Goal: Task Accomplishment & Management: Manage account settings

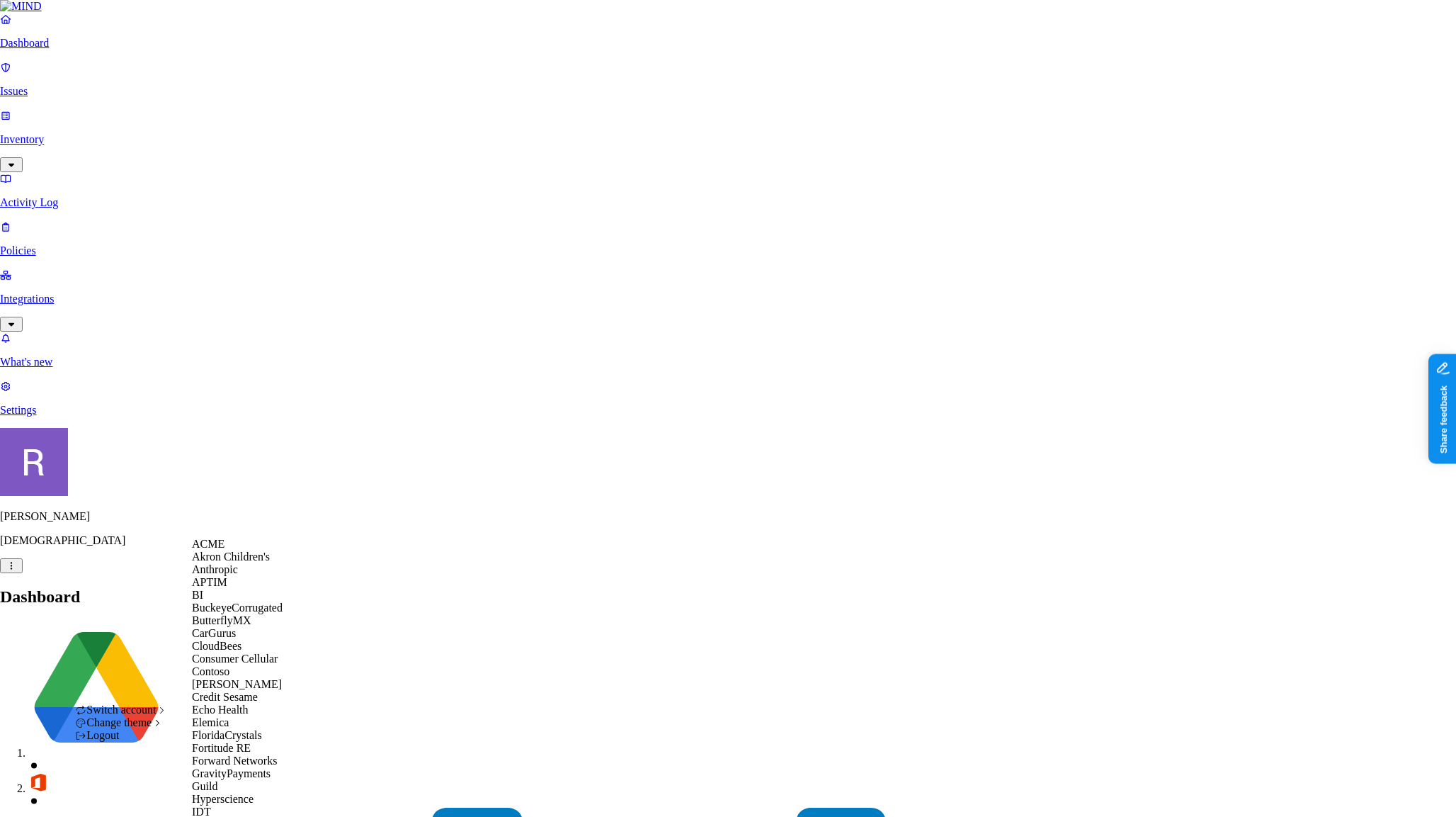
scroll to position [811, 0]
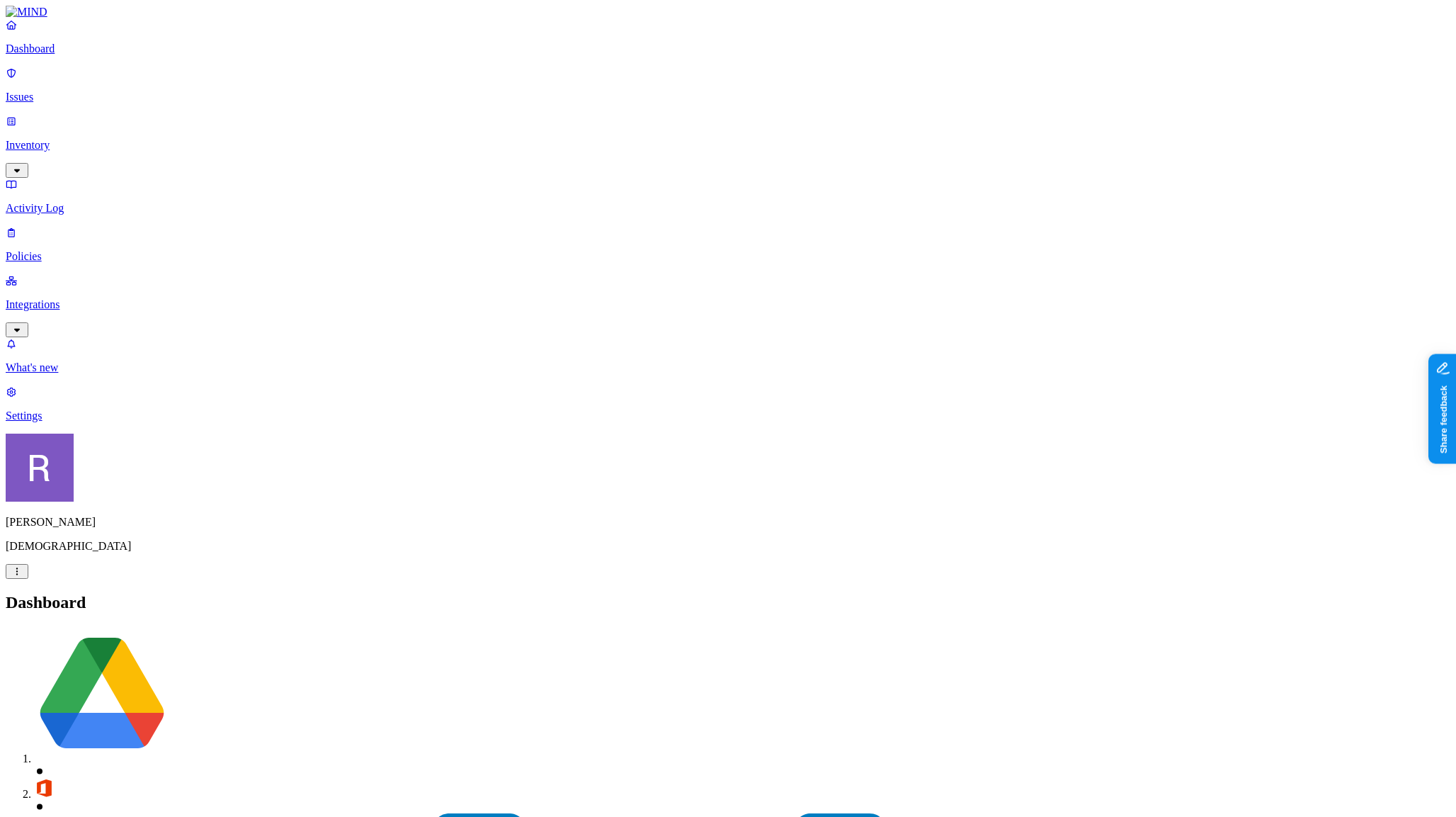
click at [64, 250] on p "Policies" at bounding box center [728, 256] width 1445 height 13
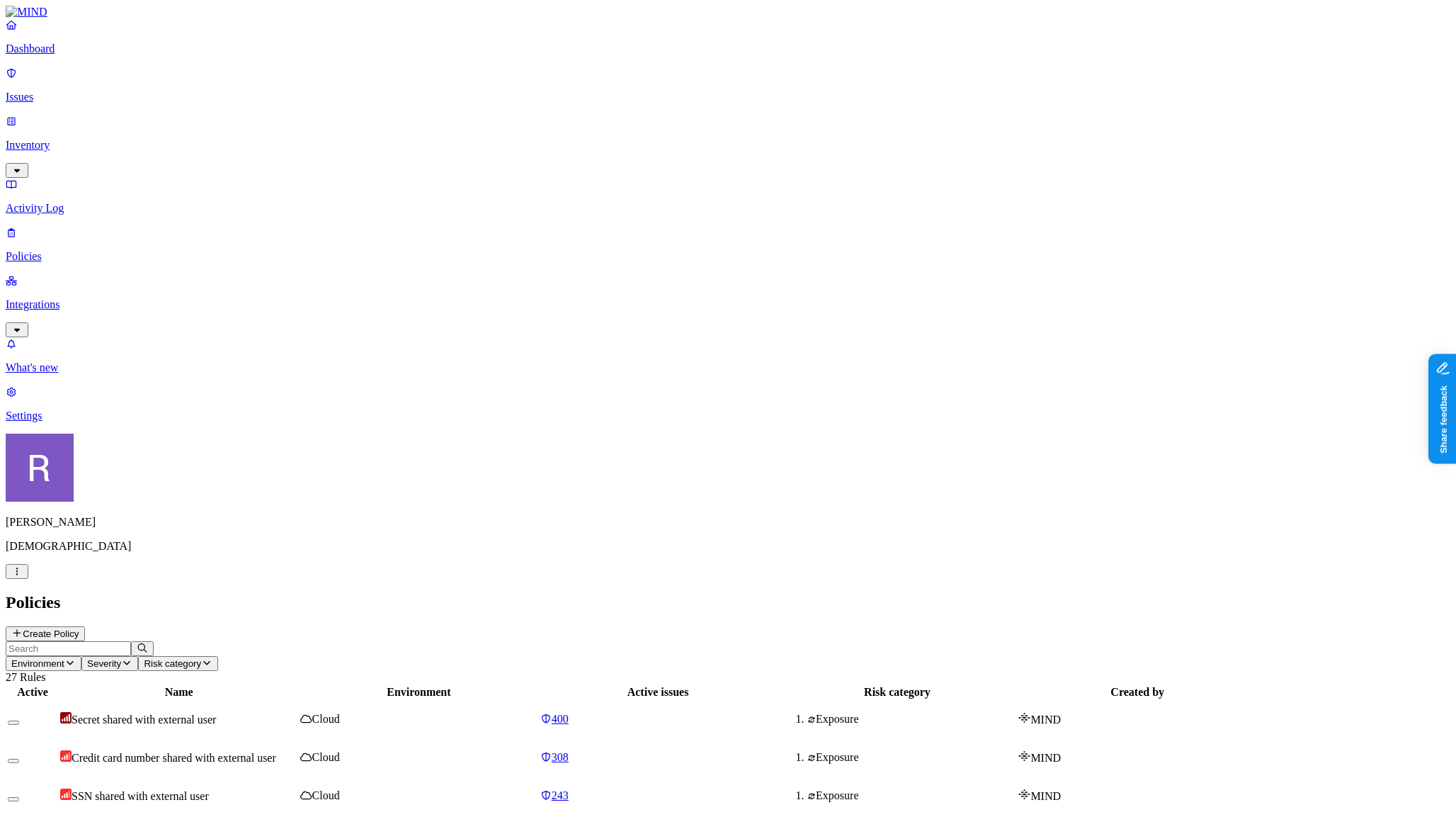
click at [76, 659] on icon "button" at bounding box center [71, 662] width 12 height 9
click at [340, 96] on span "Cloud" at bounding box center [327, 102] width 28 height 12
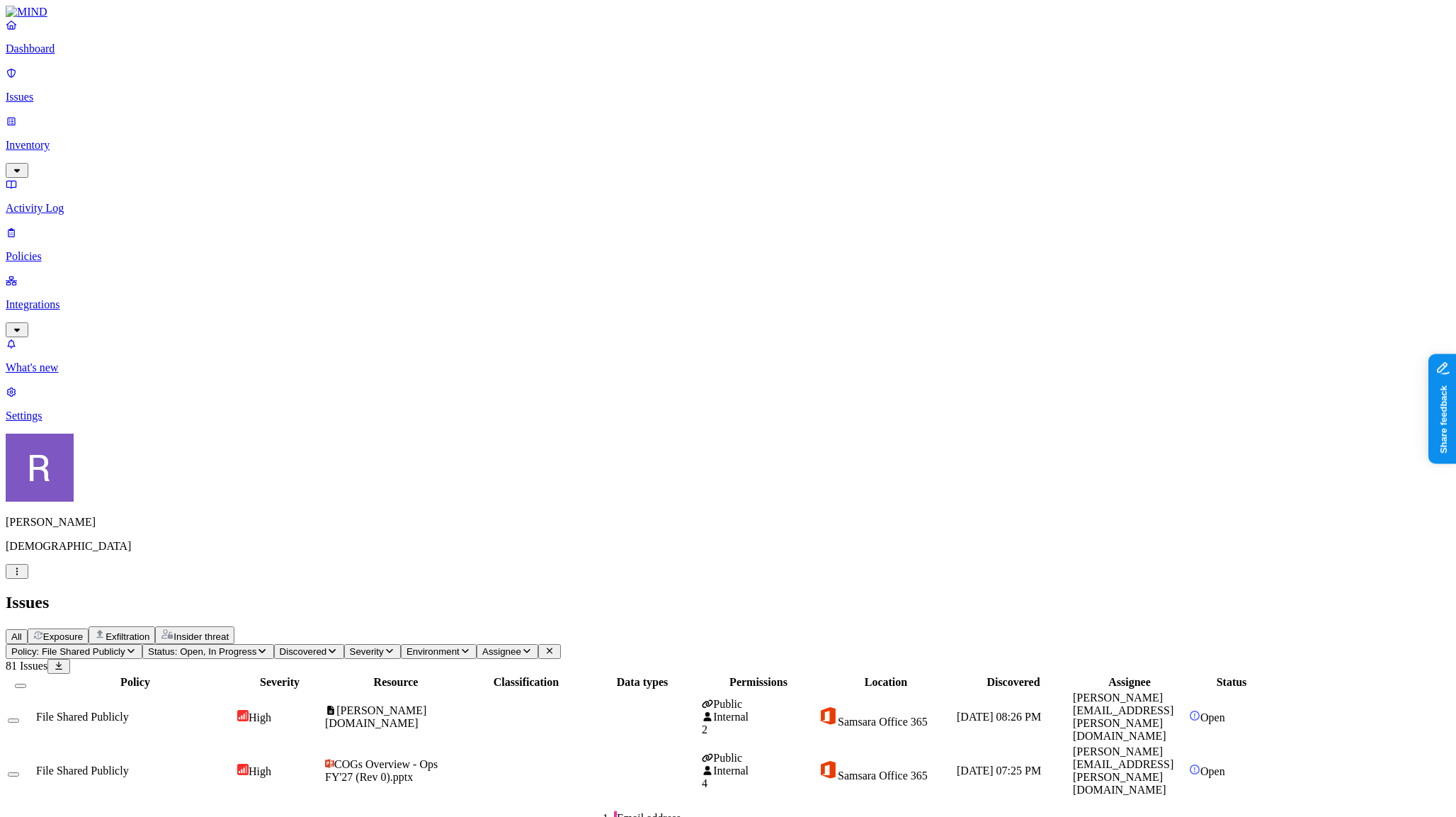
click at [73, 250] on p "Policies" at bounding box center [728, 256] width 1445 height 13
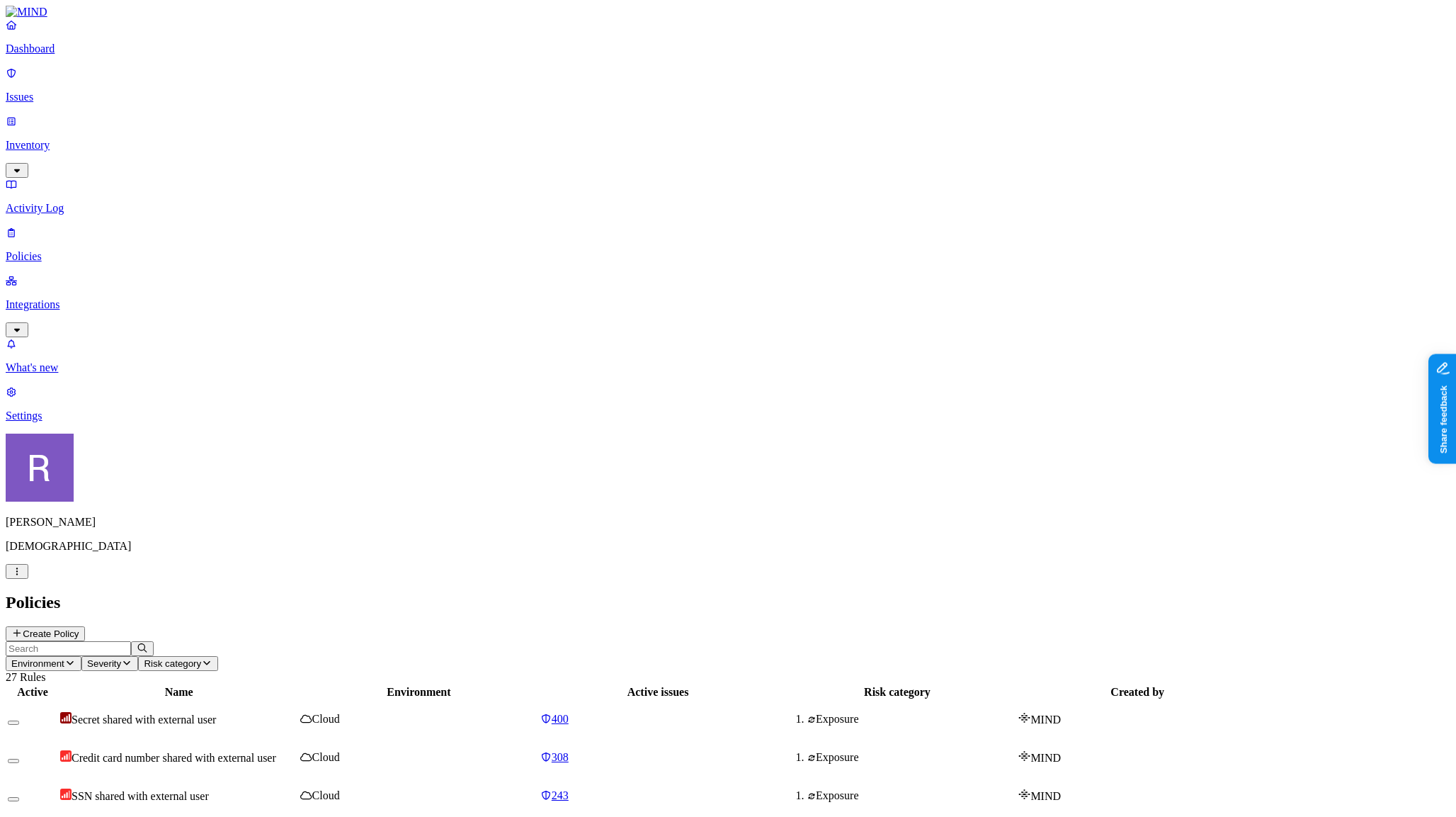
scroll to position [59, 0]
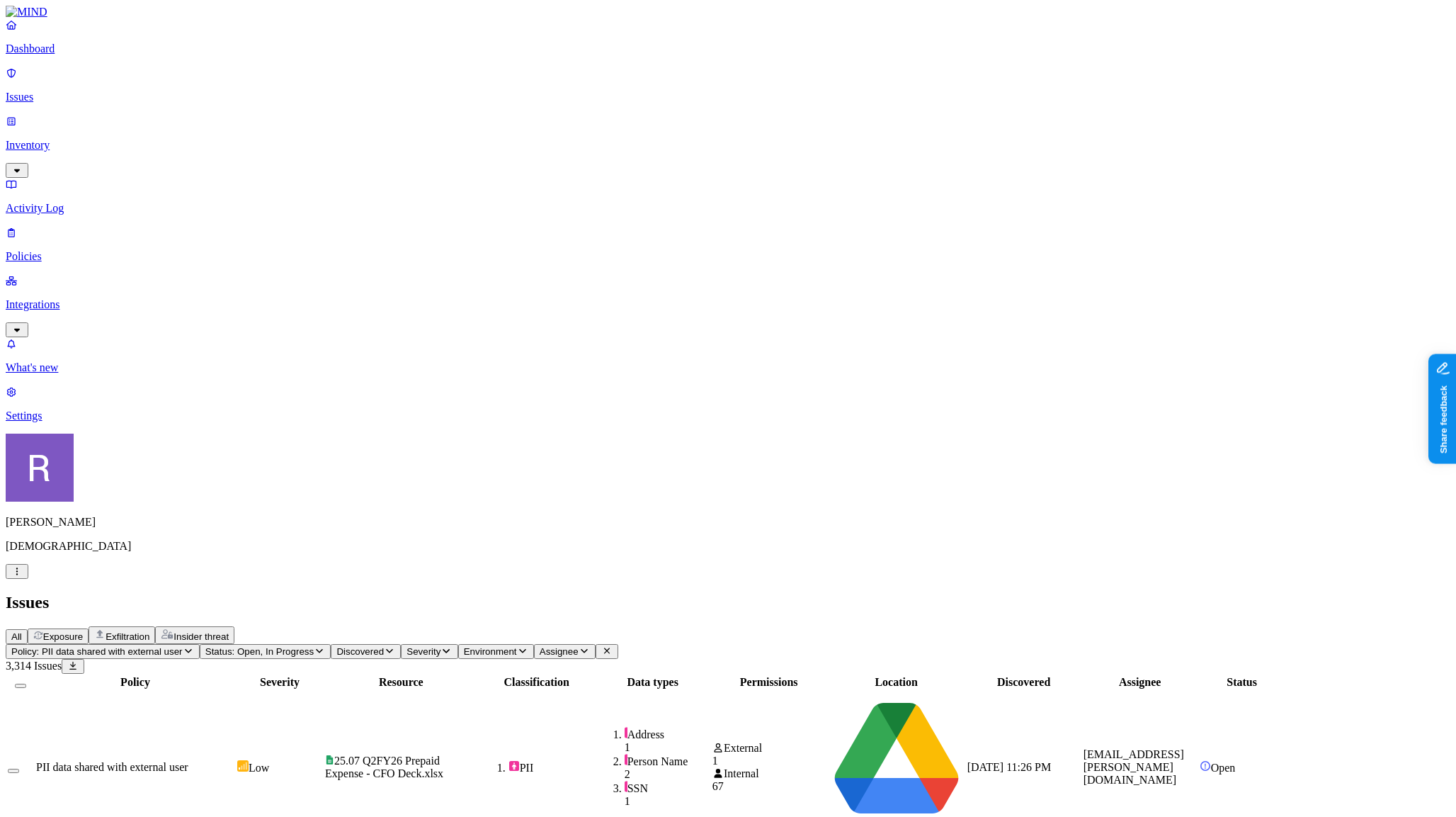
scroll to position [208, 0]
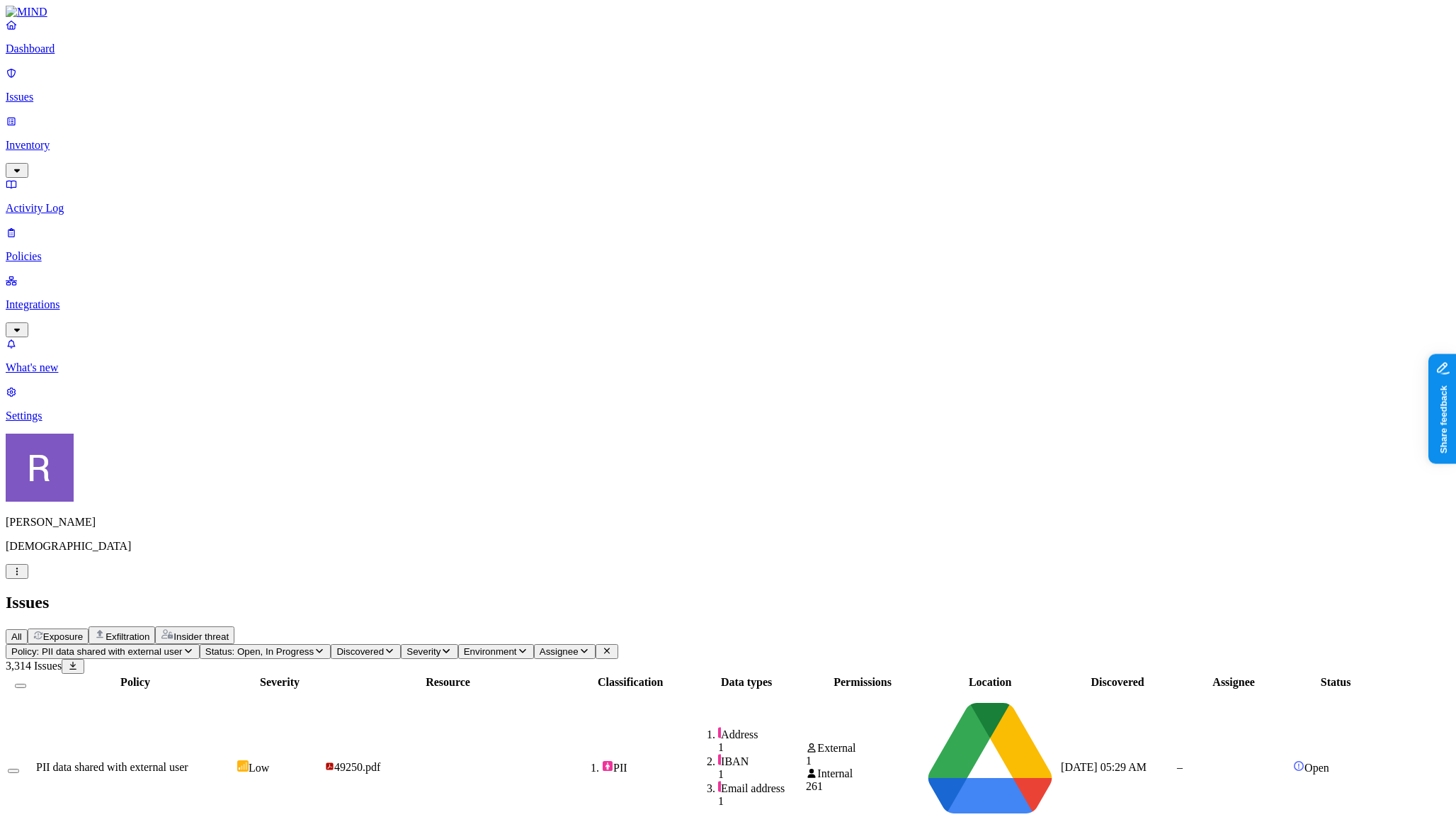
click at [517, 647] on span "Environment" at bounding box center [491, 652] width 53 height 11
click at [641, 133] on span "Cloud" at bounding box center [648, 139] width 28 height 12
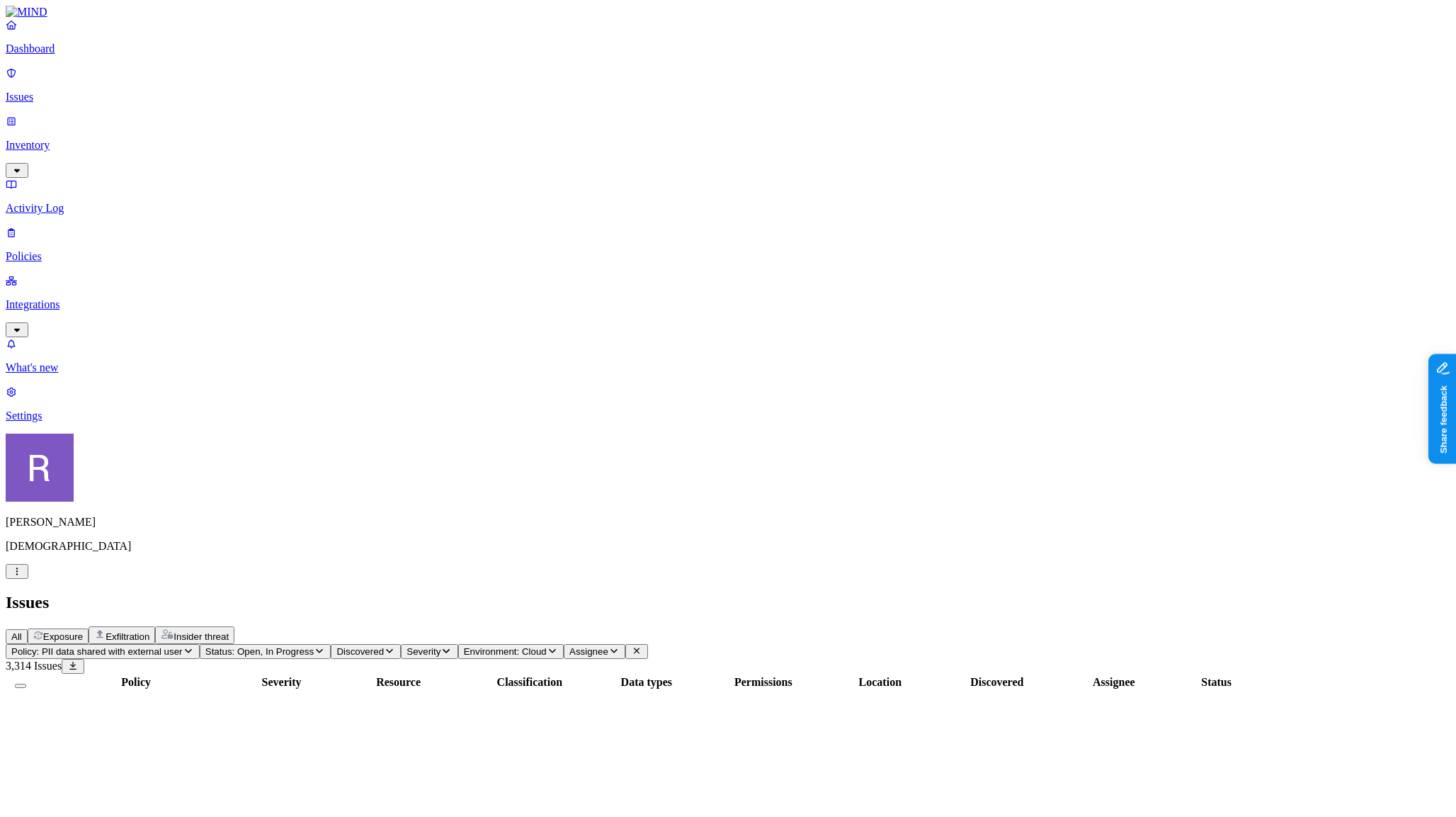
scroll to position [208, 0]
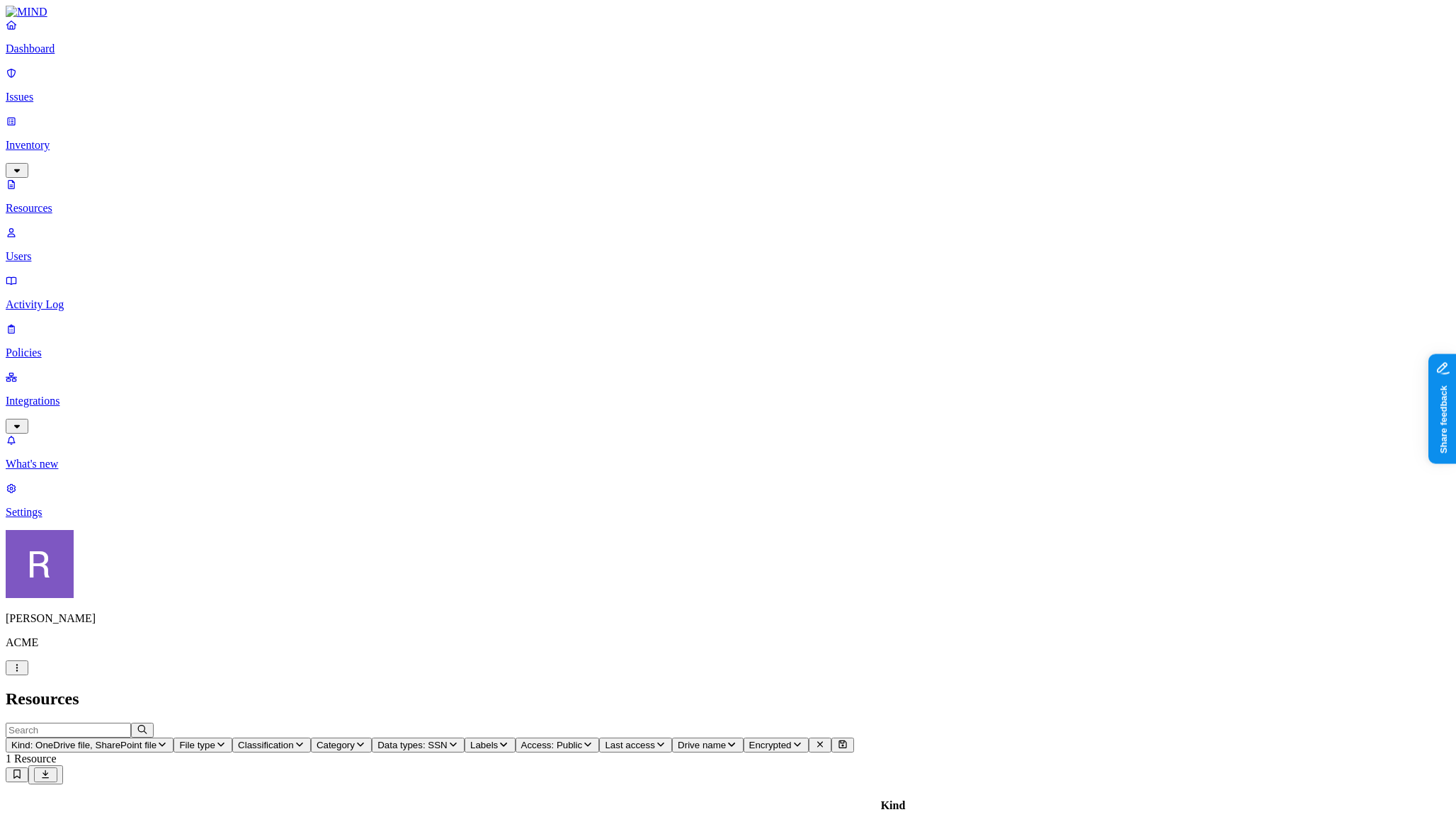
click at [23, 672] on icon "button" at bounding box center [18, 667] width 12 height 9
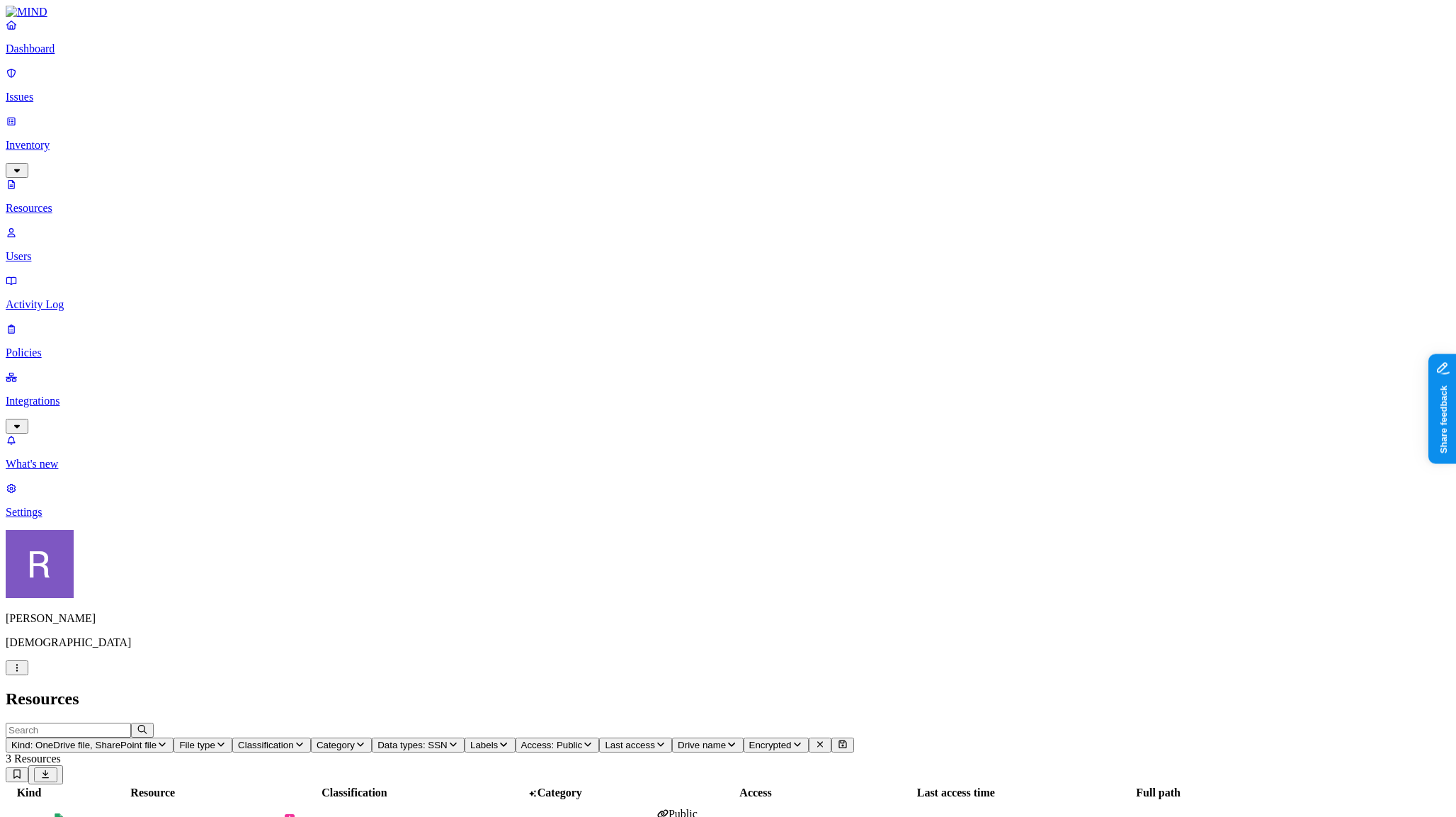
click at [70, 91] on p "Issues" at bounding box center [728, 96] width 1445 height 13
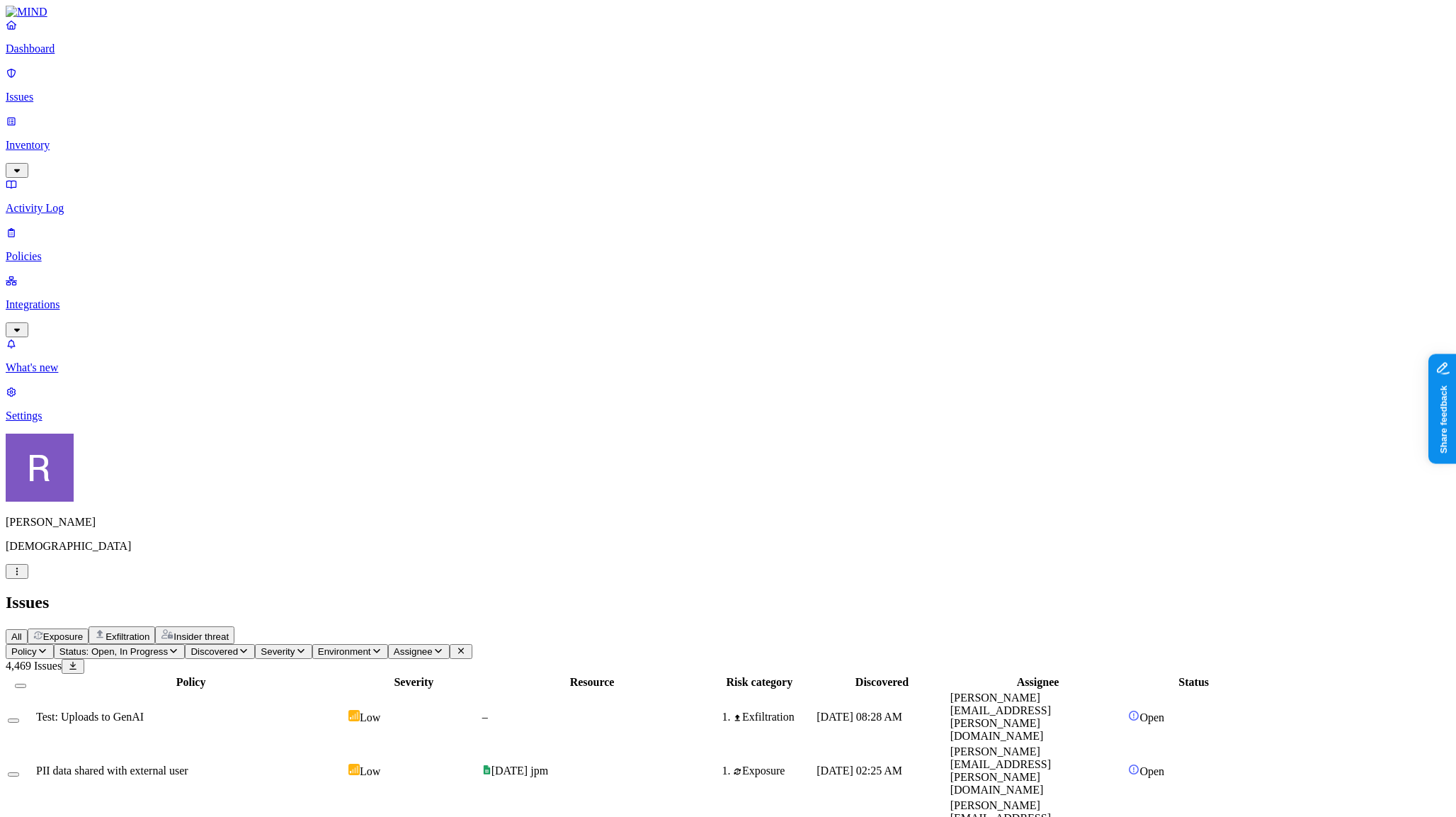
click at [83, 631] on span "Exposure" at bounding box center [63, 636] width 39 height 11
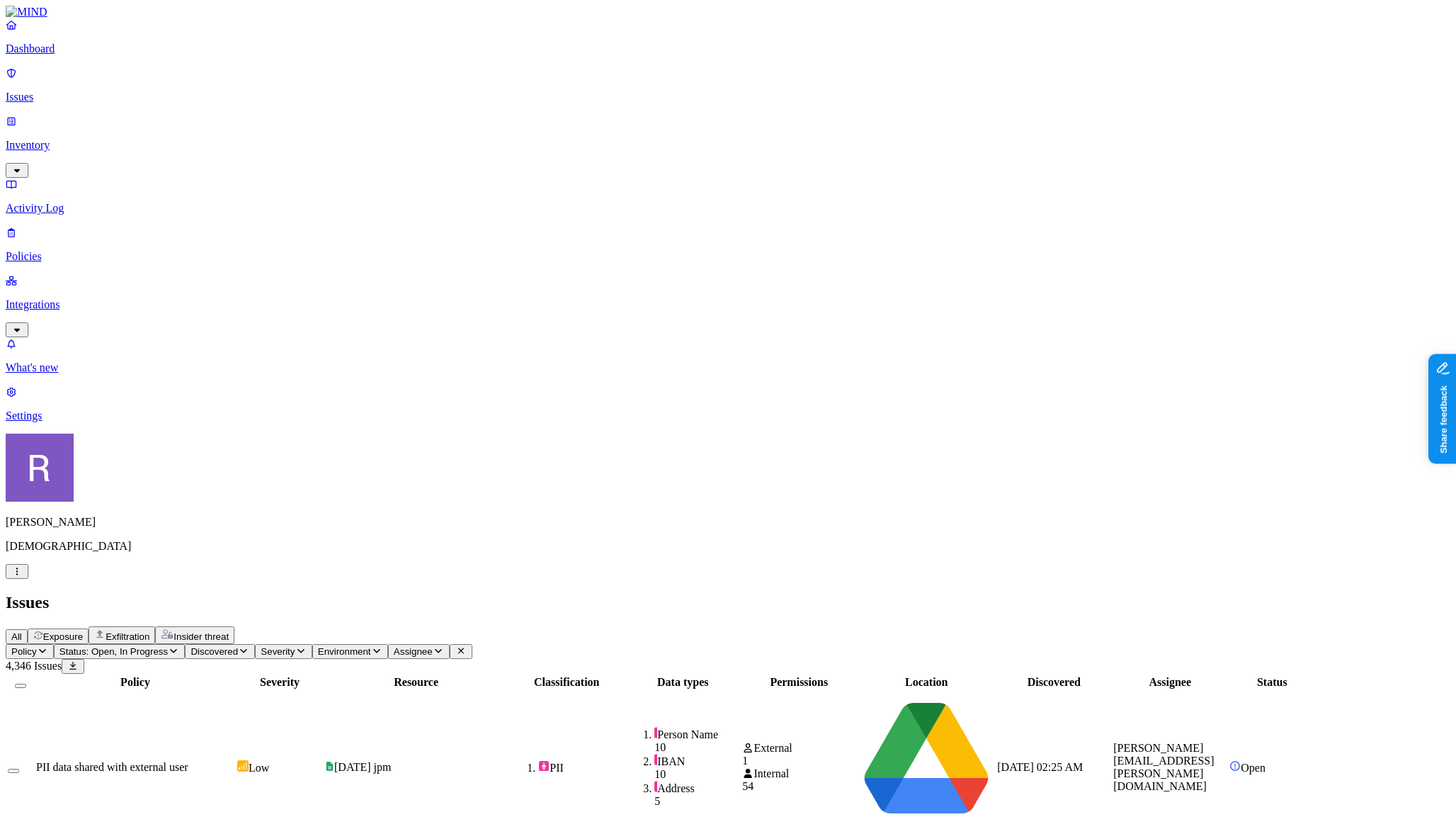
click at [371, 647] on span "Environment" at bounding box center [344, 652] width 53 height 11
click at [516, 132] on icon at bounding box center [521, 127] width 12 height 9
click at [462, 647] on span "Assignee" at bounding box center [443, 652] width 39 height 11
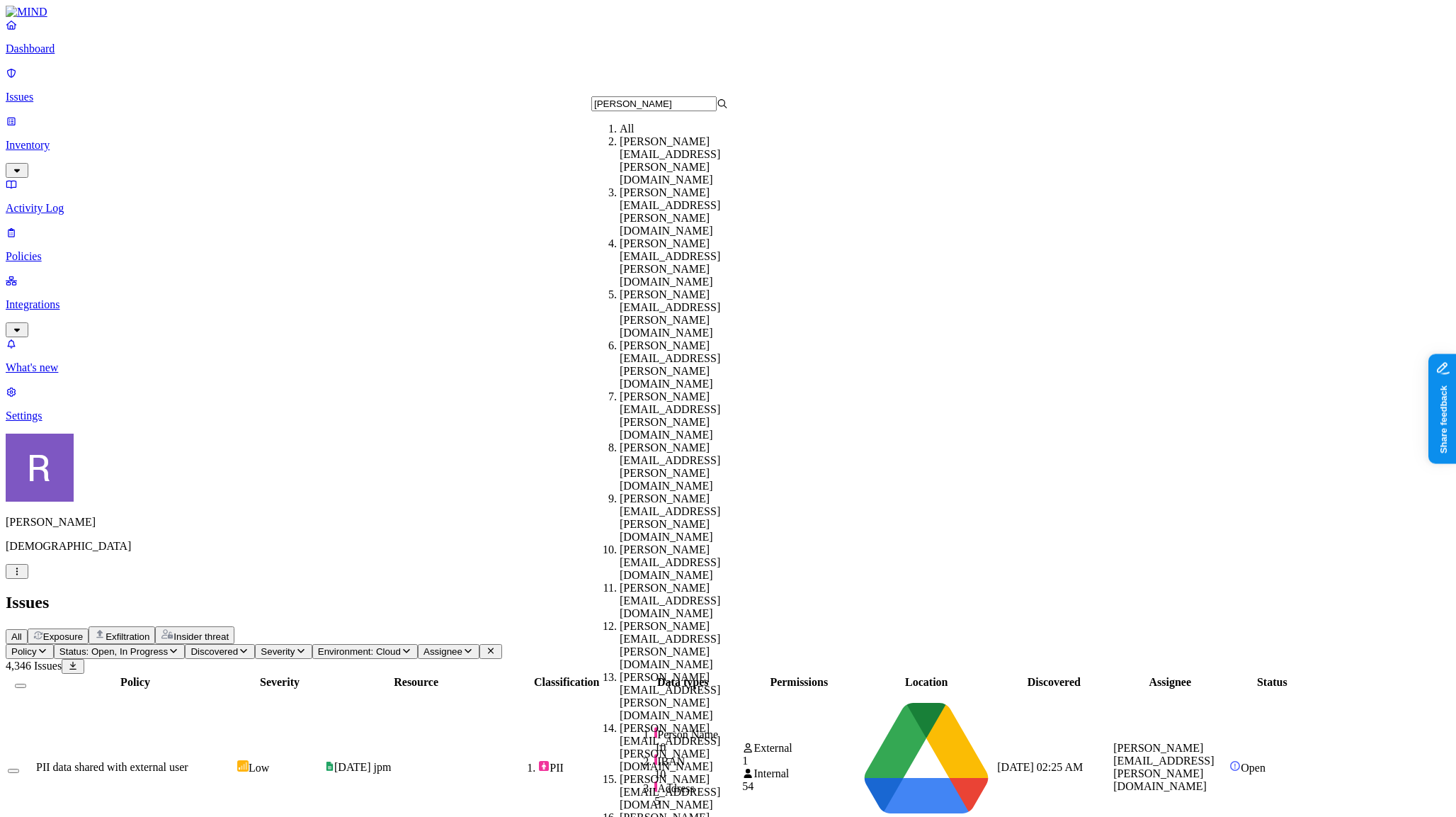
type input "ken"
click at [620, 237] on div "ken.sam@samsara.com" at bounding box center [688, 263] width 137 height 51
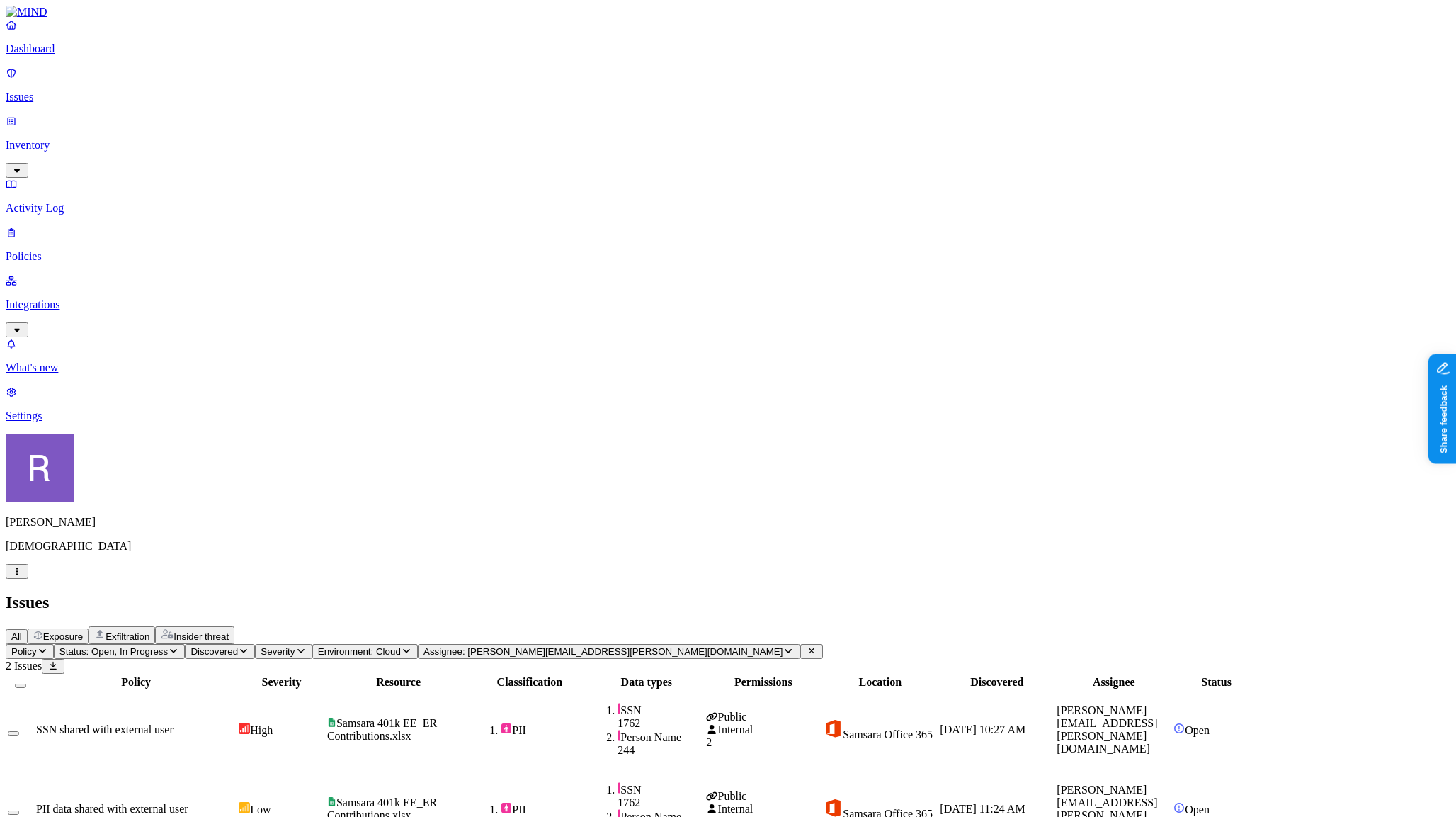
click at [586, 723] on span "PII" at bounding box center [529, 729] width 114 height 14
click at [55, 250] on p "Policies" at bounding box center [728, 256] width 1445 height 13
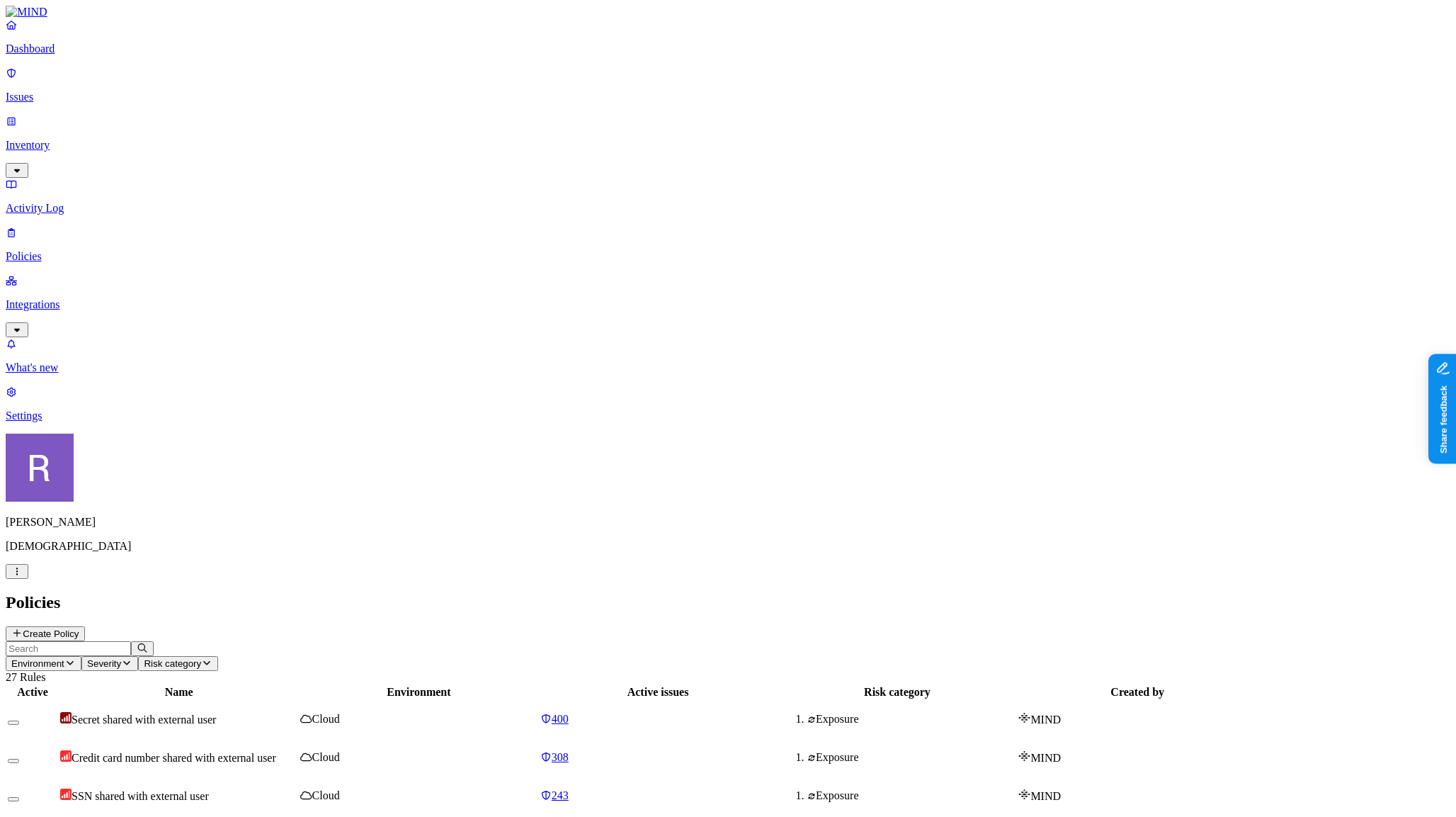
click at [131, 641] on input "text" at bounding box center [68, 648] width 125 height 15
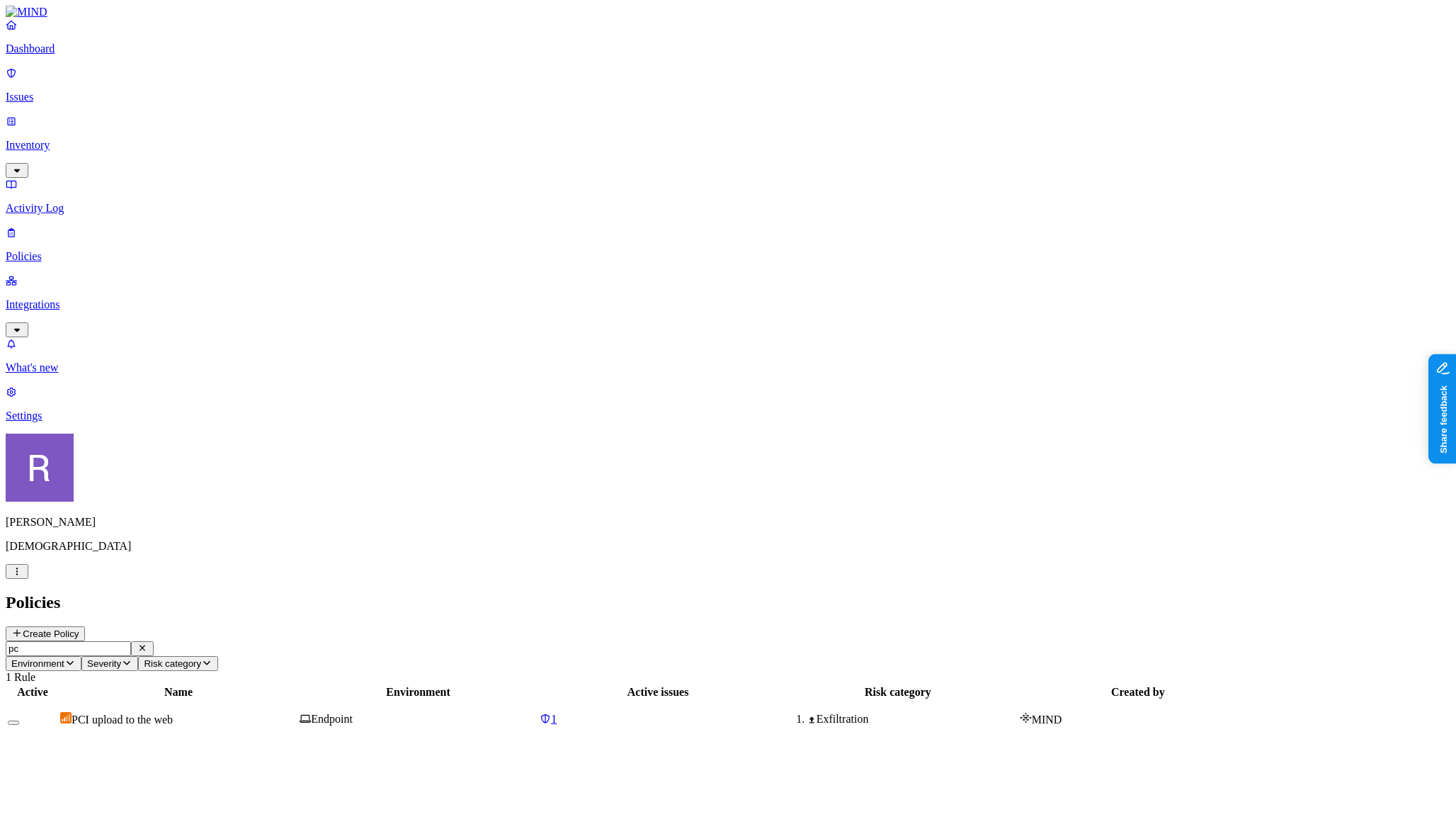
type input "p"
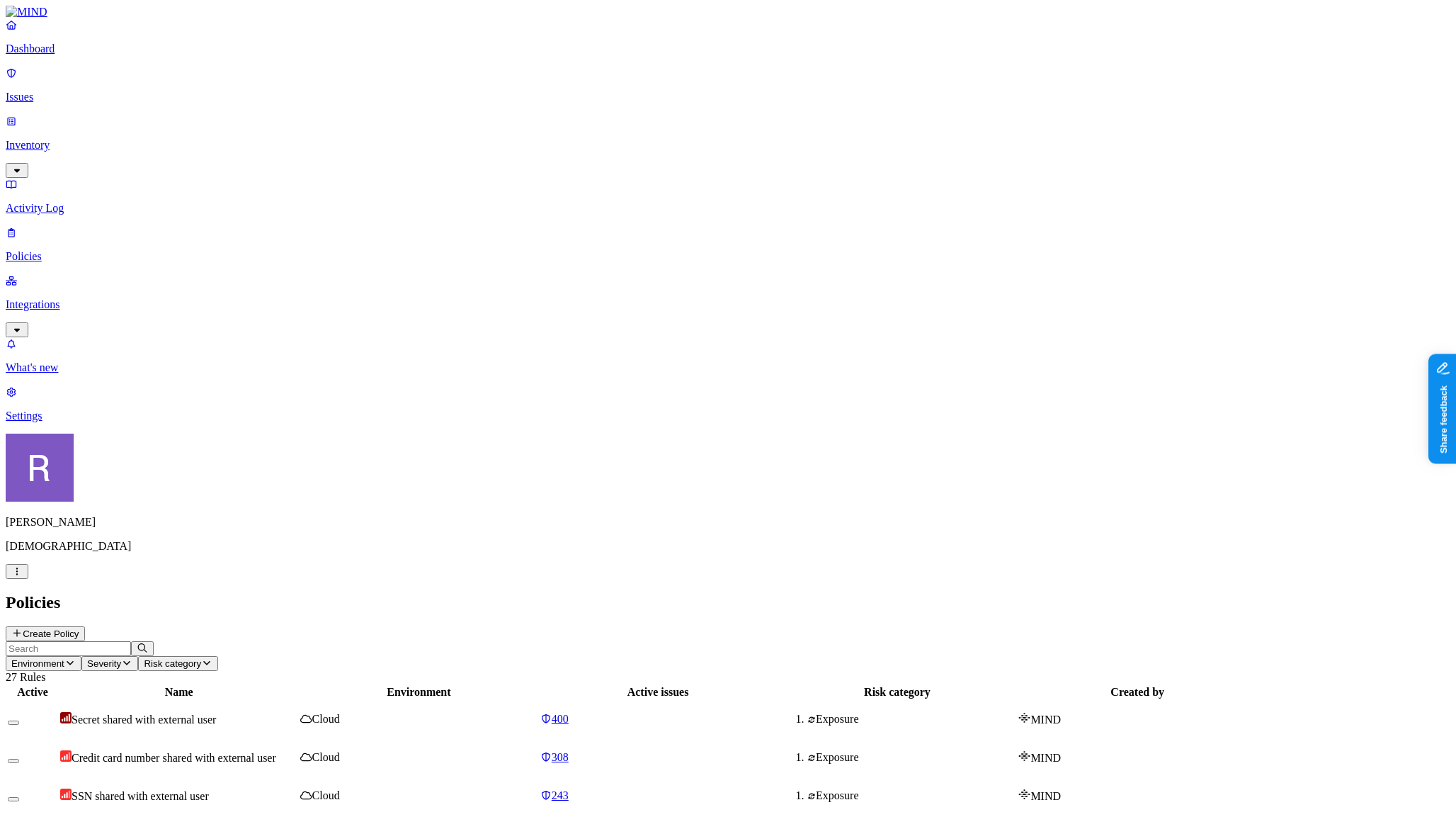
click at [131, 641] on input "text" at bounding box center [68, 648] width 125 height 15
type input "shared"
click at [276, 752] on span "Credit card number shared with external user" at bounding box center [174, 758] width 205 height 12
click at [776, 751] on div "308" at bounding box center [658, 757] width 236 height 13
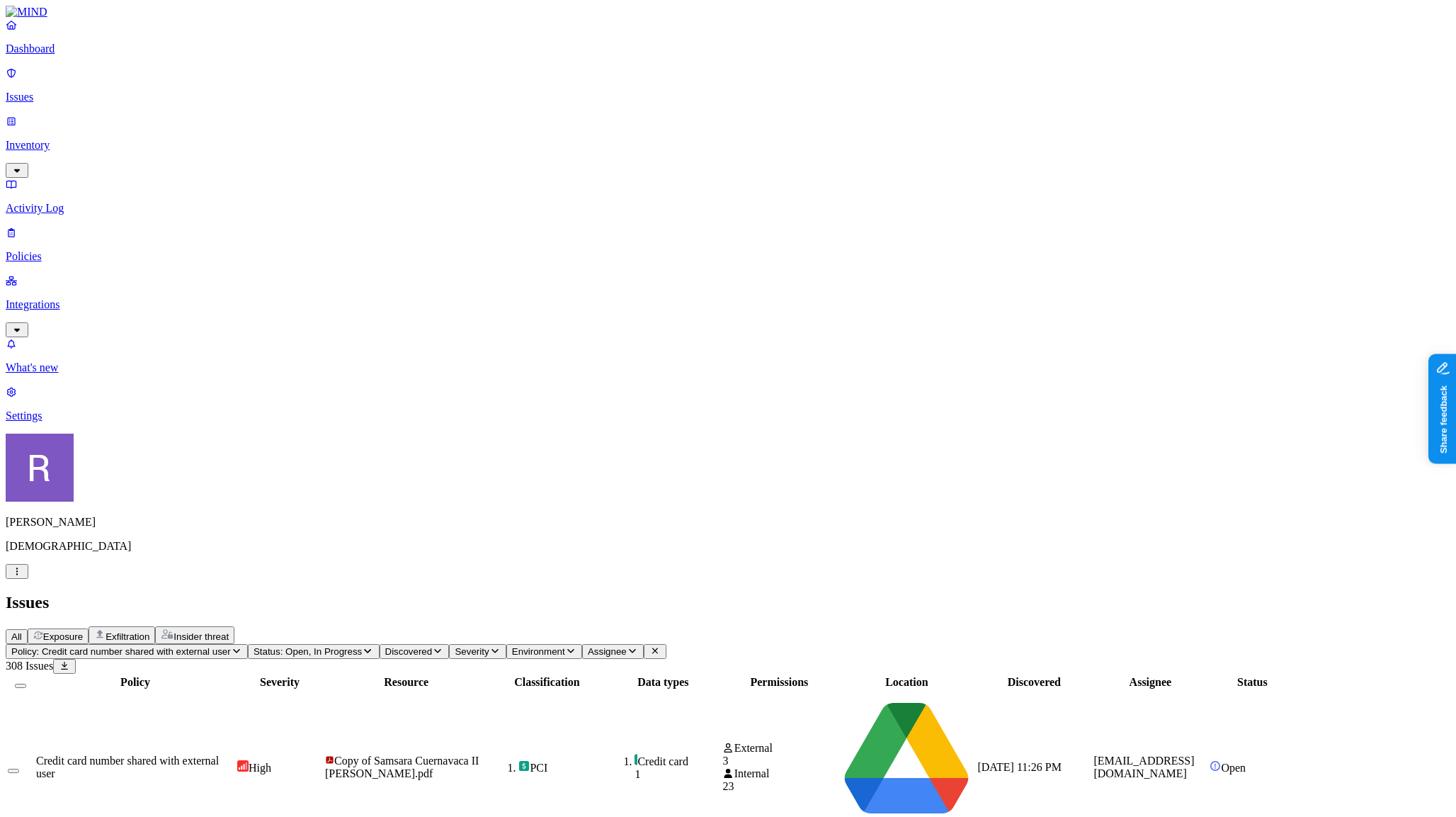
scroll to position [208, 0]
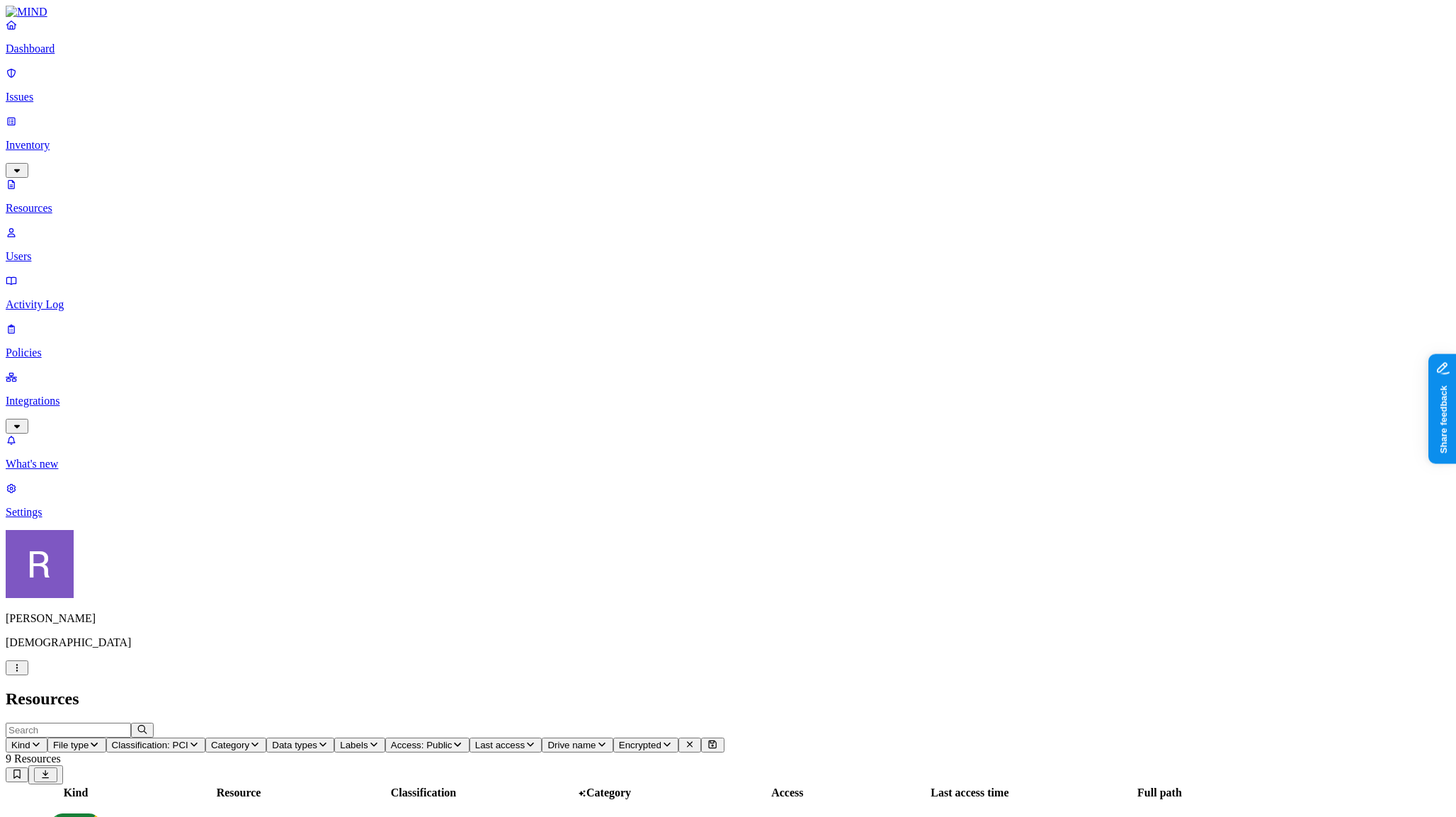
click at [86, 346] on p "Policies" at bounding box center [728, 352] width 1445 height 13
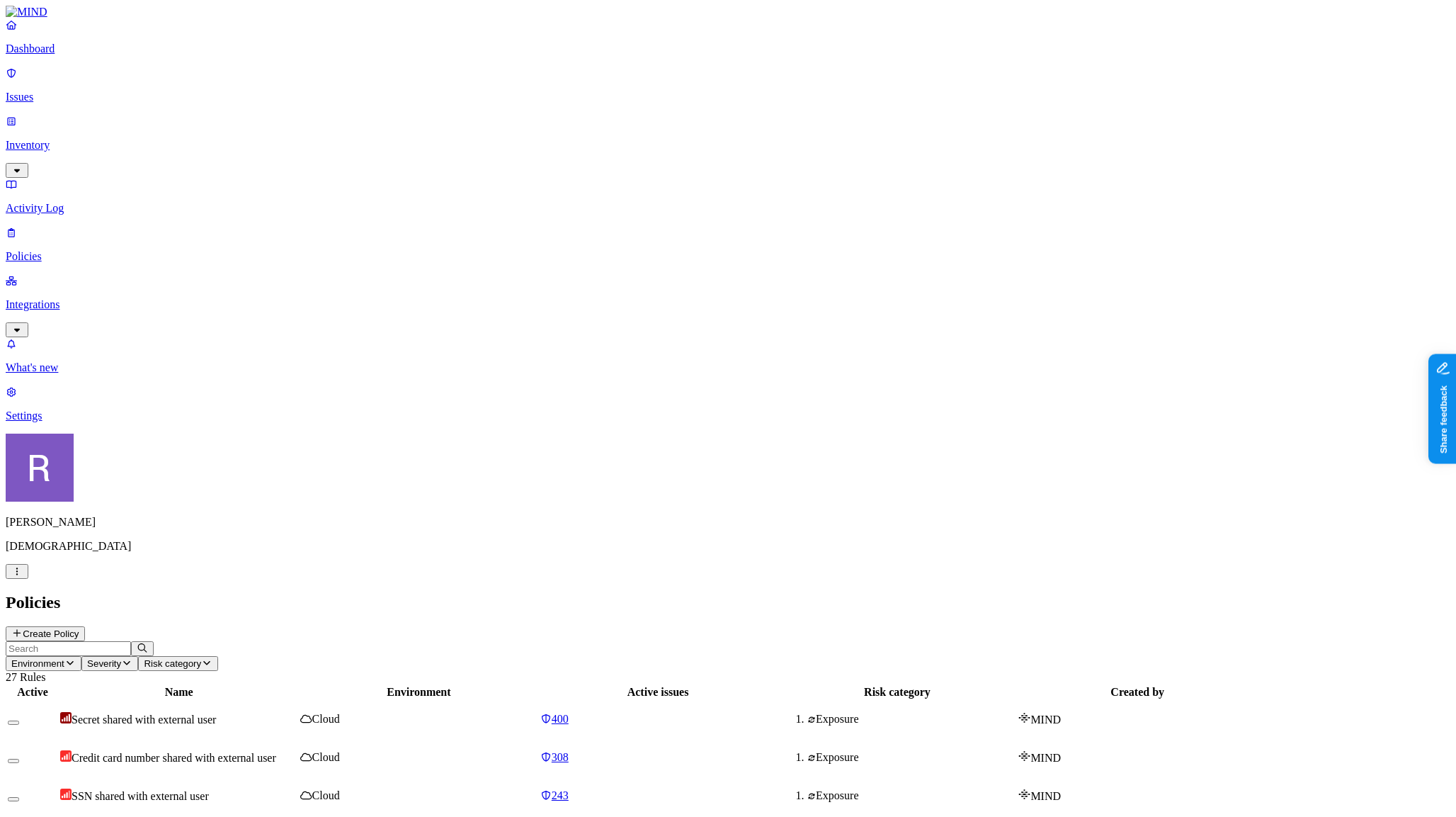
click at [298, 739] on td "Credit card number shared with external user" at bounding box center [178, 757] width 239 height 36
click at [776, 751] on link "308" at bounding box center [658, 757] width 236 height 13
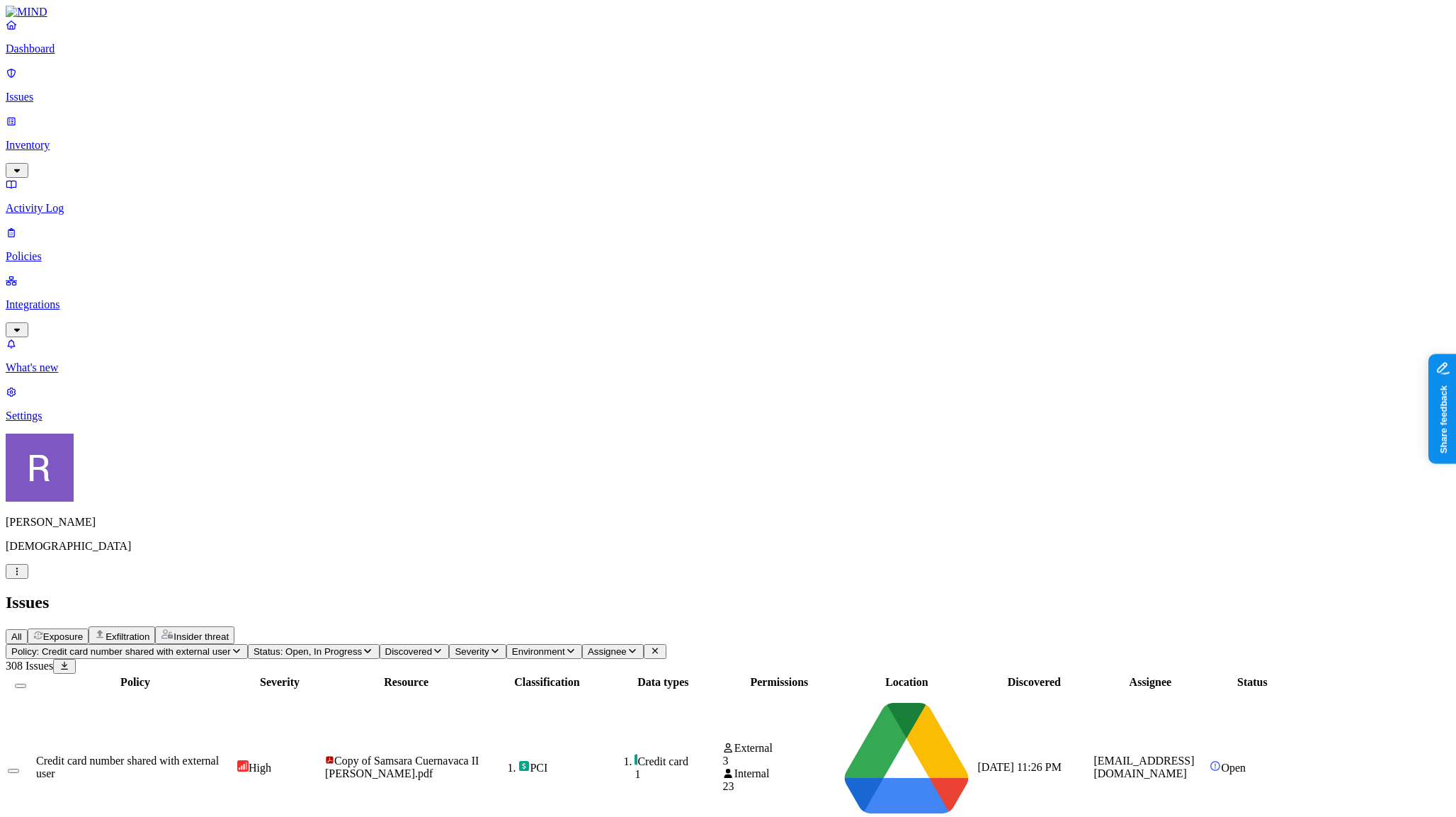
click at [627, 647] on span "Assignee" at bounding box center [608, 652] width 39 height 11
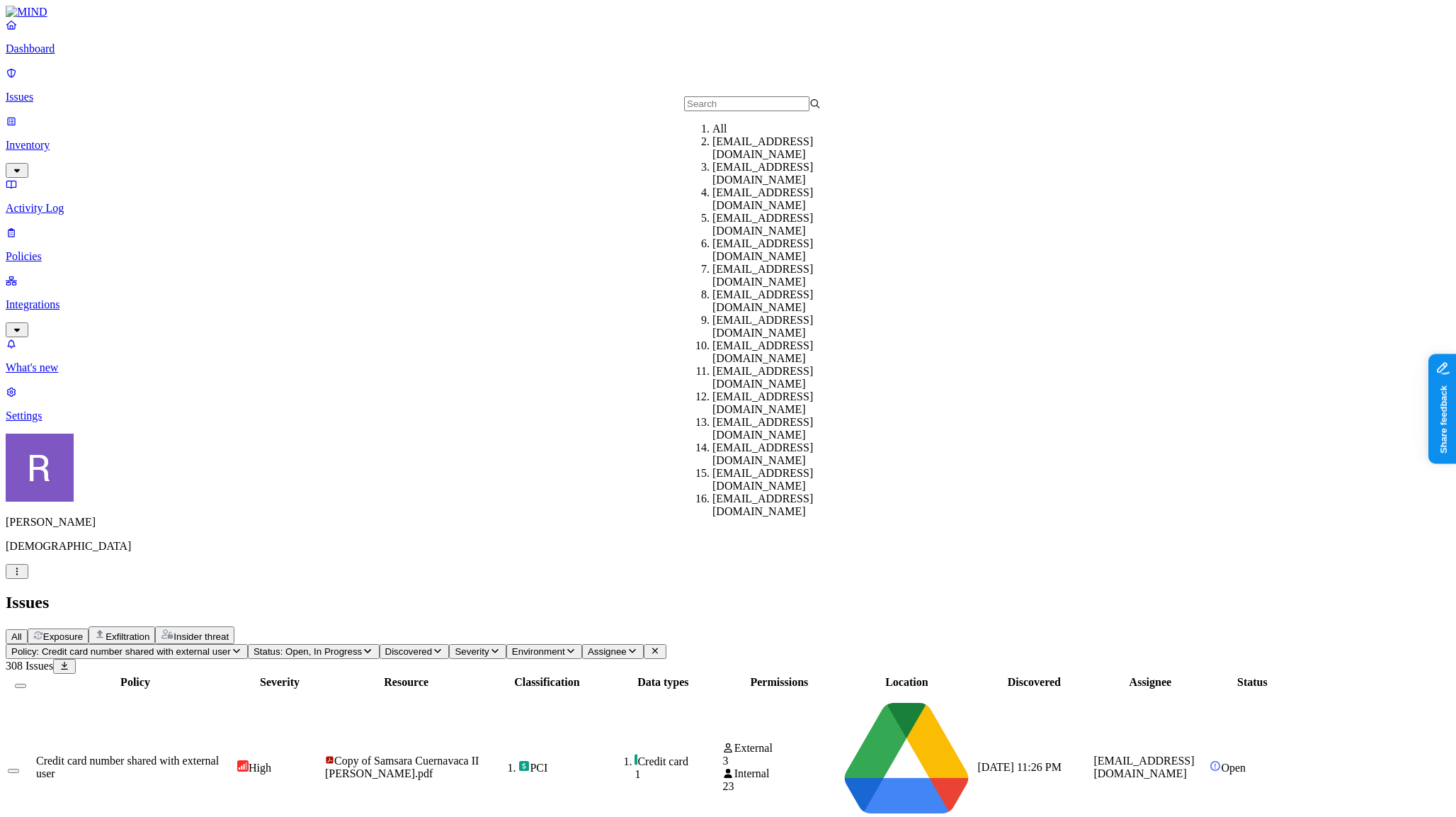
click at [727, 111] on input "text" at bounding box center [746, 103] width 125 height 15
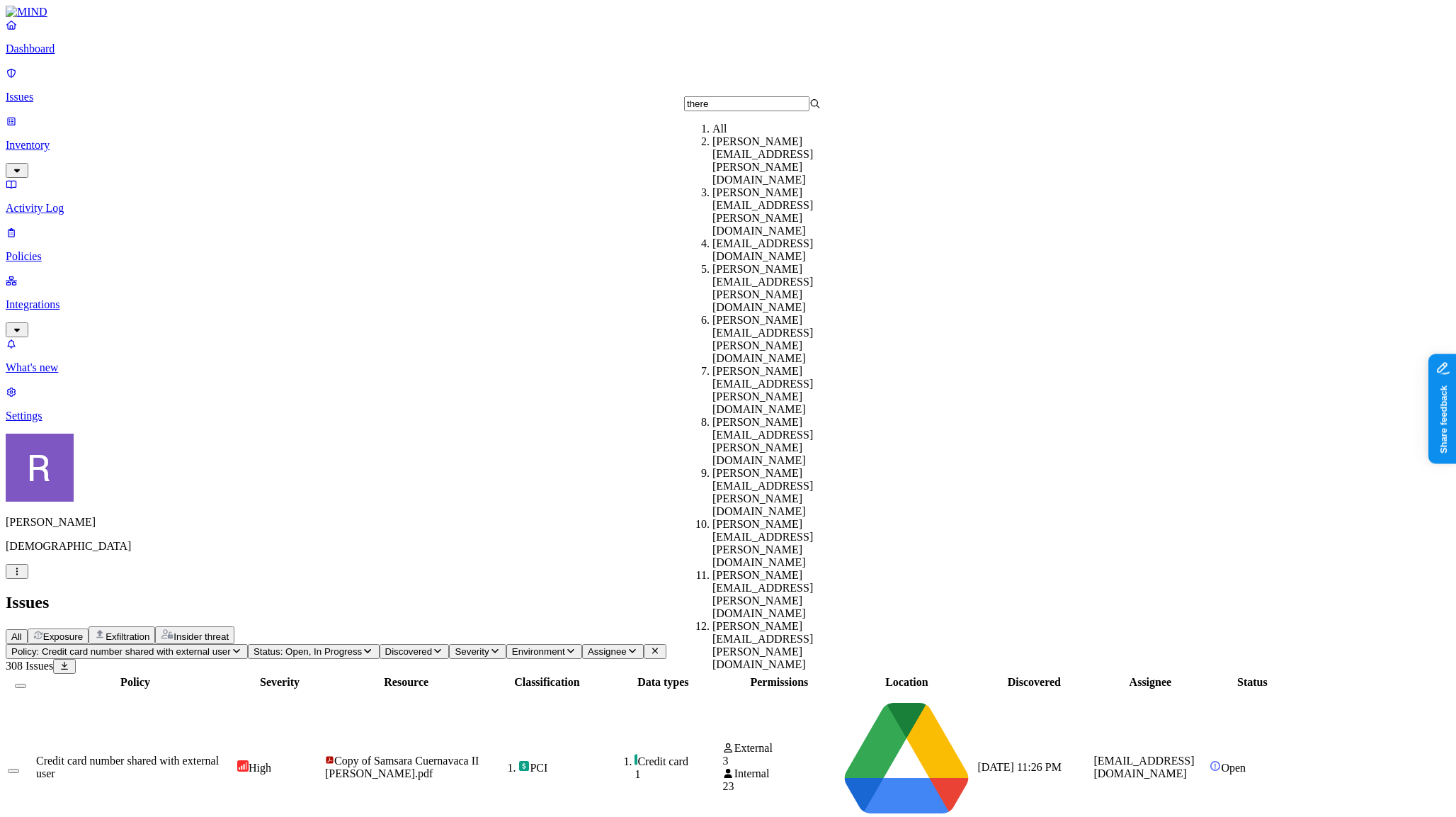
type input "there"
click at [744, 237] on div "offboarded_therese.morillo@samsara.com" at bounding box center [780, 250] width 137 height 26
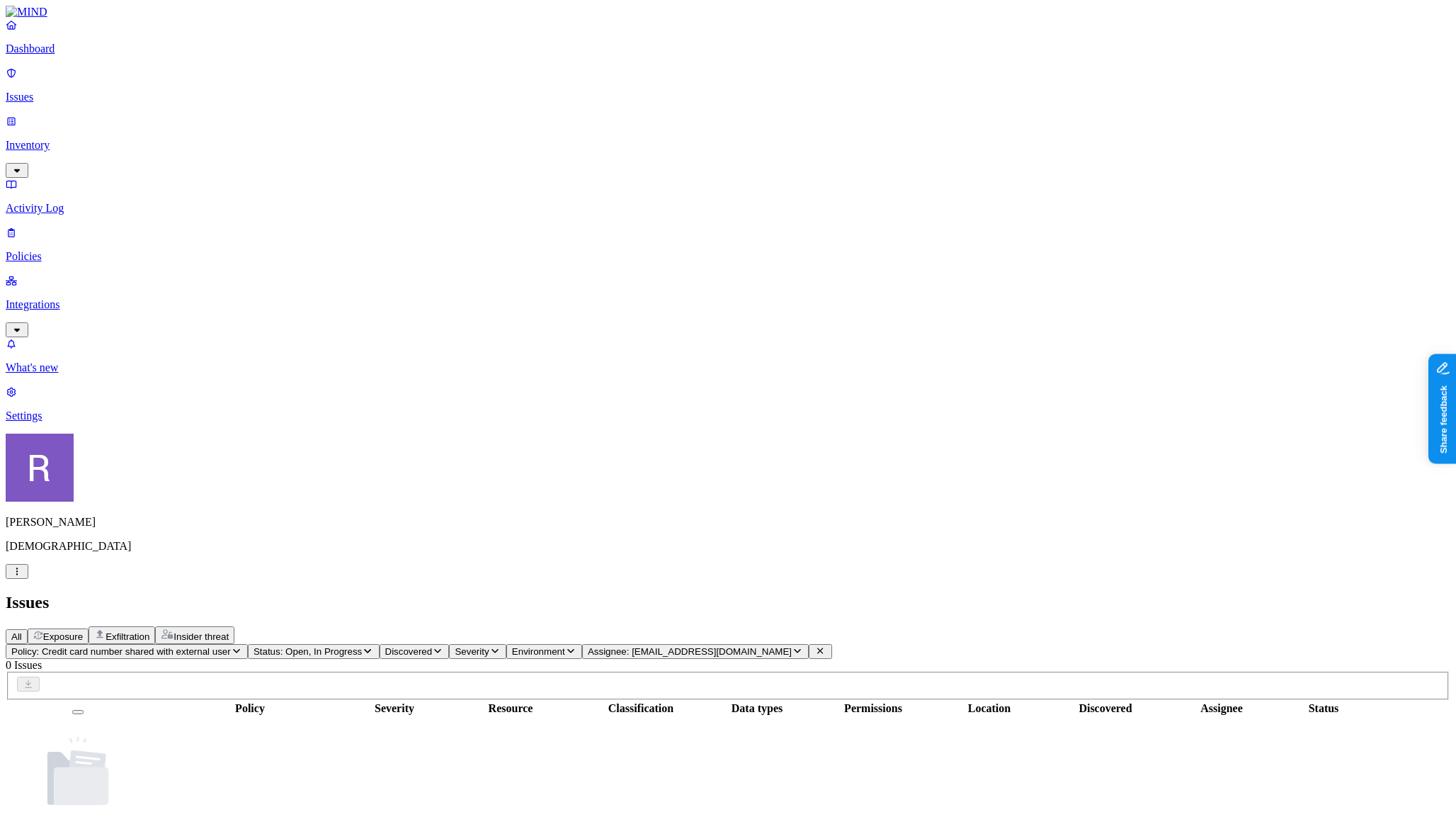
click at [803, 647] on icon "button" at bounding box center [798, 651] width 12 height 9
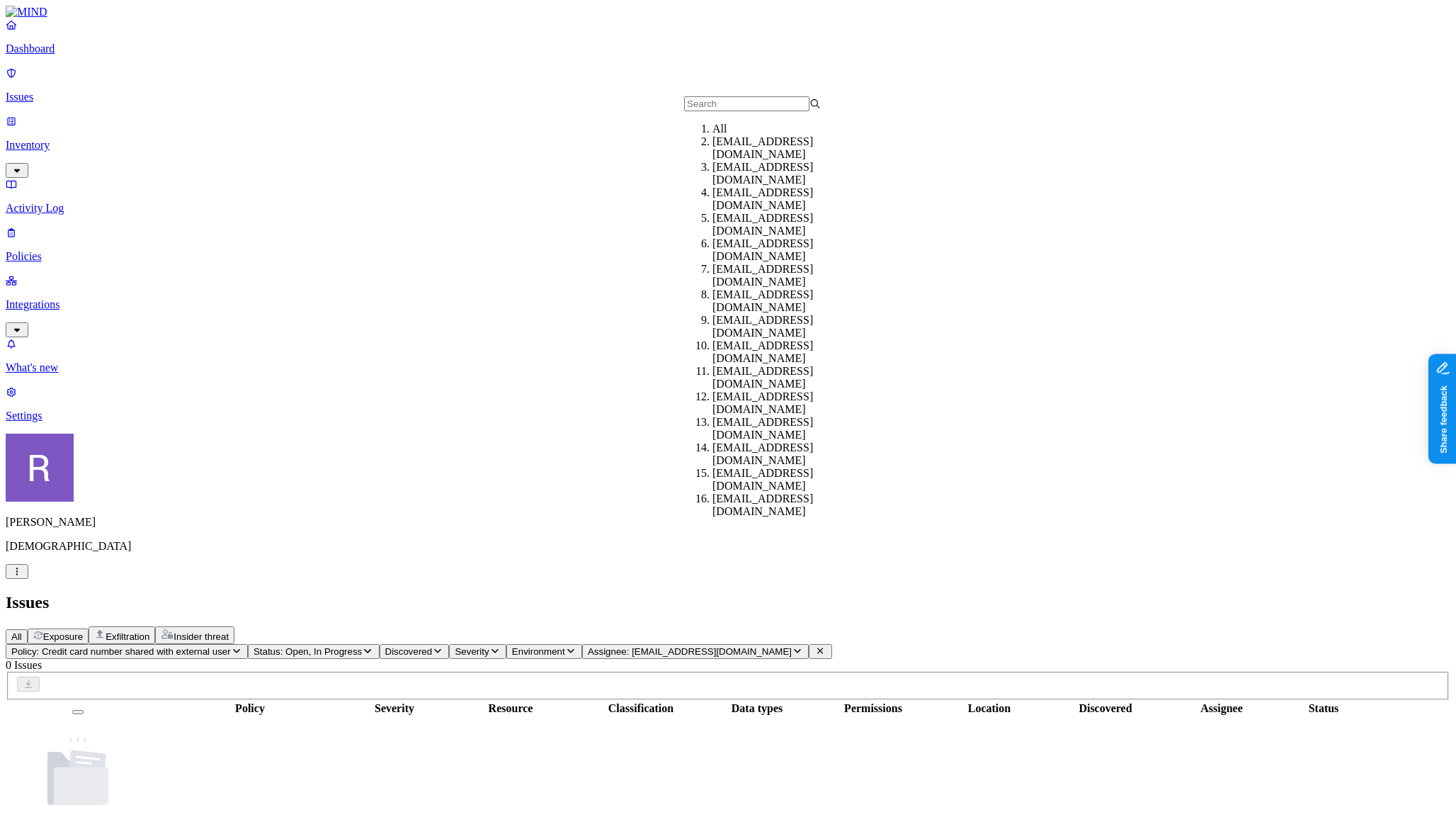
click at [810, 111] on input "text" at bounding box center [746, 103] width 125 height 15
click at [888, 644] on header "Policy: Credit card number shared with external user Status: Open, In Progress …" at bounding box center [728, 672] width 1445 height 57
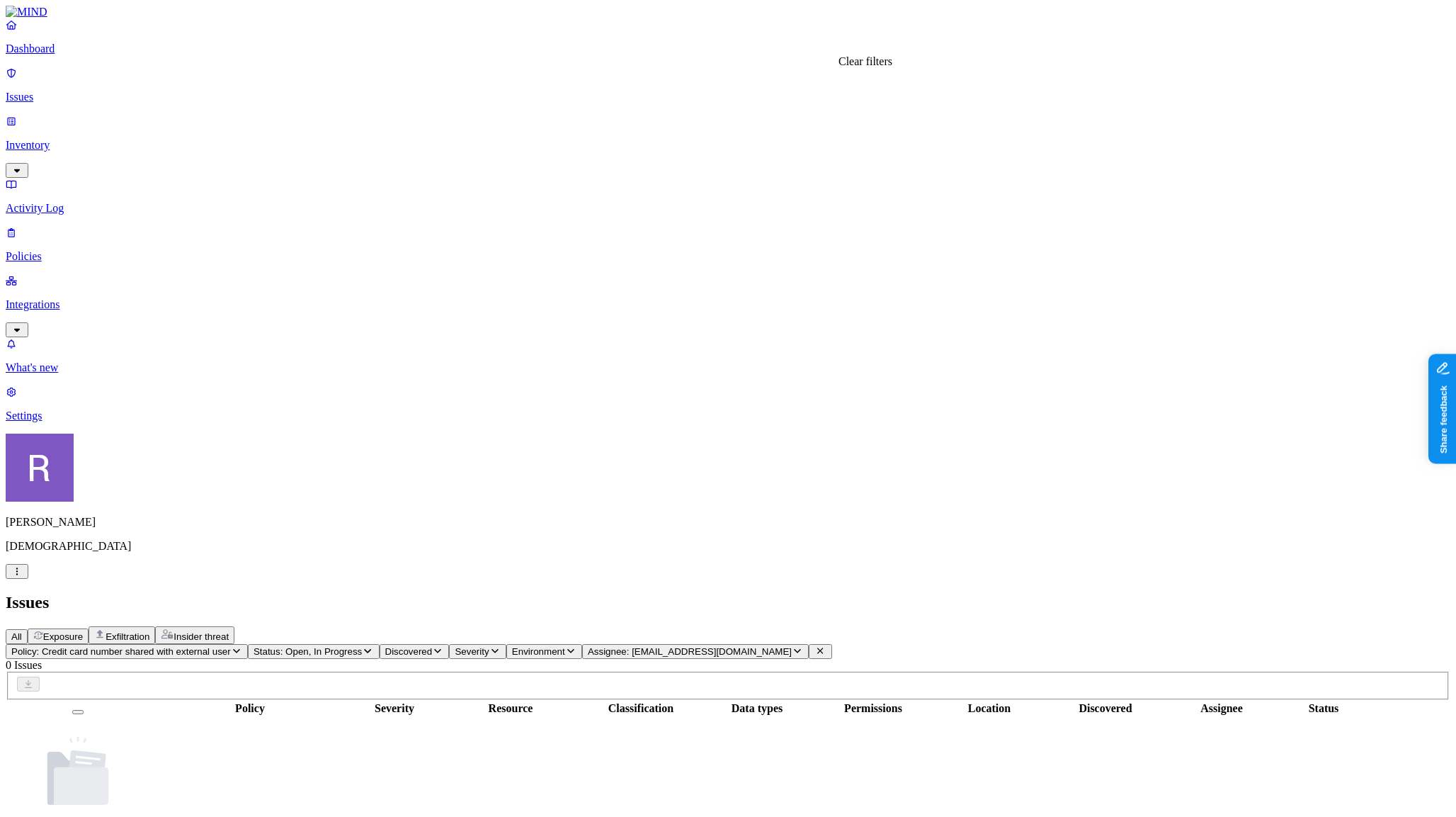
click at [825, 647] on icon at bounding box center [820, 651] width 12 height 9
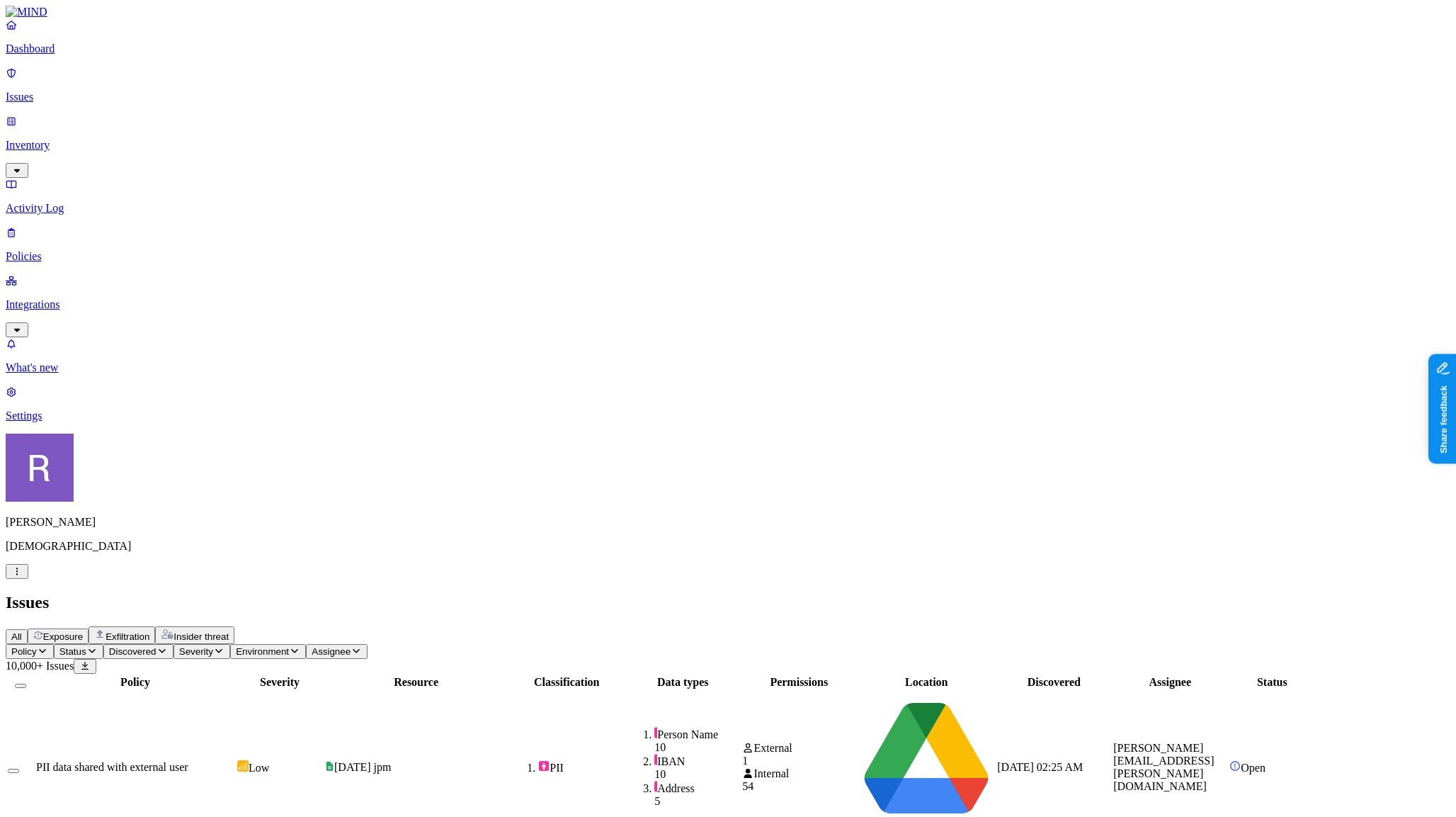
click at [289, 647] on span "Environment" at bounding box center [263, 652] width 53 height 11
click at [445, 134] on div "Cloud" at bounding box center [445, 133] width 0 height 26
click at [87, 647] on span "Status" at bounding box center [72, 652] width 27 height 11
drag, startPoint x: 243, startPoint y: 135, endPoint x: 239, endPoint y: 118, distance: 17.5
click at [257, 156] on button "button" at bounding box center [263, 157] width 12 height 4
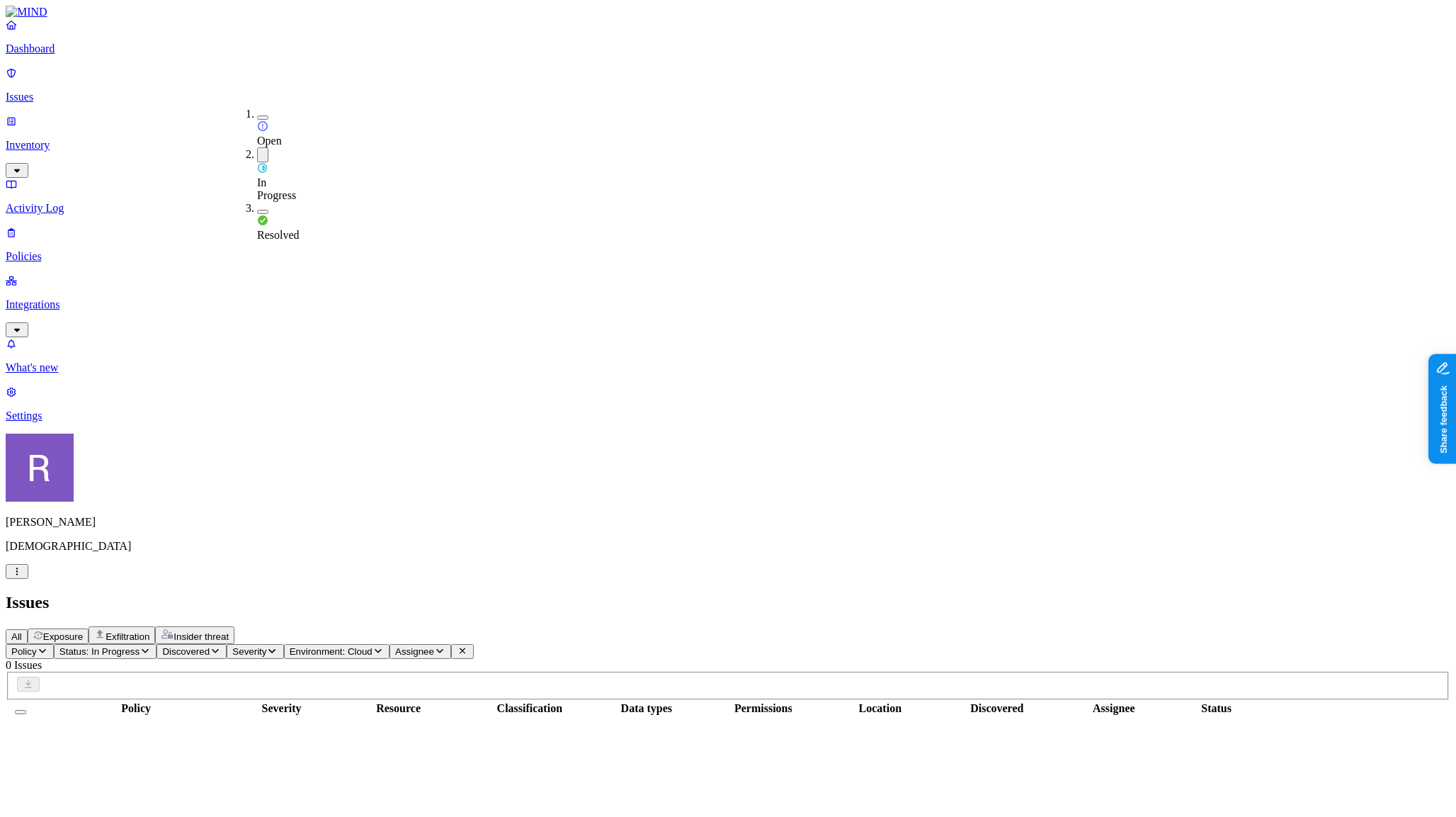
click at [257, 115] on button "button" at bounding box center [263, 117] width 12 height 4
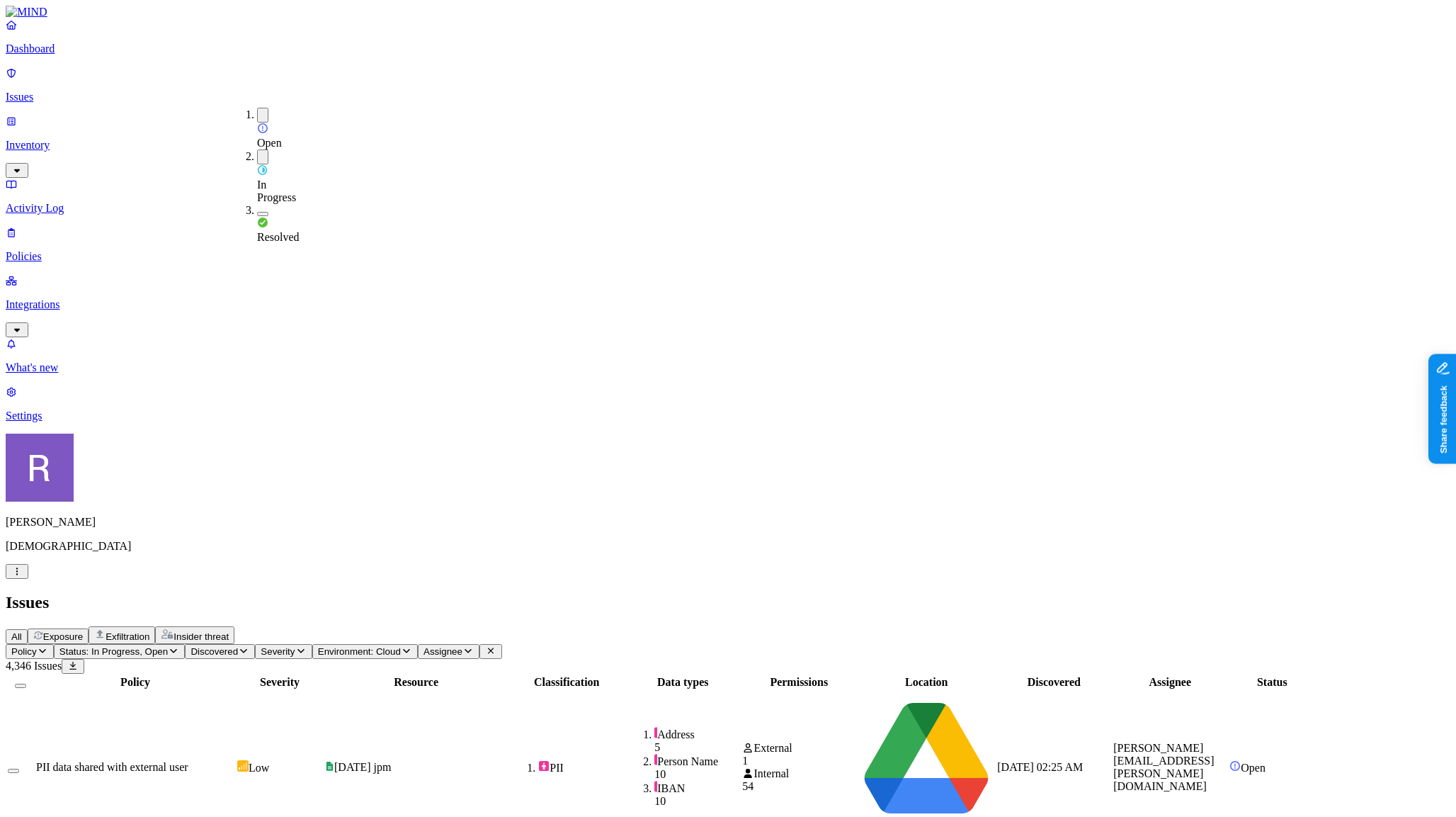
click at [48, 647] on icon "button" at bounding box center [42, 651] width 12 height 9
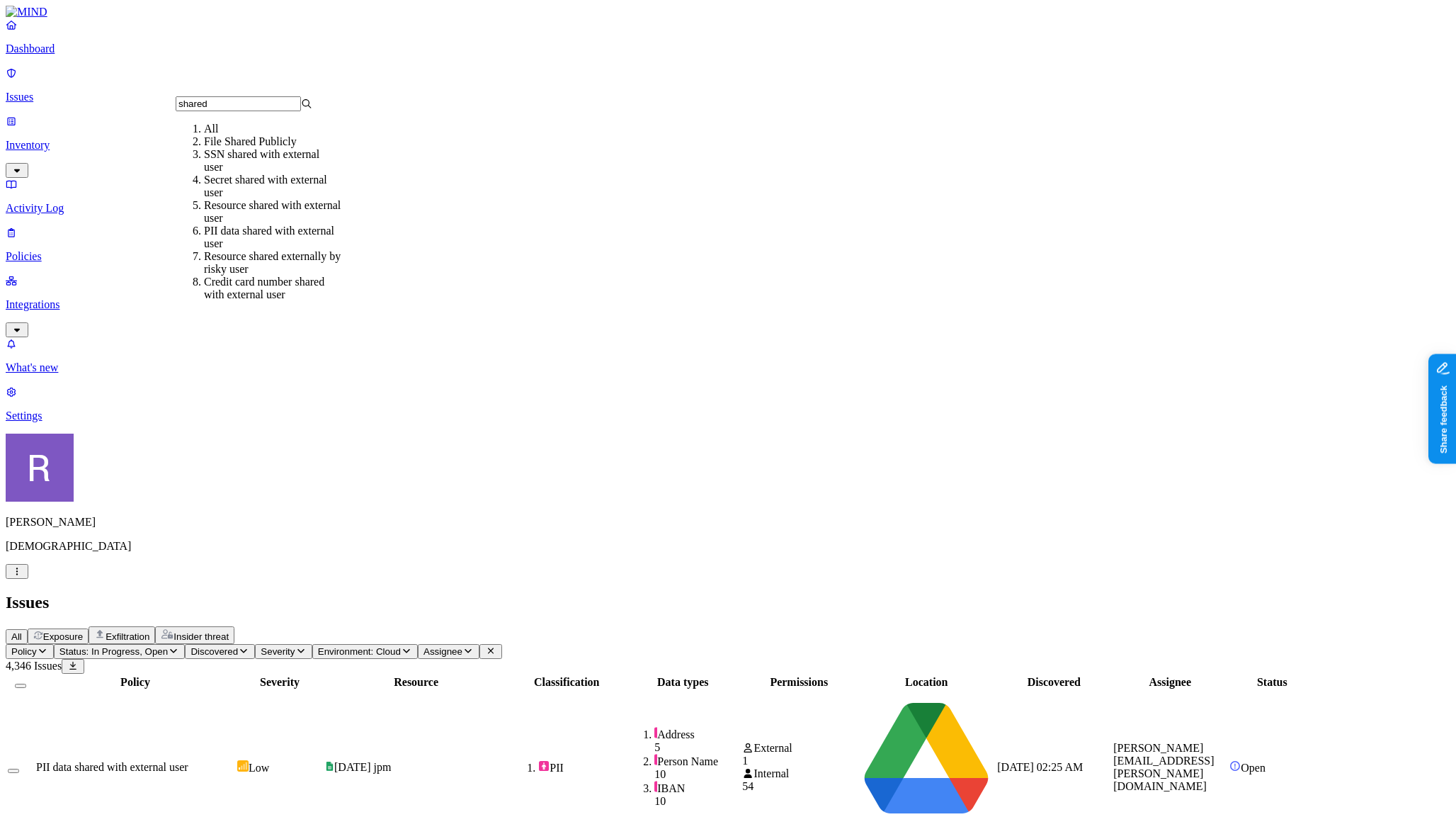
type input "shared"
click at [276, 301] on div "Credit card number shared with external user" at bounding box center [272, 288] width 137 height 26
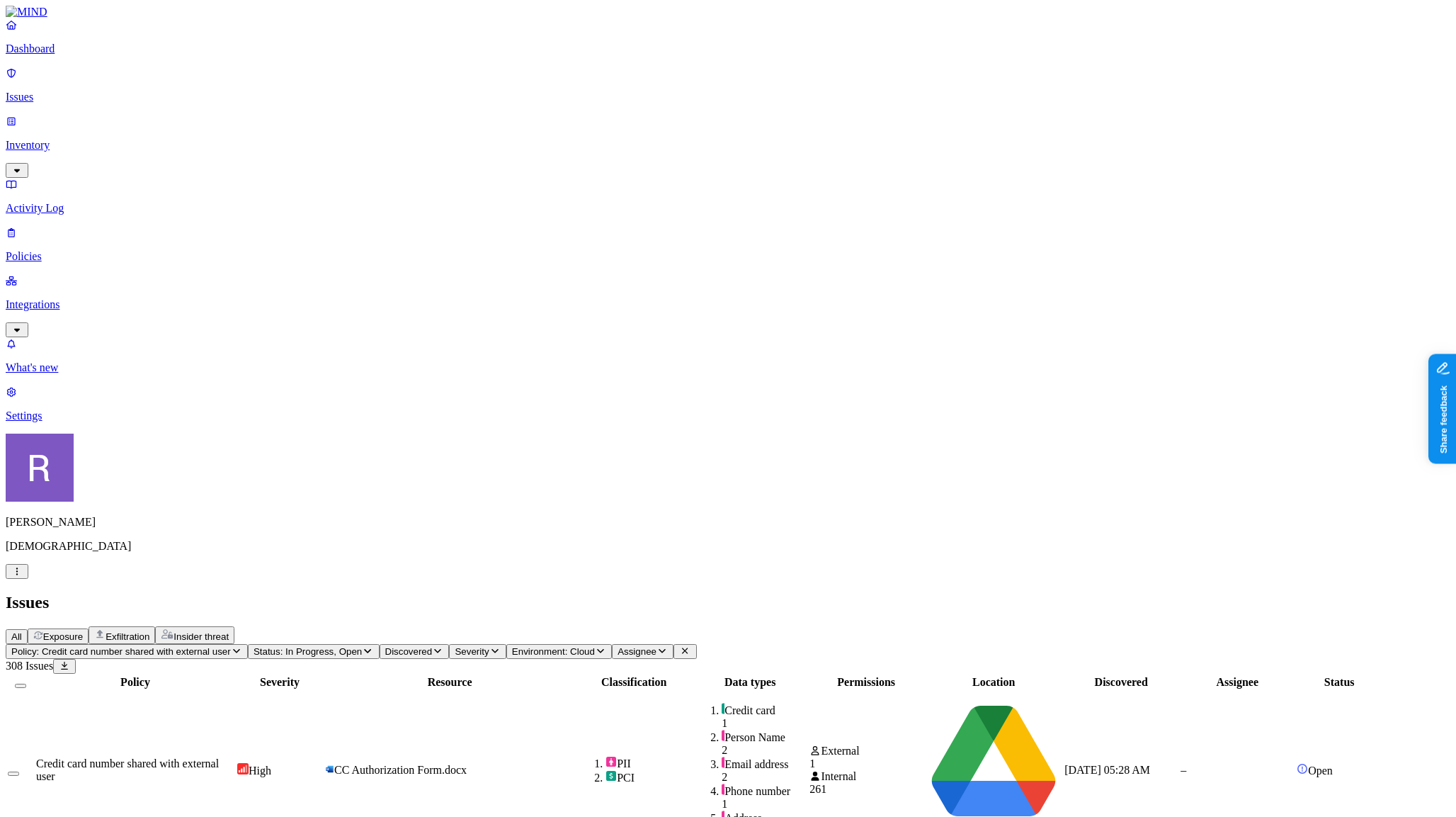
scroll to position [208, 0]
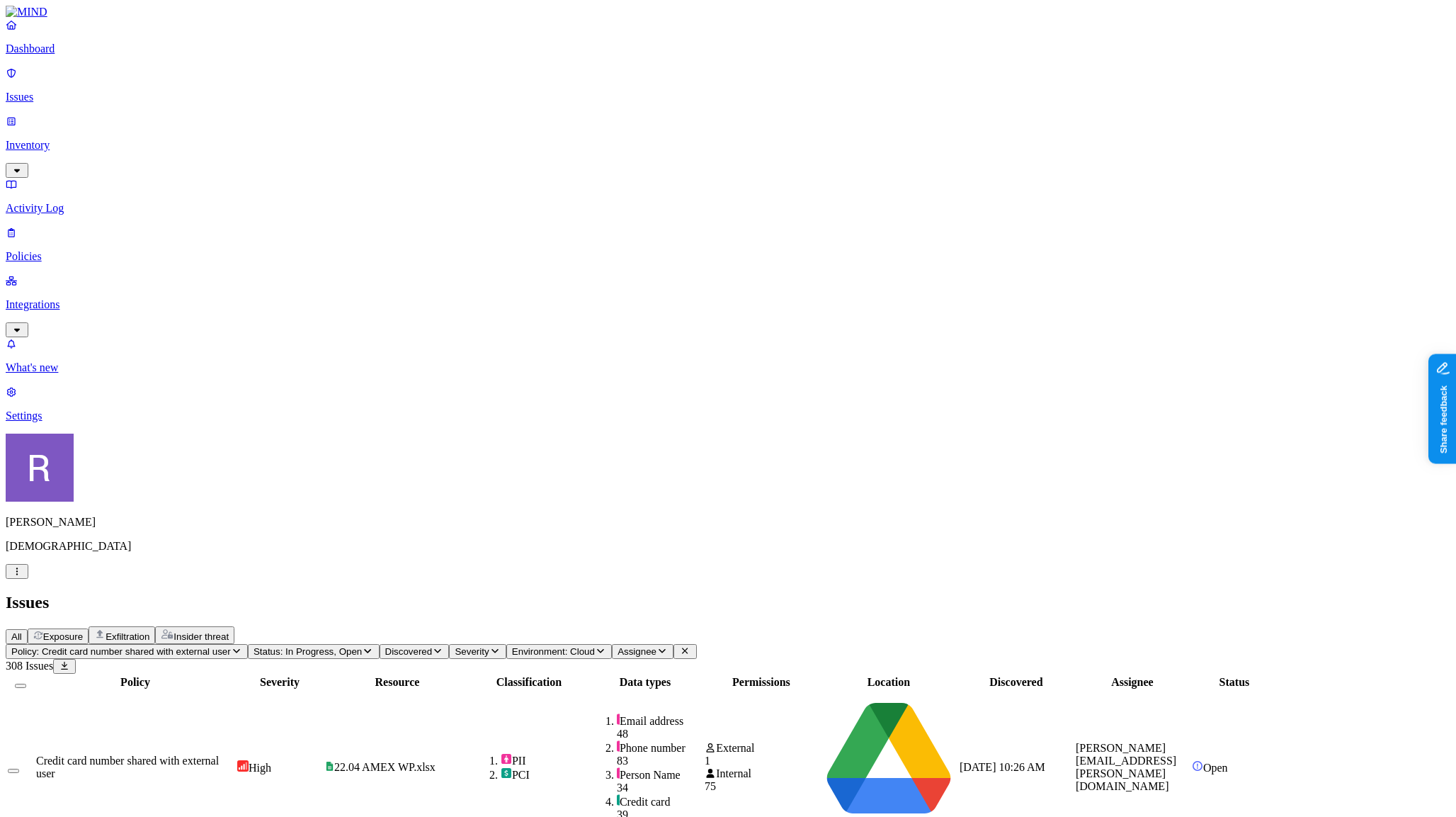
drag, startPoint x: 640, startPoint y: 121, endPoint x: 760, endPoint y: 130, distance: 120.3
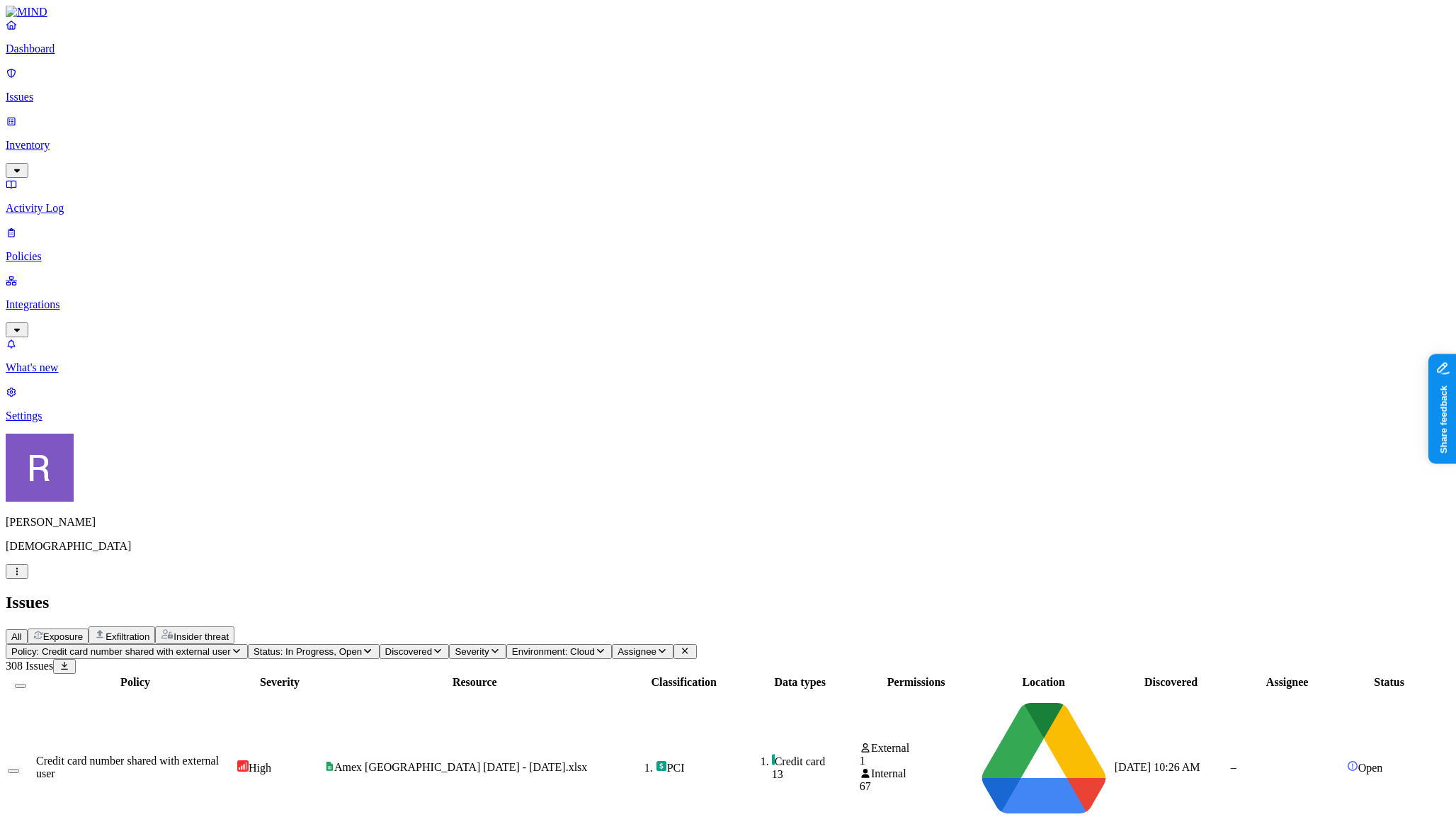
click at [71, 226] on link "Policies" at bounding box center [728, 244] width 1445 height 36
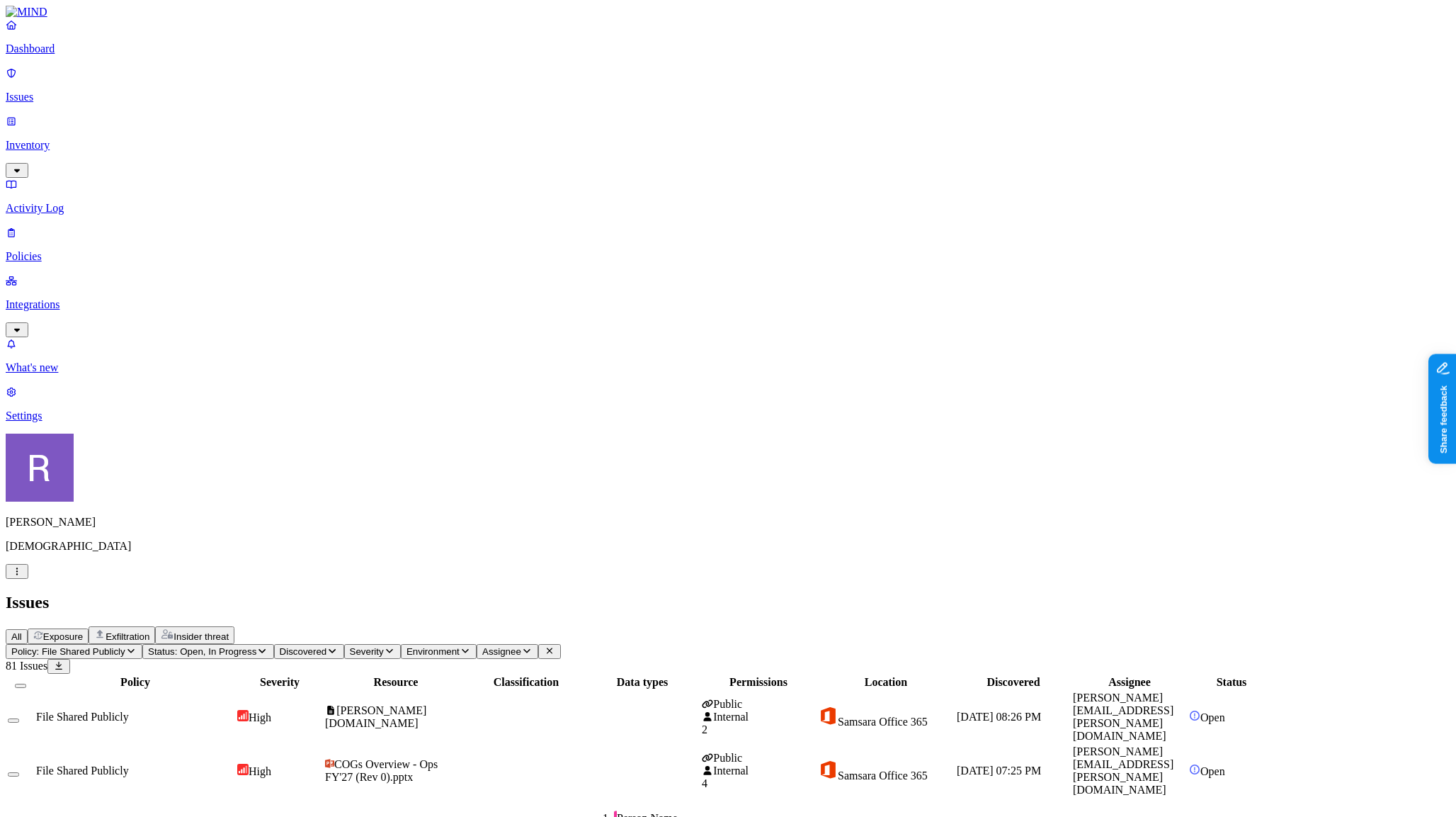
scroll to position [208, 0]
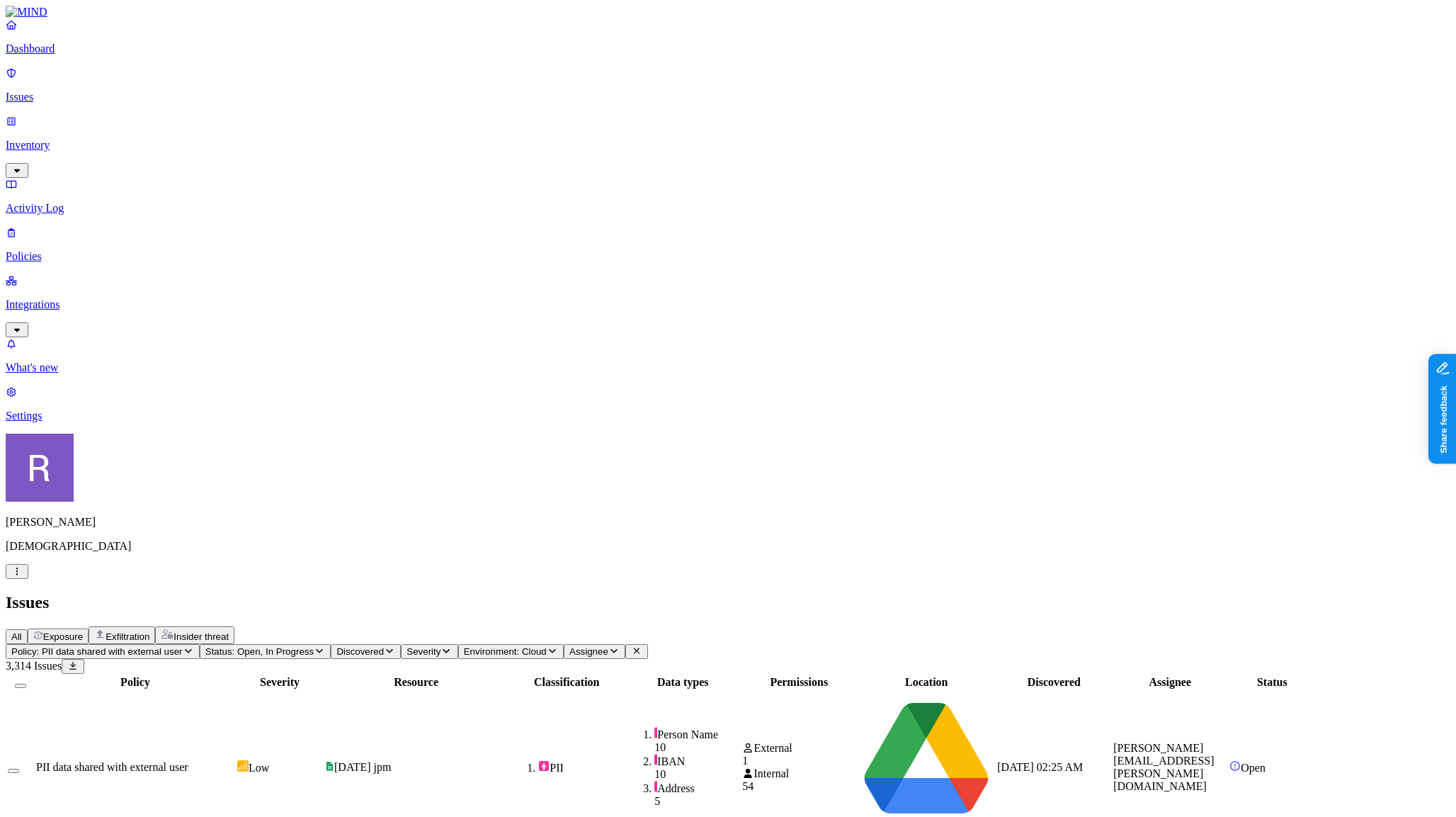
scroll to position [208, 0]
click at [72, 55] on p "Dashboard" at bounding box center [728, 48] width 1445 height 13
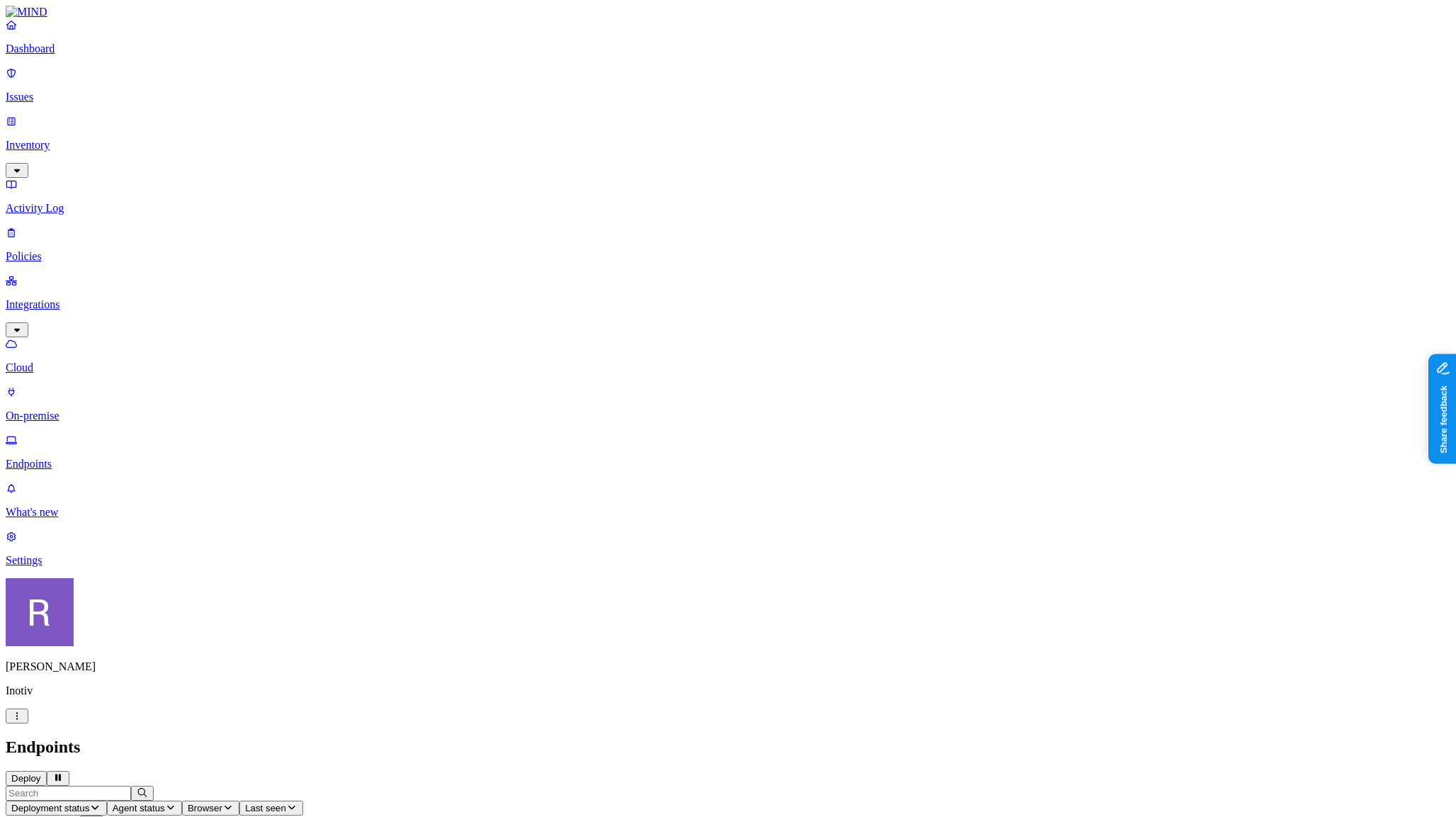
scroll to position [0, 1]
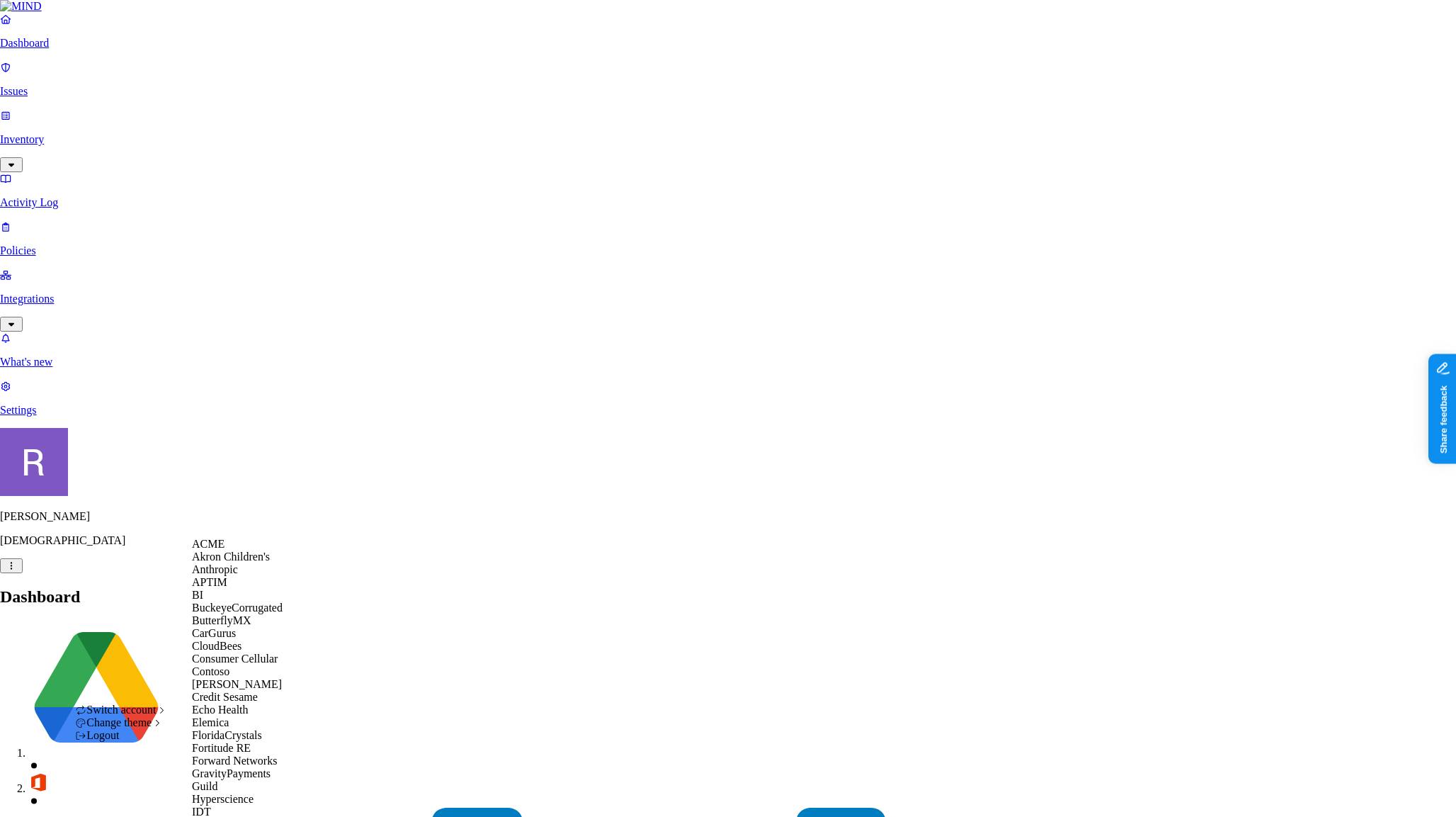
click at [241, 550] on div "ACME" at bounding box center [261, 543] width 138 height 13
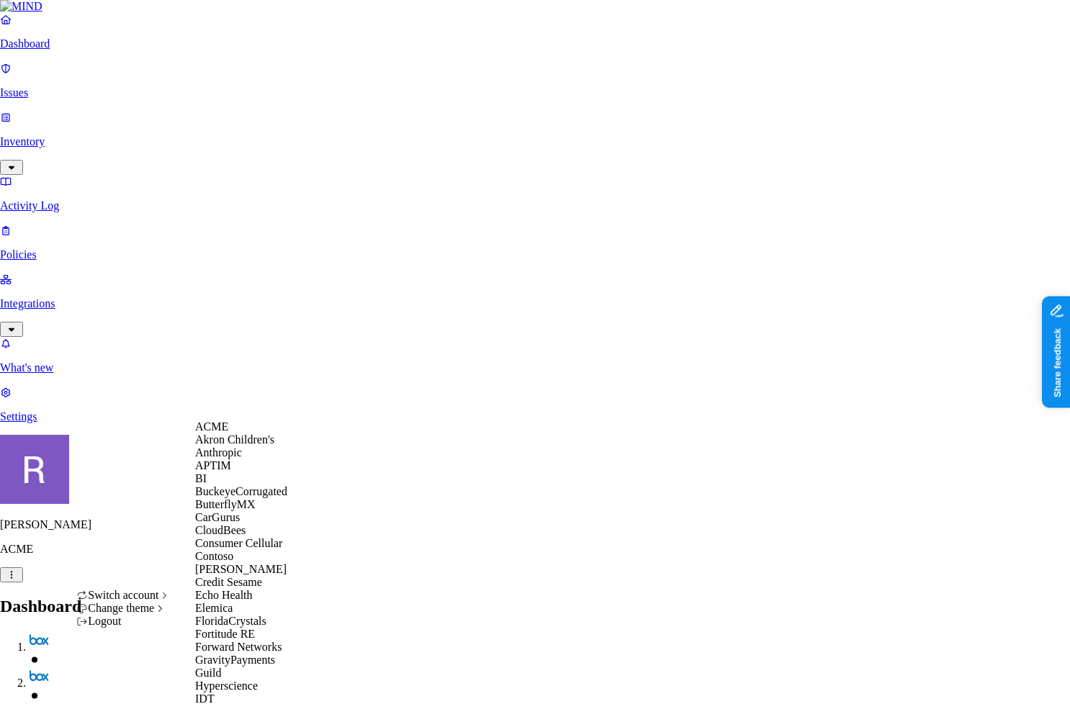
scroll to position [312, 0]
click at [237, 654] on span "GravityPayments" at bounding box center [235, 660] width 80 height 12
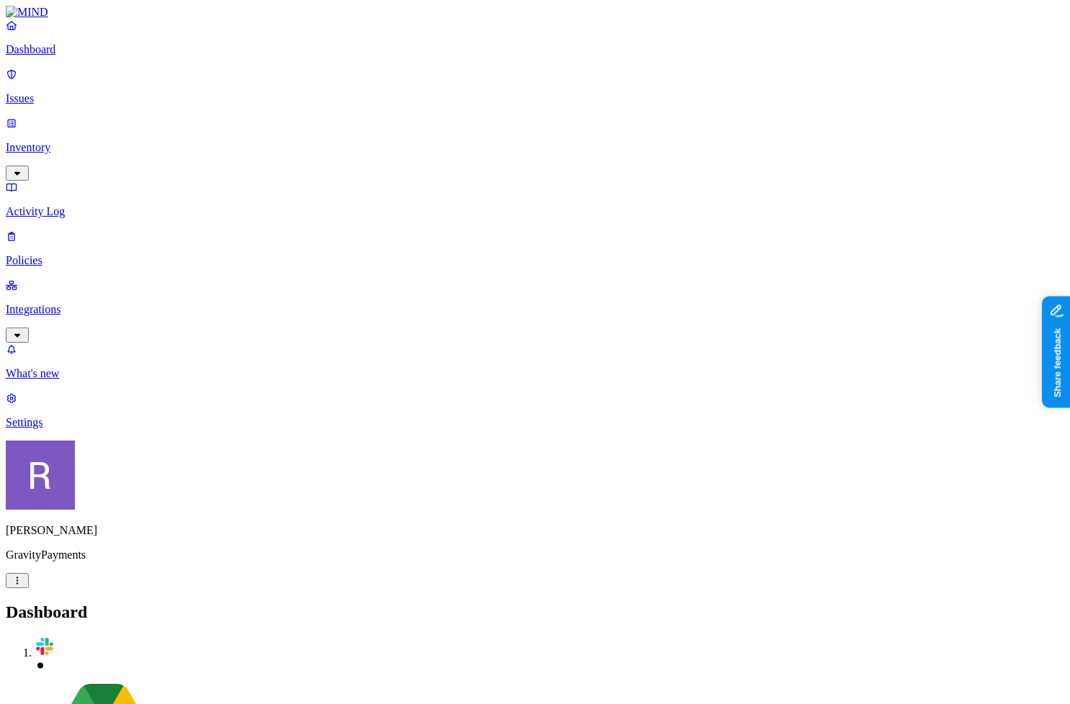
click at [84, 97] on link "Issues" at bounding box center [535, 86] width 1058 height 37
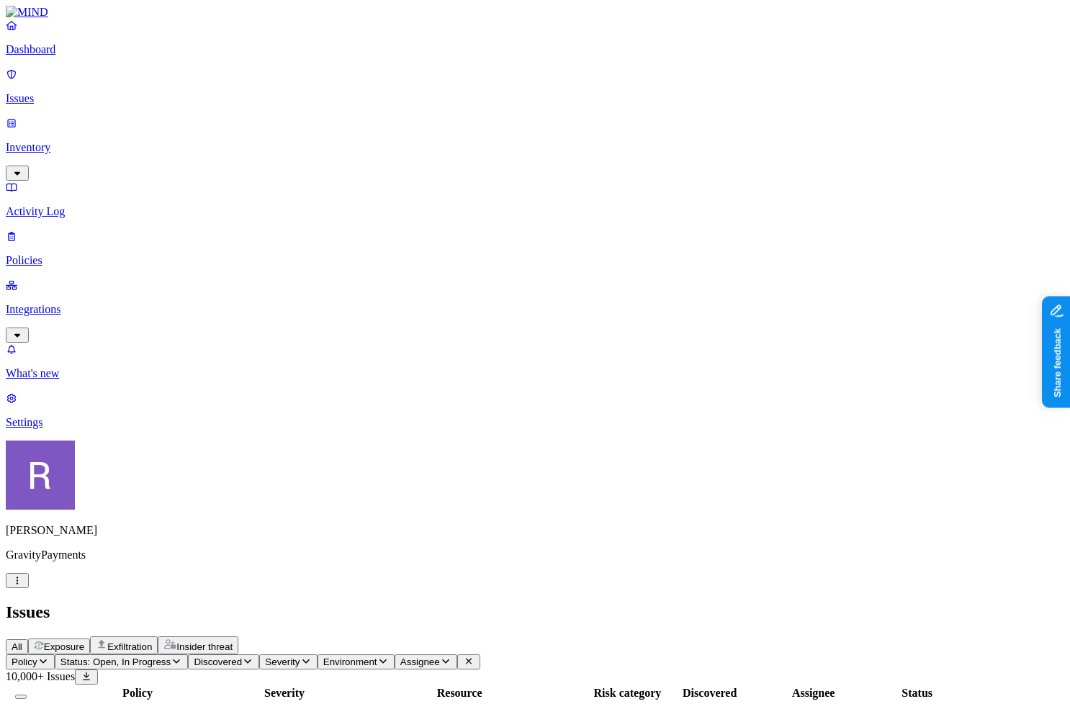
click at [95, 254] on p "Policies" at bounding box center [535, 260] width 1058 height 13
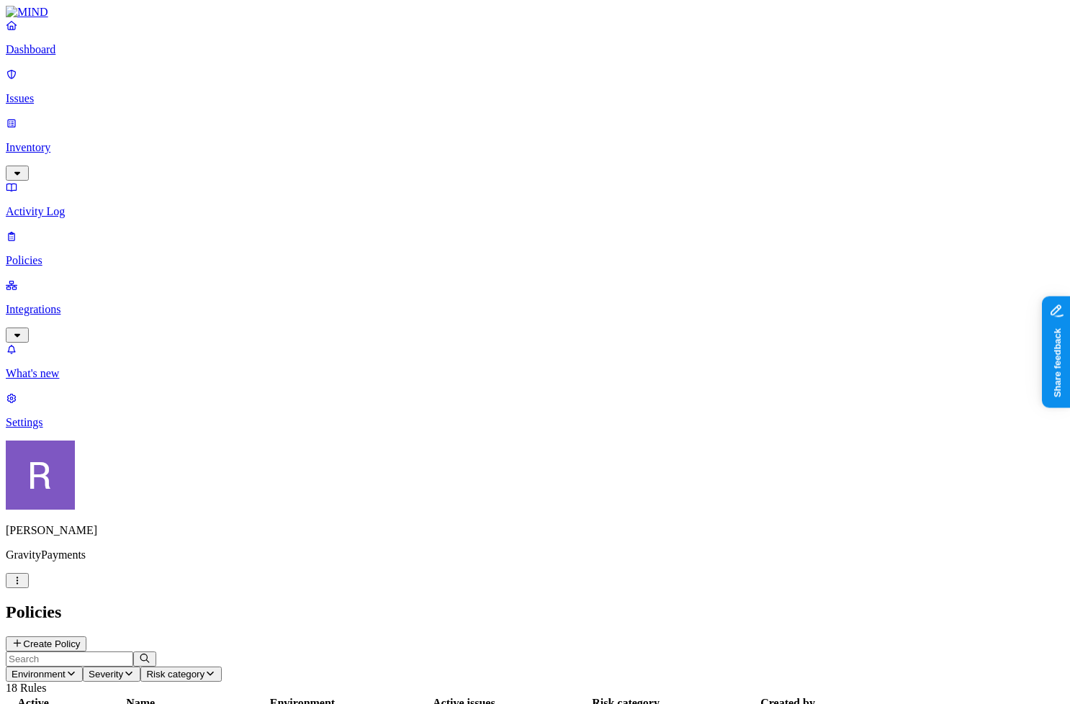
click at [60, 303] on p "Integrations" at bounding box center [535, 309] width 1058 height 13
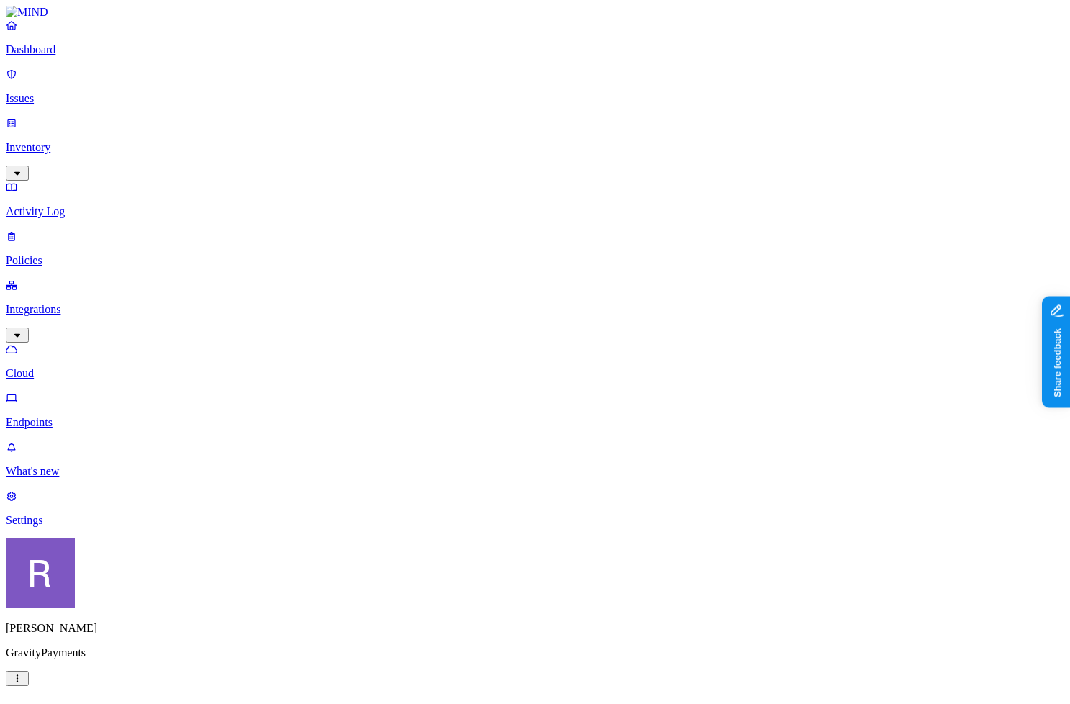
click at [68, 416] on p "Endpoints" at bounding box center [535, 422] width 1058 height 13
click at [67, 367] on p "Cloud" at bounding box center [535, 373] width 1058 height 13
click at [60, 303] on p "Integrations" at bounding box center [535, 309] width 1058 height 13
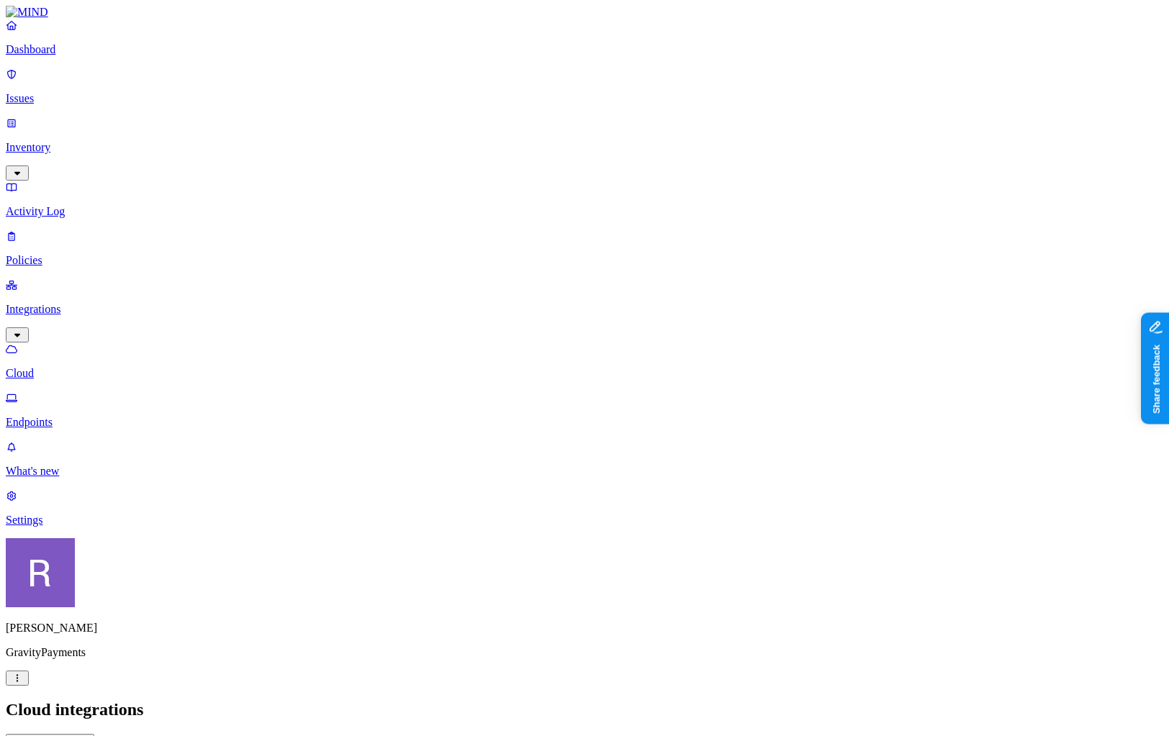
click at [58, 94] on p "Issues" at bounding box center [585, 98] width 1158 height 13
drag, startPoint x: 839, startPoint y: 85, endPoint x: 911, endPoint y: 91, distance: 73.0
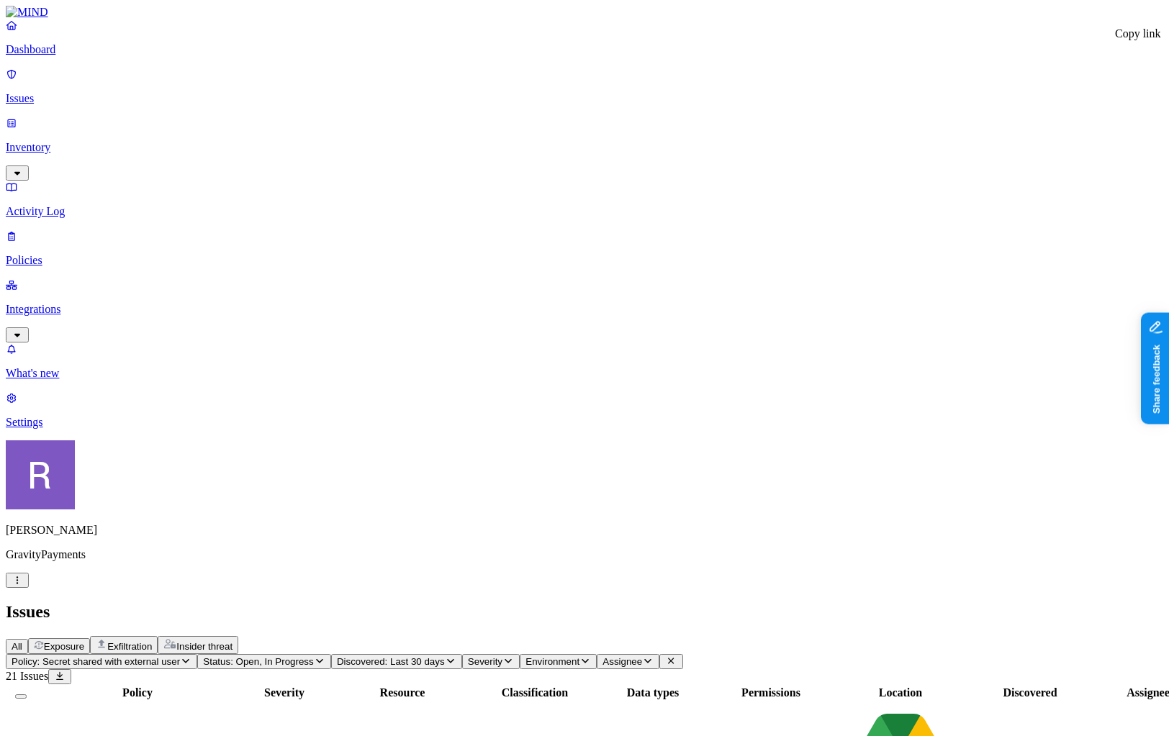
click at [54, 141] on p "Inventory" at bounding box center [585, 147] width 1158 height 13
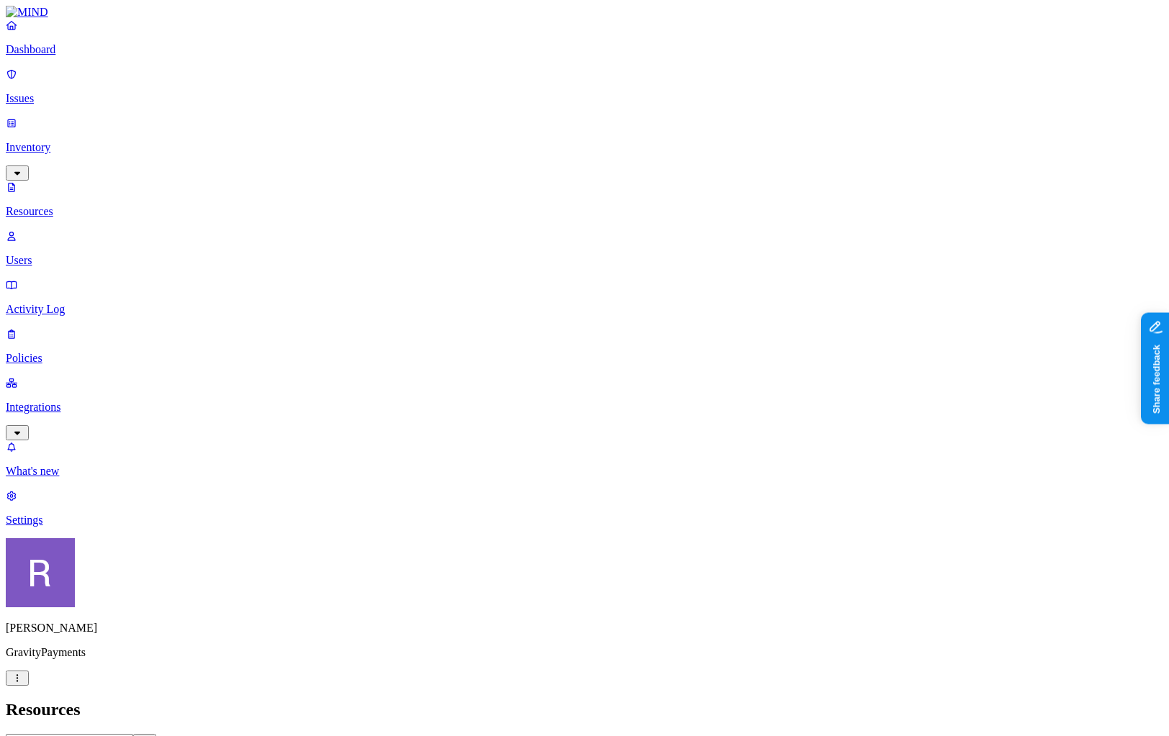
drag, startPoint x: 592, startPoint y: 15, endPoint x: 603, endPoint y: 22, distance: 13.2
click at [600, 700] on h2 "Resources" at bounding box center [585, 709] width 1158 height 19
click at [658, 294] on icon at bounding box center [655, 298] width 12 height 9
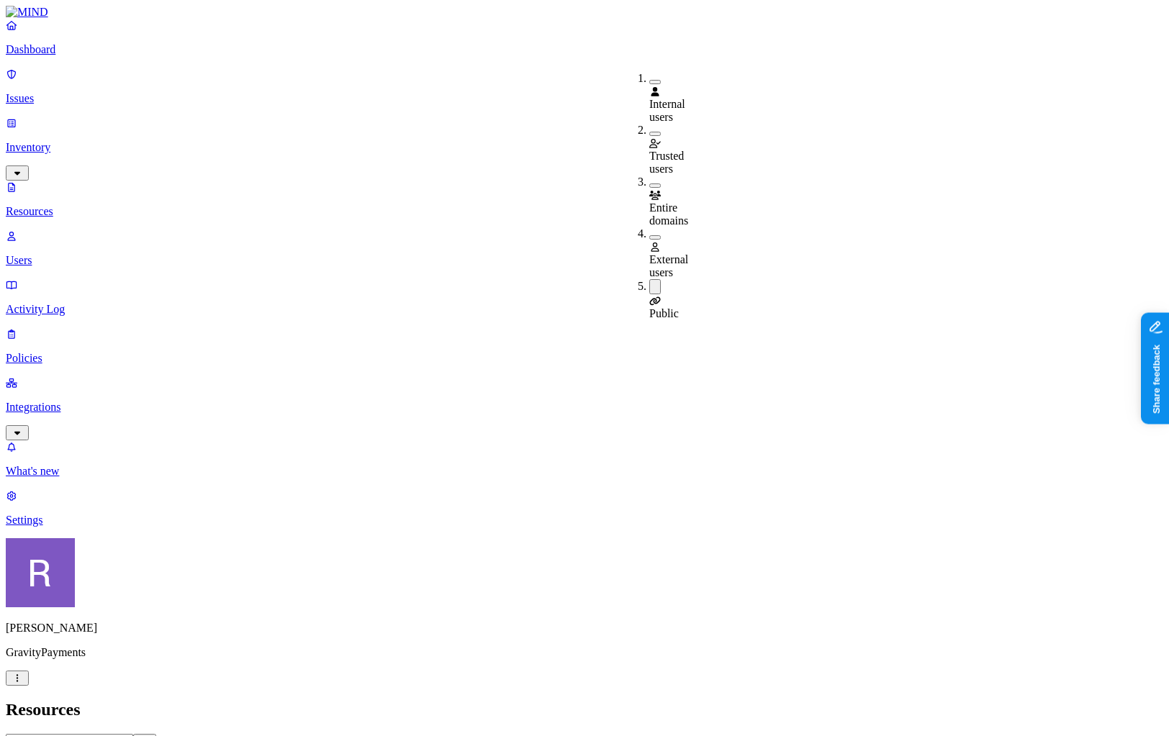
click at [482, 700] on h2 "Resources" at bounding box center [585, 709] width 1158 height 19
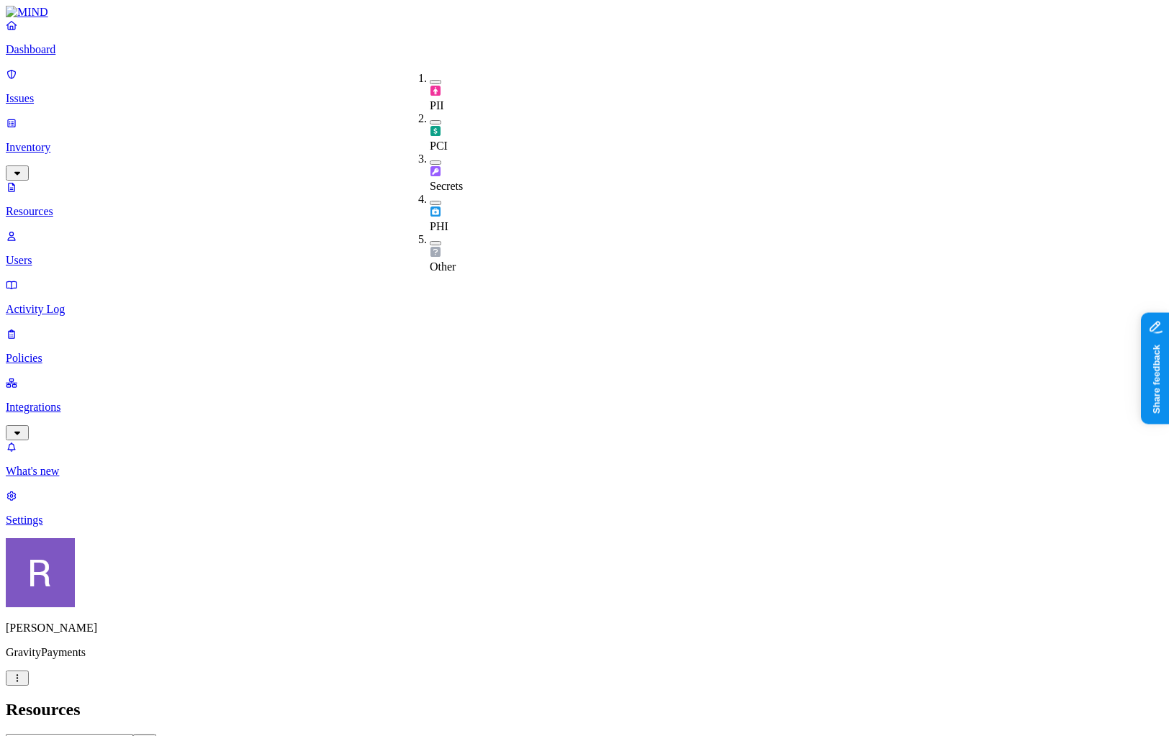
click at [430, 161] on button "button" at bounding box center [436, 163] width 12 height 4
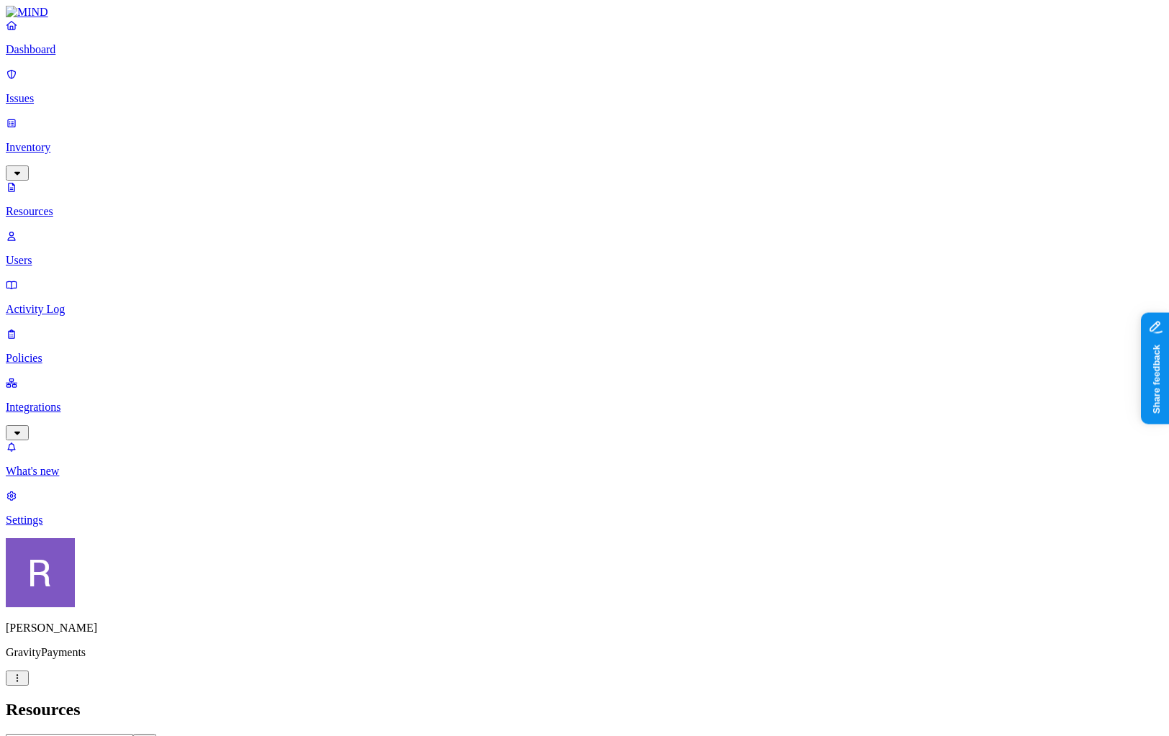
click at [87, 254] on p "Users" at bounding box center [585, 260] width 1158 height 13
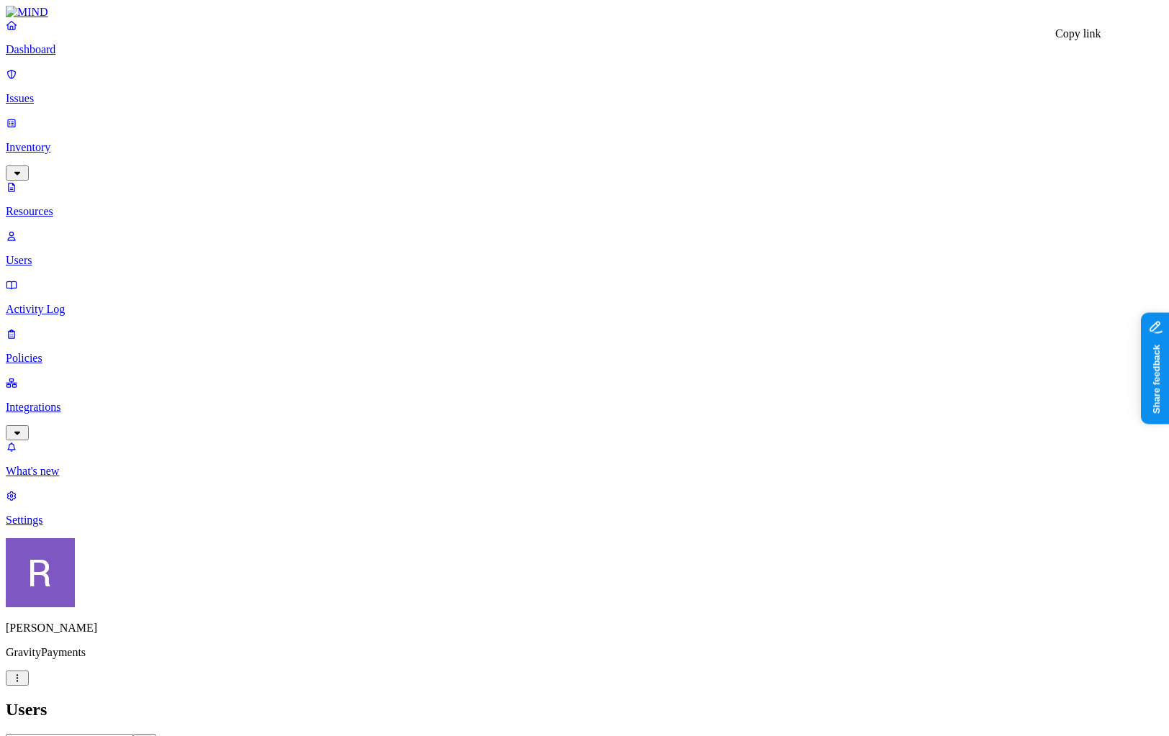
click at [55, 56] on p "Dashboard" at bounding box center [585, 49] width 1158 height 13
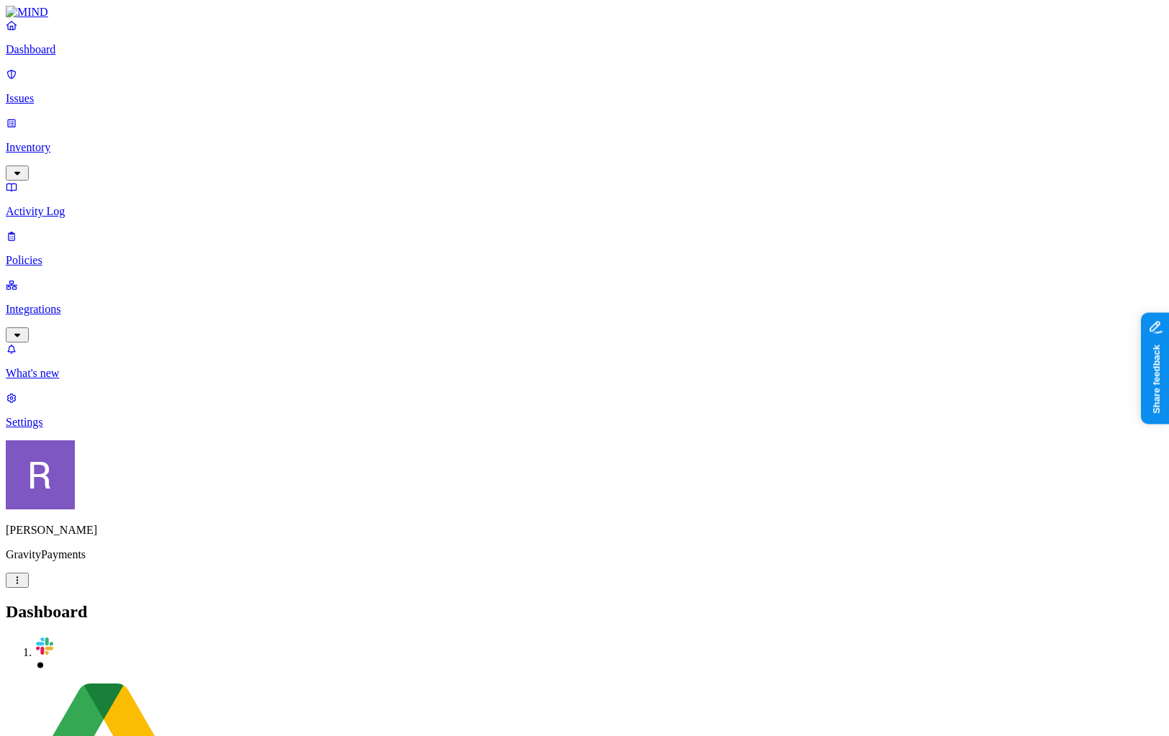
click at [61, 92] on p "Issues" at bounding box center [585, 98] width 1158 height 13
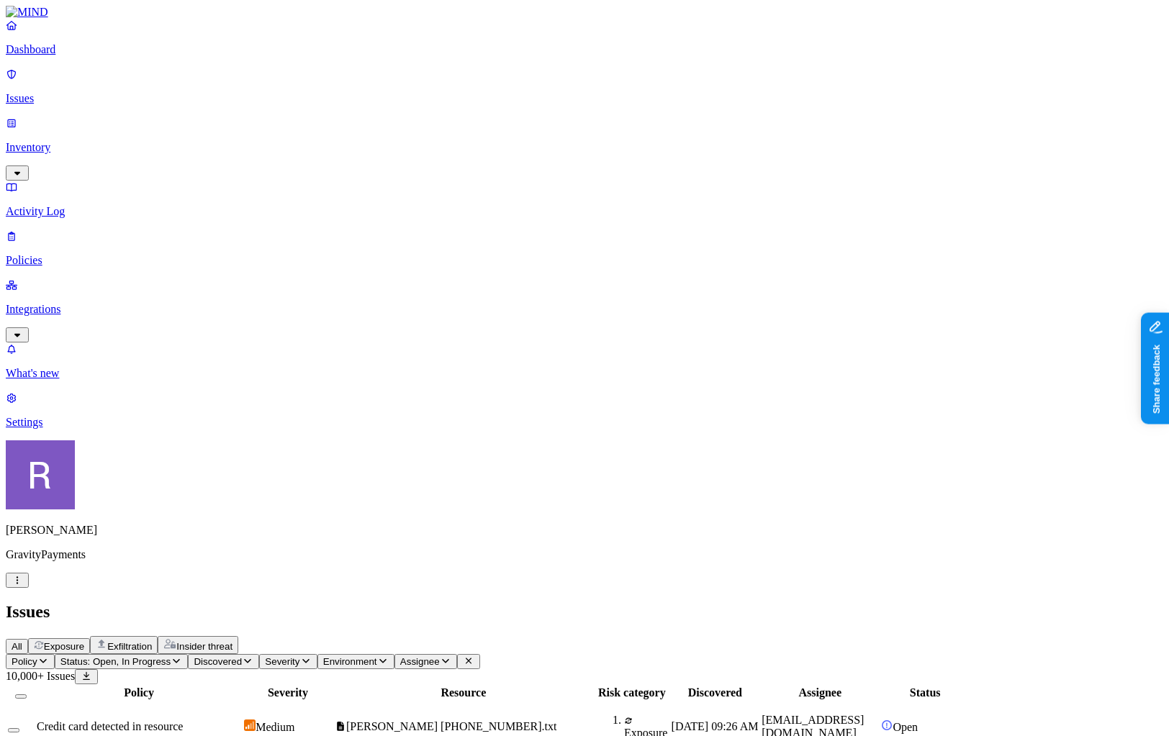
click at [37, 657] on span "Policy" at bounding box center [25, 662] width 26 height 11
type input "PCI"
click at [230, 161] on div "All PCI upload to the web" at bounding box center [248, 137] width 139 height 48
click at [238, 150] on div "PCI upload to the web" at bounding box center [276, 143] width 139 height 13
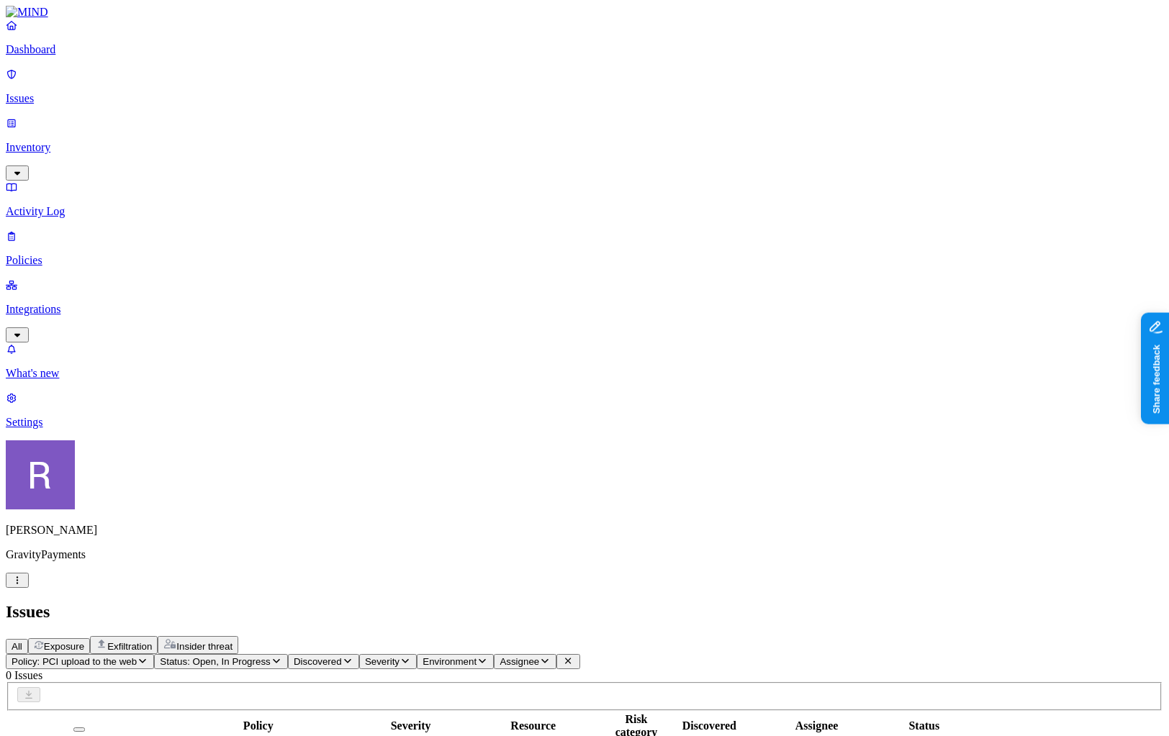
click at [148, 657] on icon "button" at bounding box center [143, 661] width 12 height 9
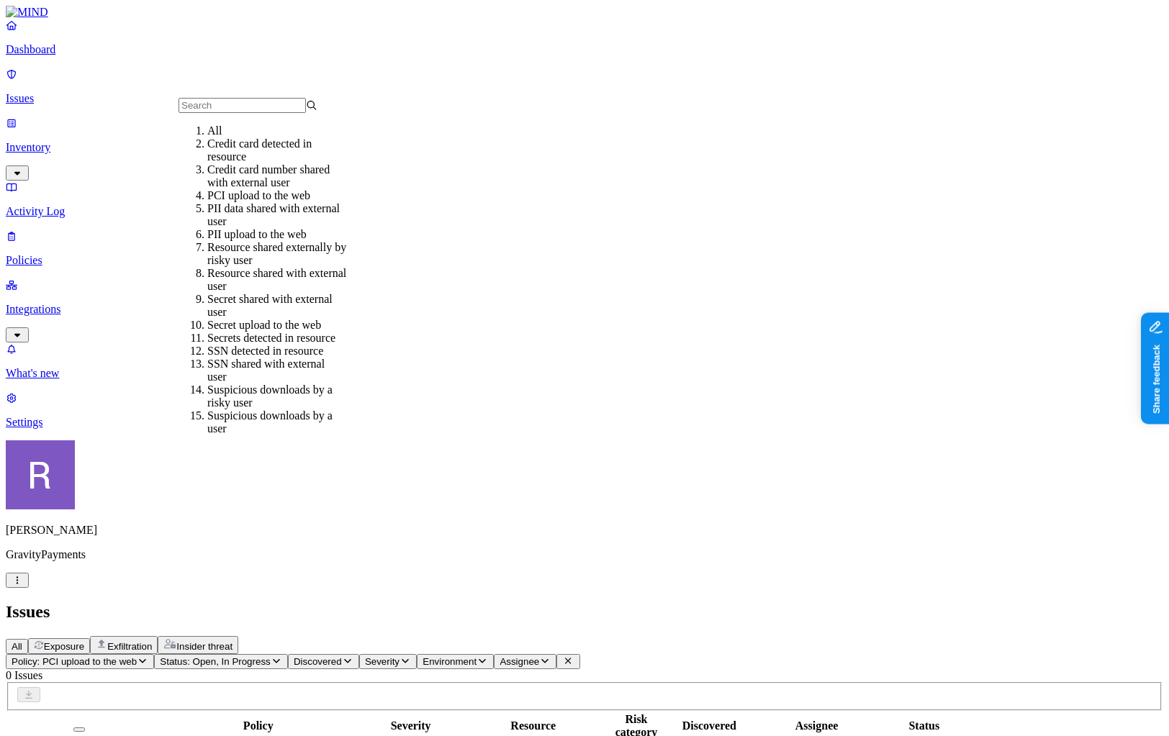
click at [233, 113] on input "text" at bounding box center [242, 105] width 127 height 15
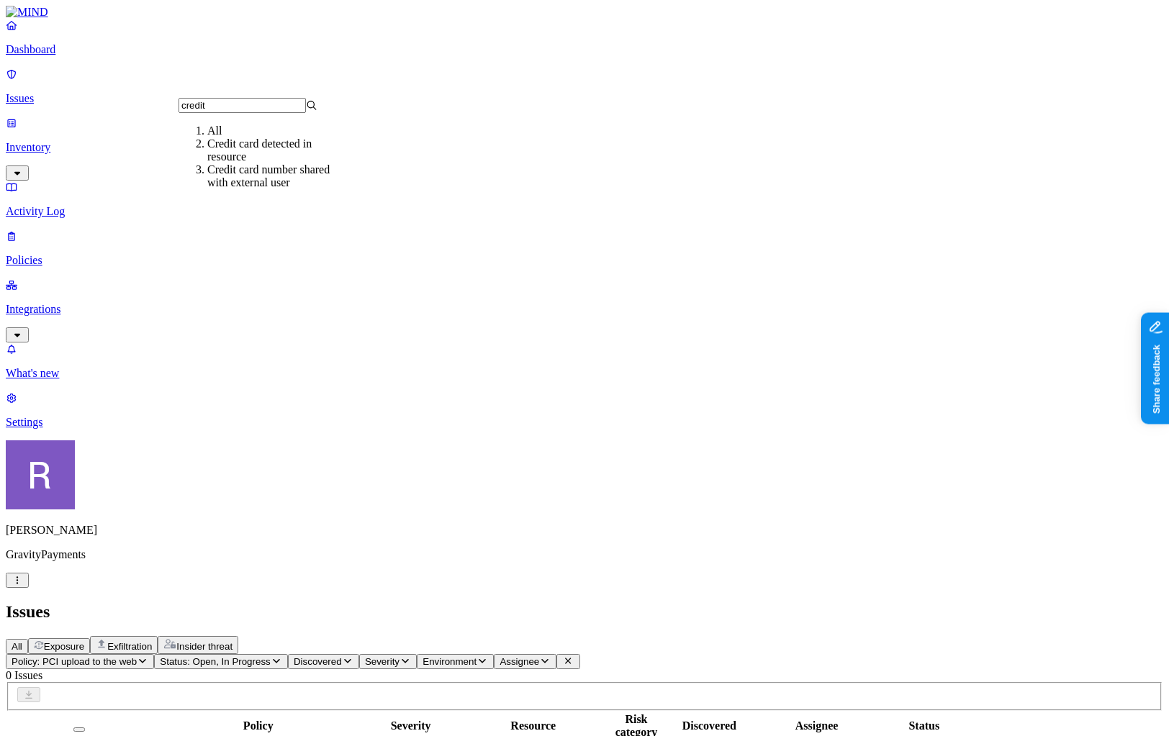
type input "credit"
click at [230, 185] on div "Credit card number shared with external user" at bounding box center [276, 176] width 139 height 26
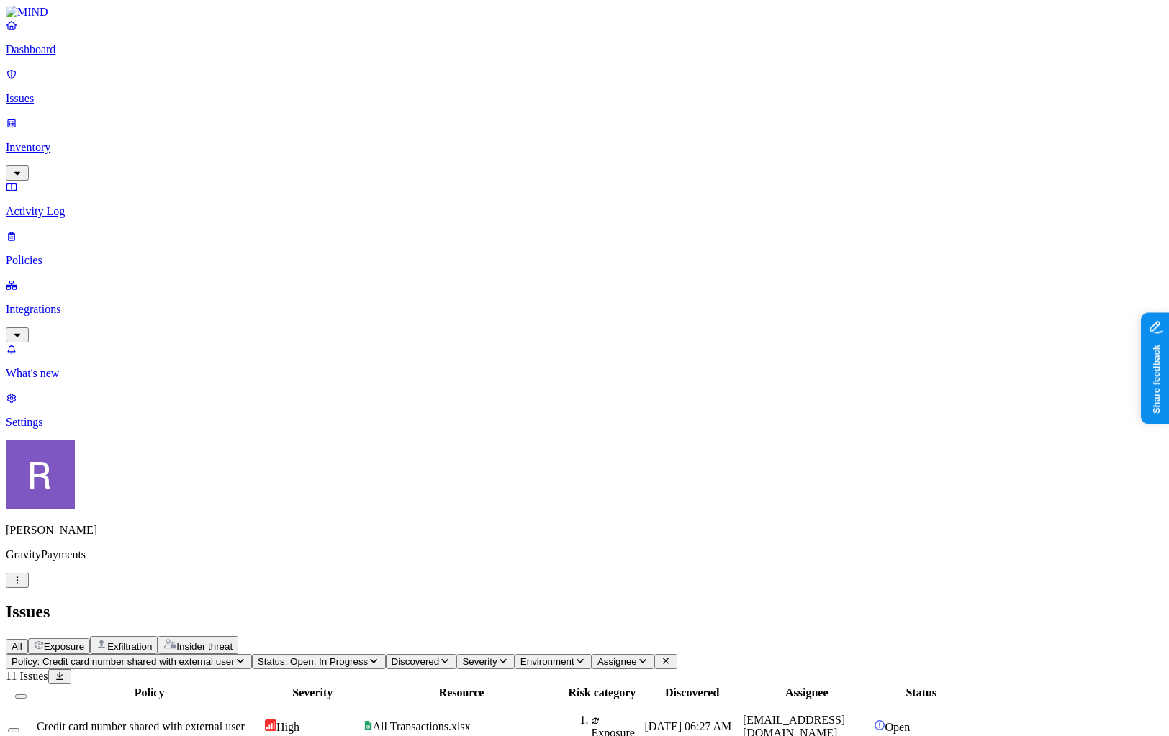
click at [62, 141] on p "Inventory" at bounding box center [585, 147] width 1158 height 13
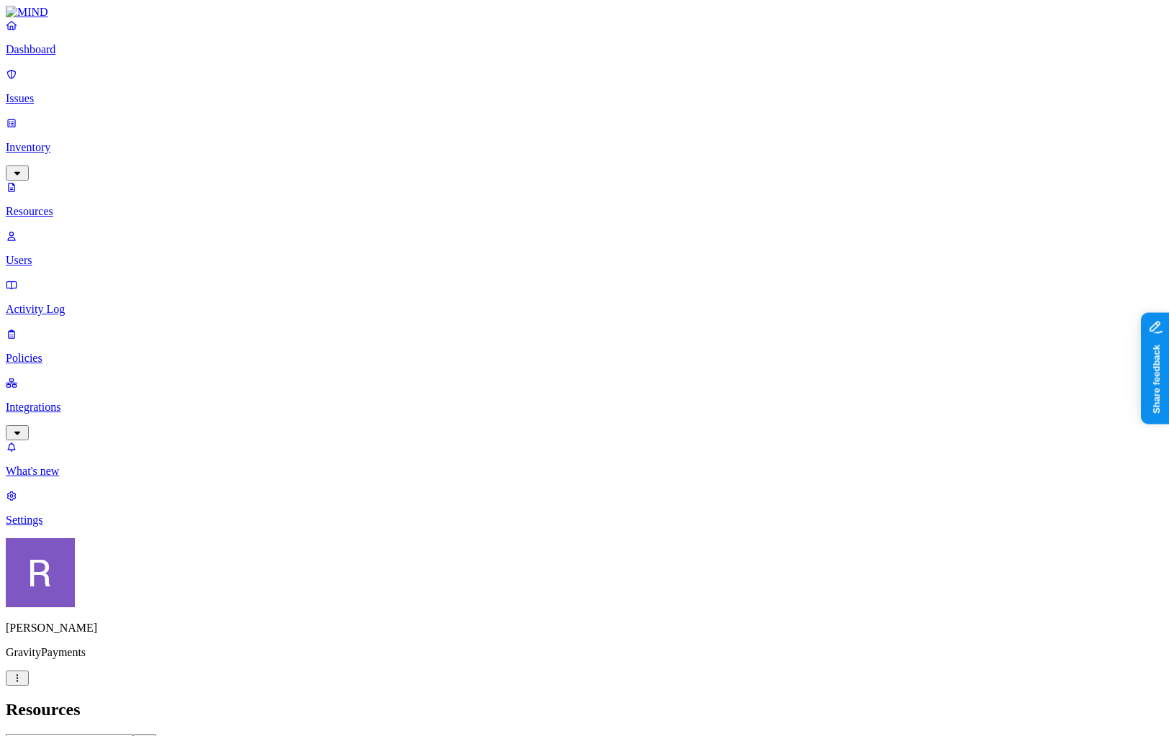
click at [430, 120] on button "button" at bounding box center [436, 122] width 12 height 4
click at [500, 700] on h2 "Resources" at bounding box center [585, 709] width 1158 height 19
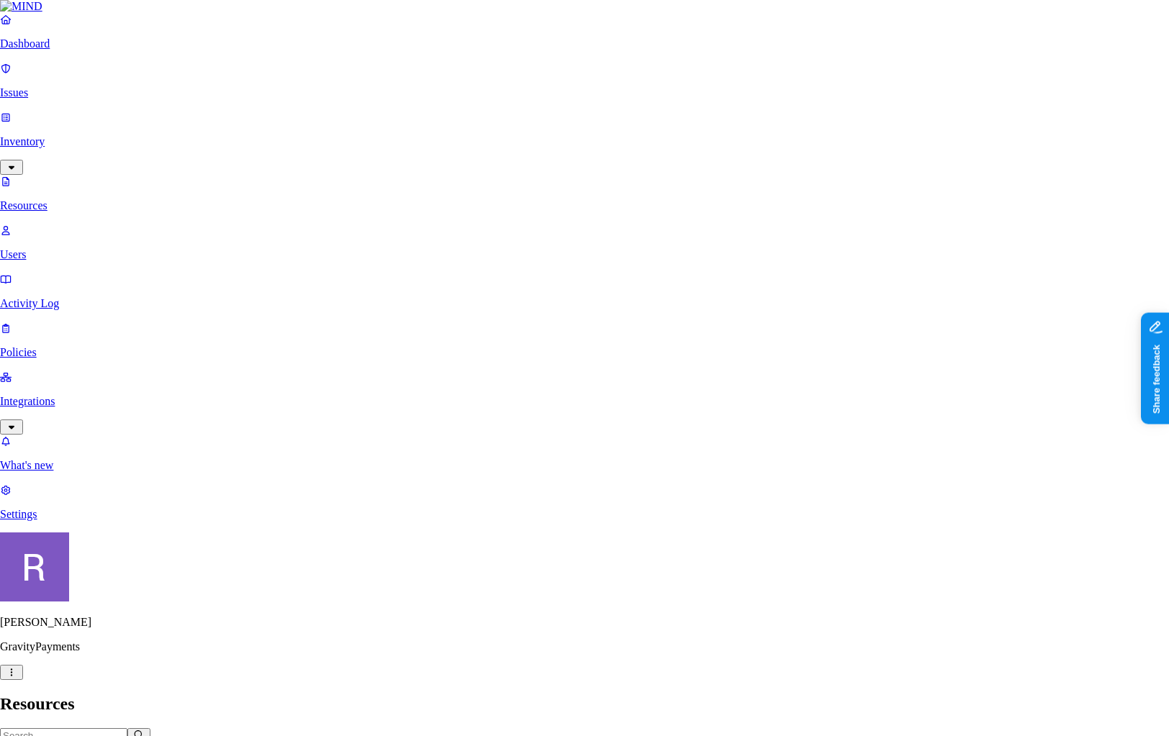
type textarea "Likely a FP given the file name and the context around the finding."
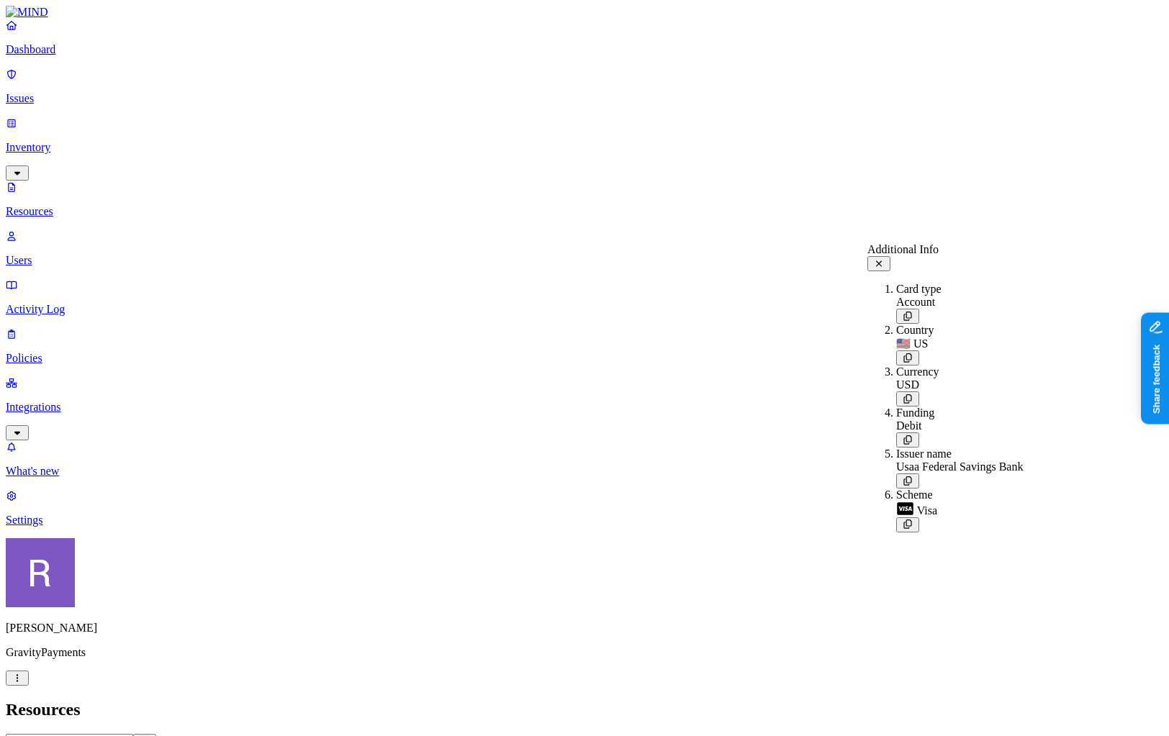
click at [885, 264] on icon at bounding box center [879, 263] width 12 height 9
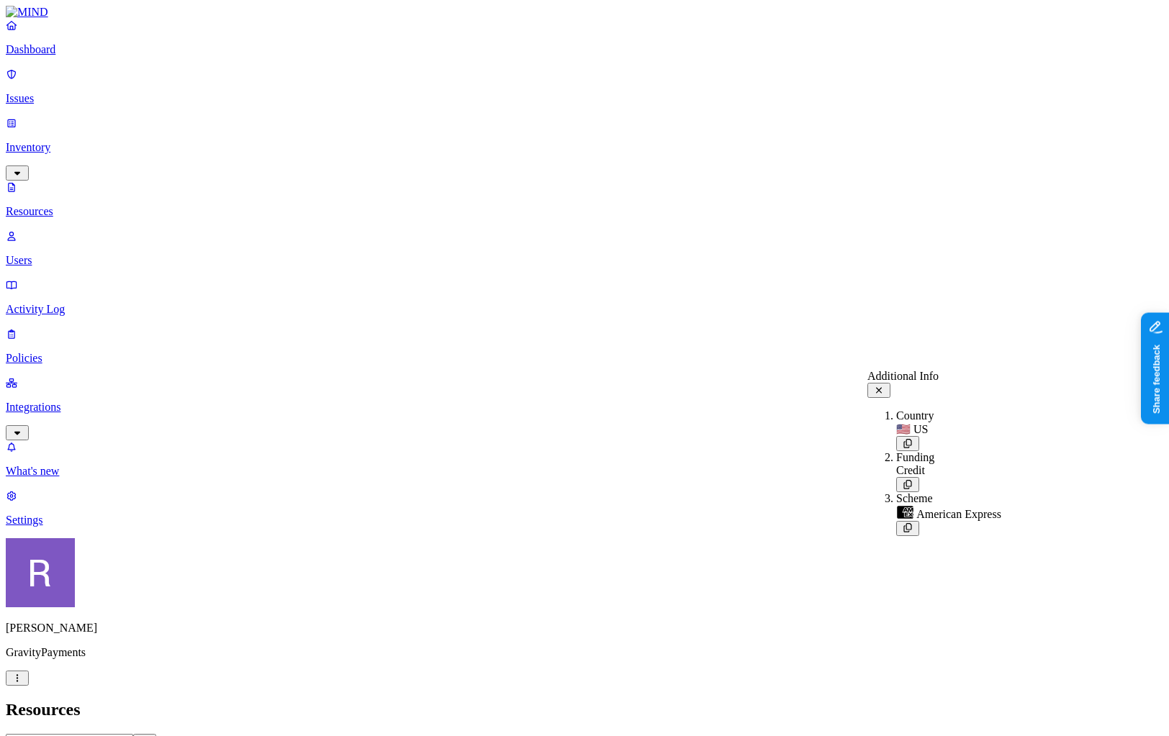
click at [885, 388] on icon at bounding box center [879, 390] width 12 height 9
click at [78, 141] on p "Inventory" at bounding box center [585, 147] width 1158 height 13
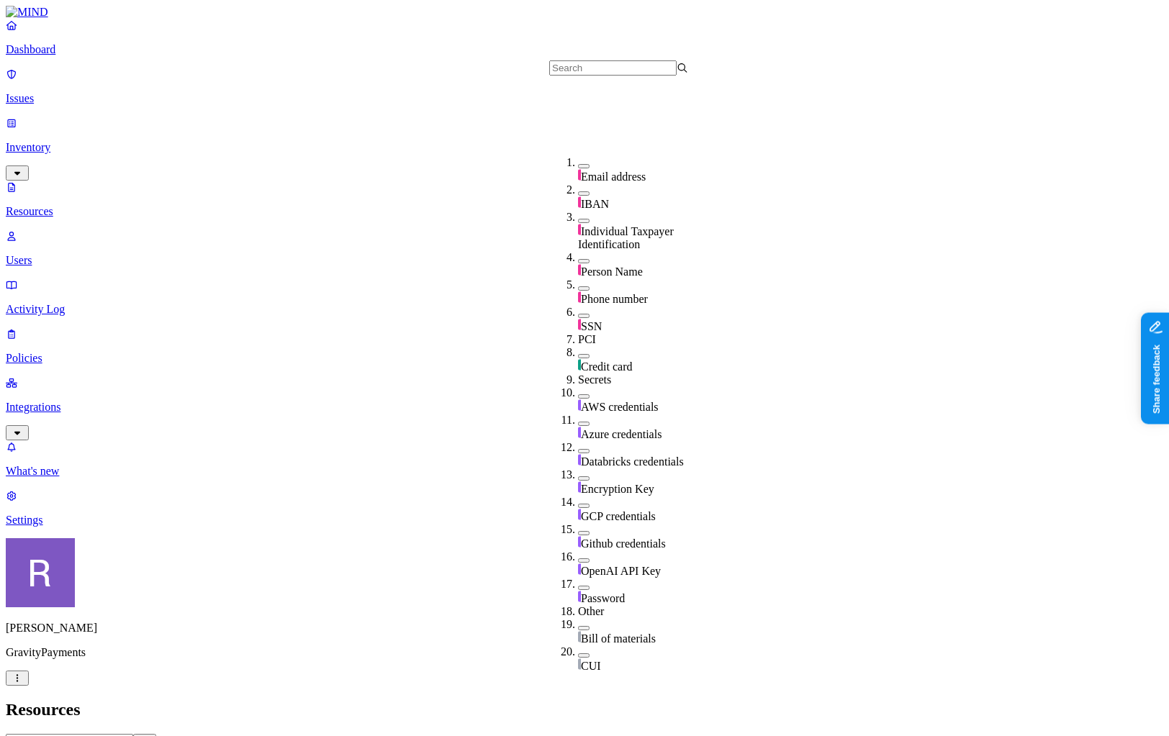
scroll to position [186, 0]
click at [593, 401] on span "AWS credentials" at bounding box center [620, 407] width 78 height 12
click at [539, 700] on h2 "Resources" at bounding box center [585, 709] width 1158 height 19
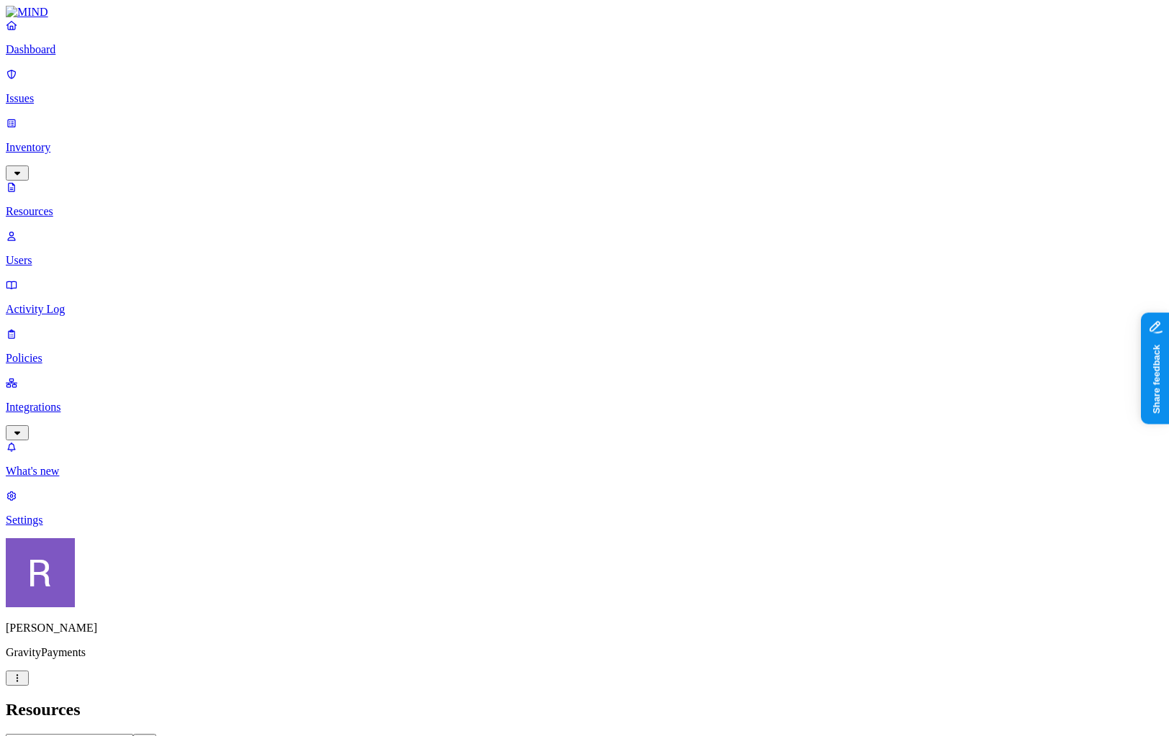
scroll to position [267, 0]
drag, startPoint x: 991, startPoint y: 85, endPoint x: 933, endPoint y: 90, distance: 58.5
drag, startPoint x: 1088, startPoint y: 82, endPoint x: 1124, endPoint y: 87, distance: 37.1
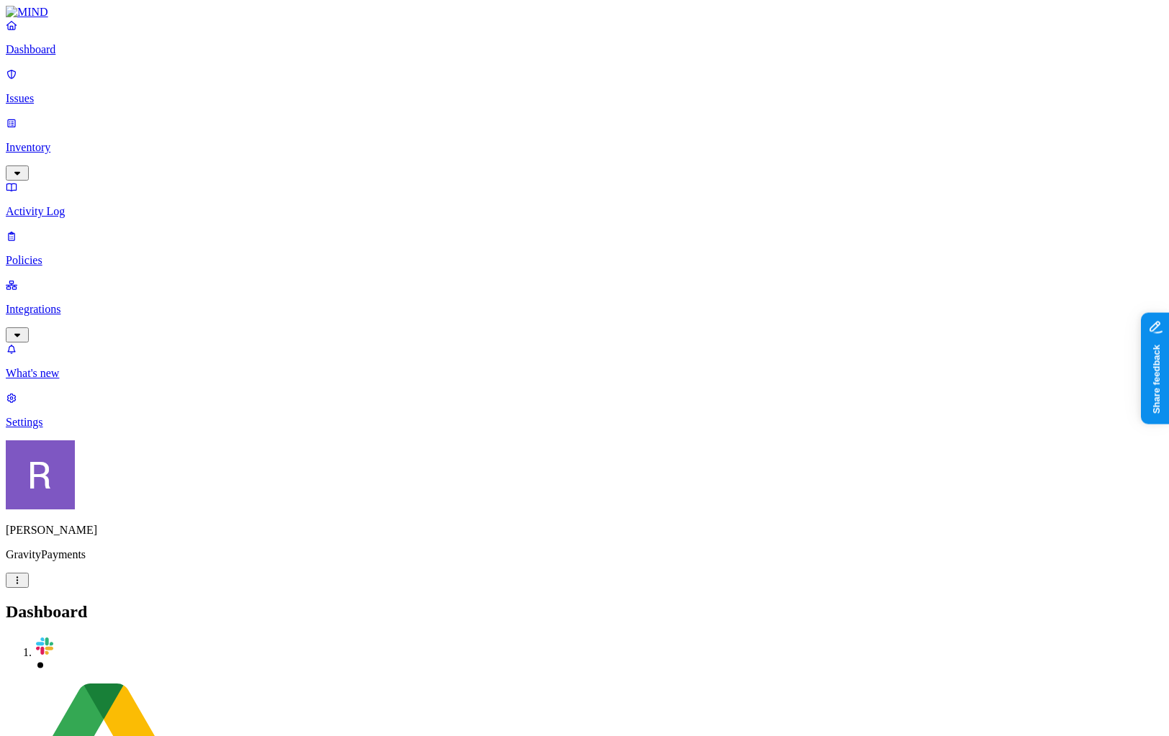
click at [81, 254] on p "Policies" at bounding box center [585, 260] width 1158 height 13
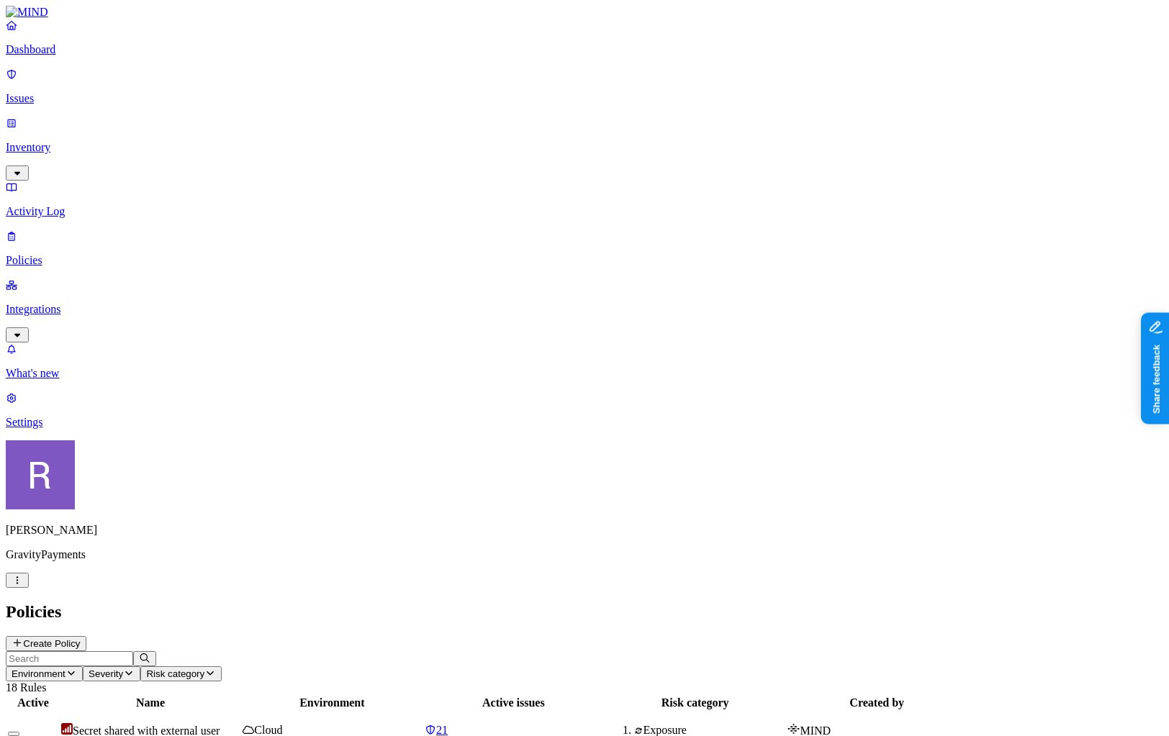
click at [84, 303] on p "Integrations" at bounding box center [585, 309] width 1158 height 13
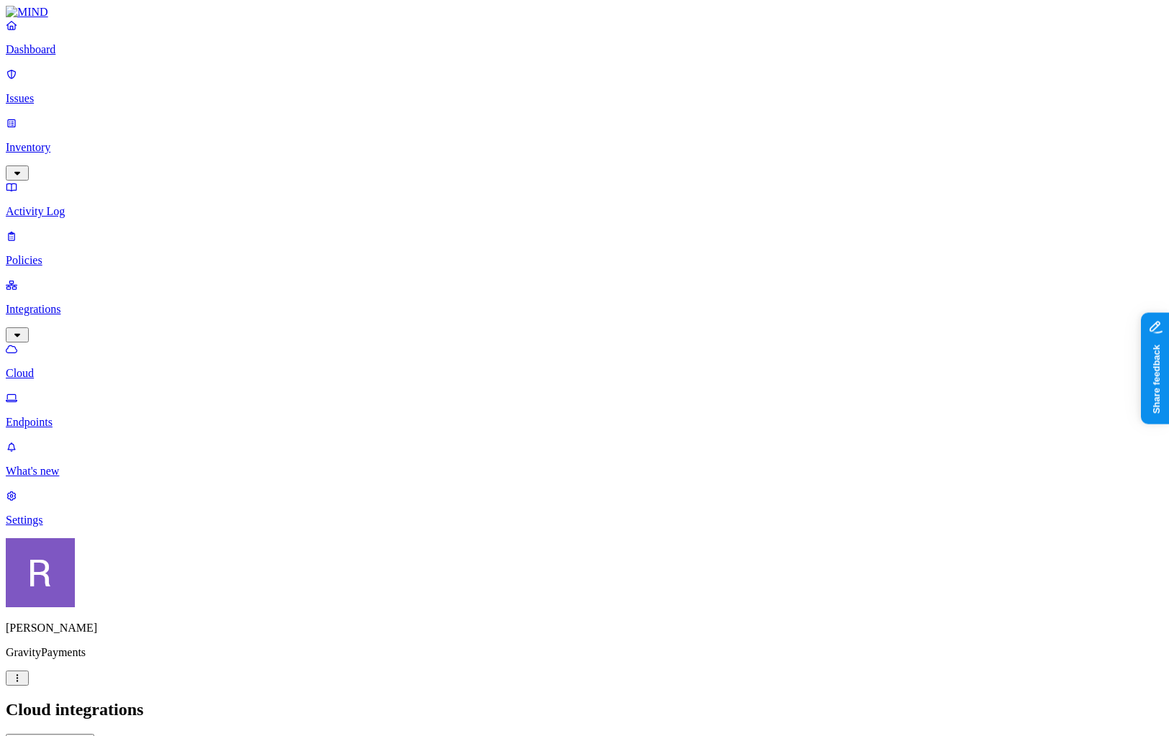
click at [77, 56] on p "Dashboard" at bounding box center [585, 49] width 1158 height 13
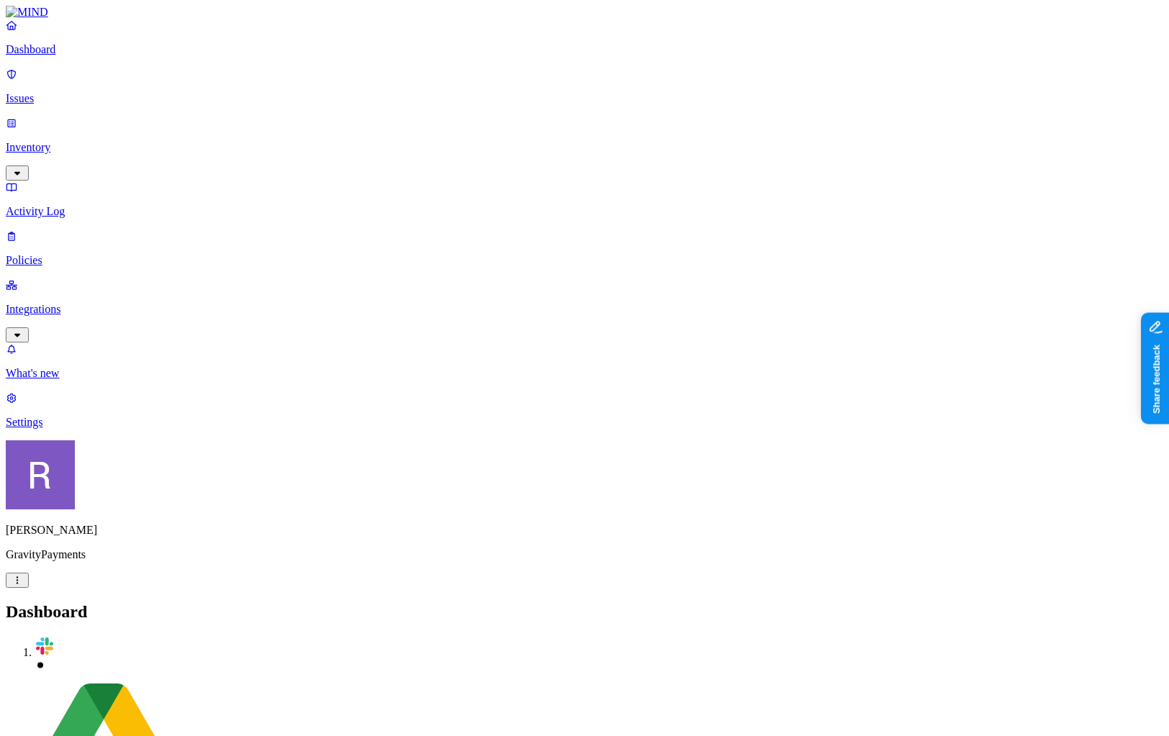
click at [70, 56] on p "Dashboard" at bounding box center [585, 49] width 1158 height 13
click at [44, 303] on p "Integrations" at bounding box center [585, 309] width 1158 height 13
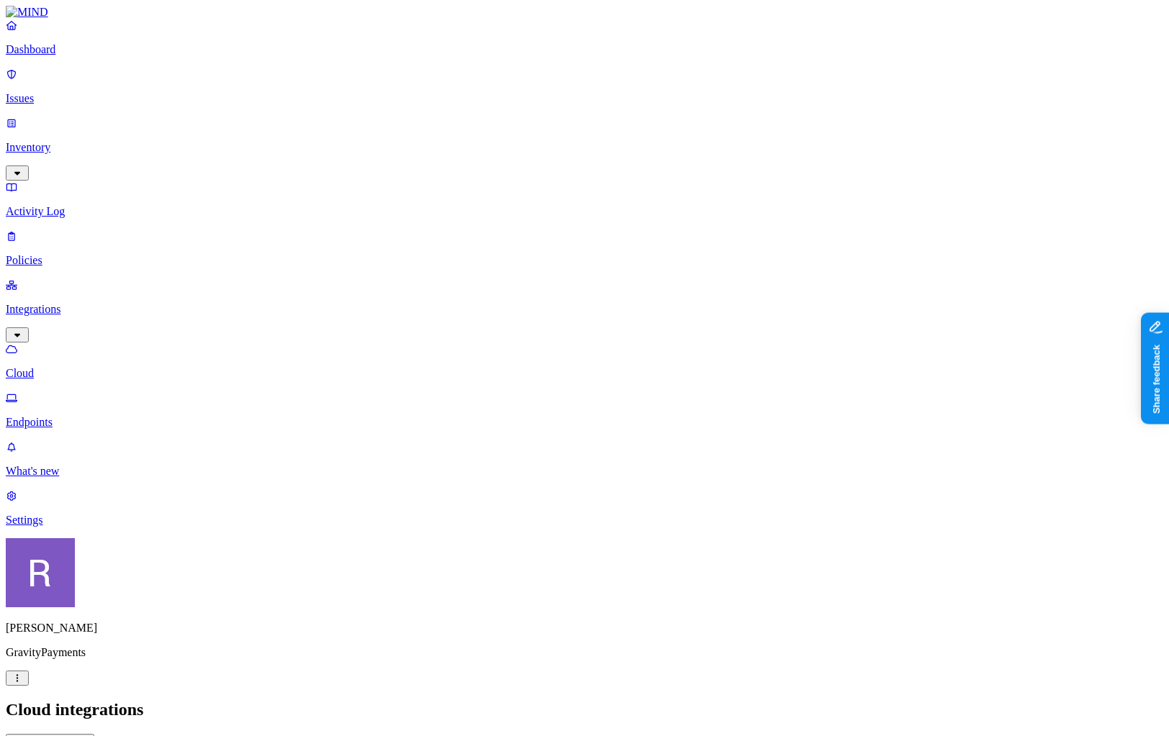
click at [63, 56] on link "Dashboard" at bounding box center [585, 37] width 1158 height 37
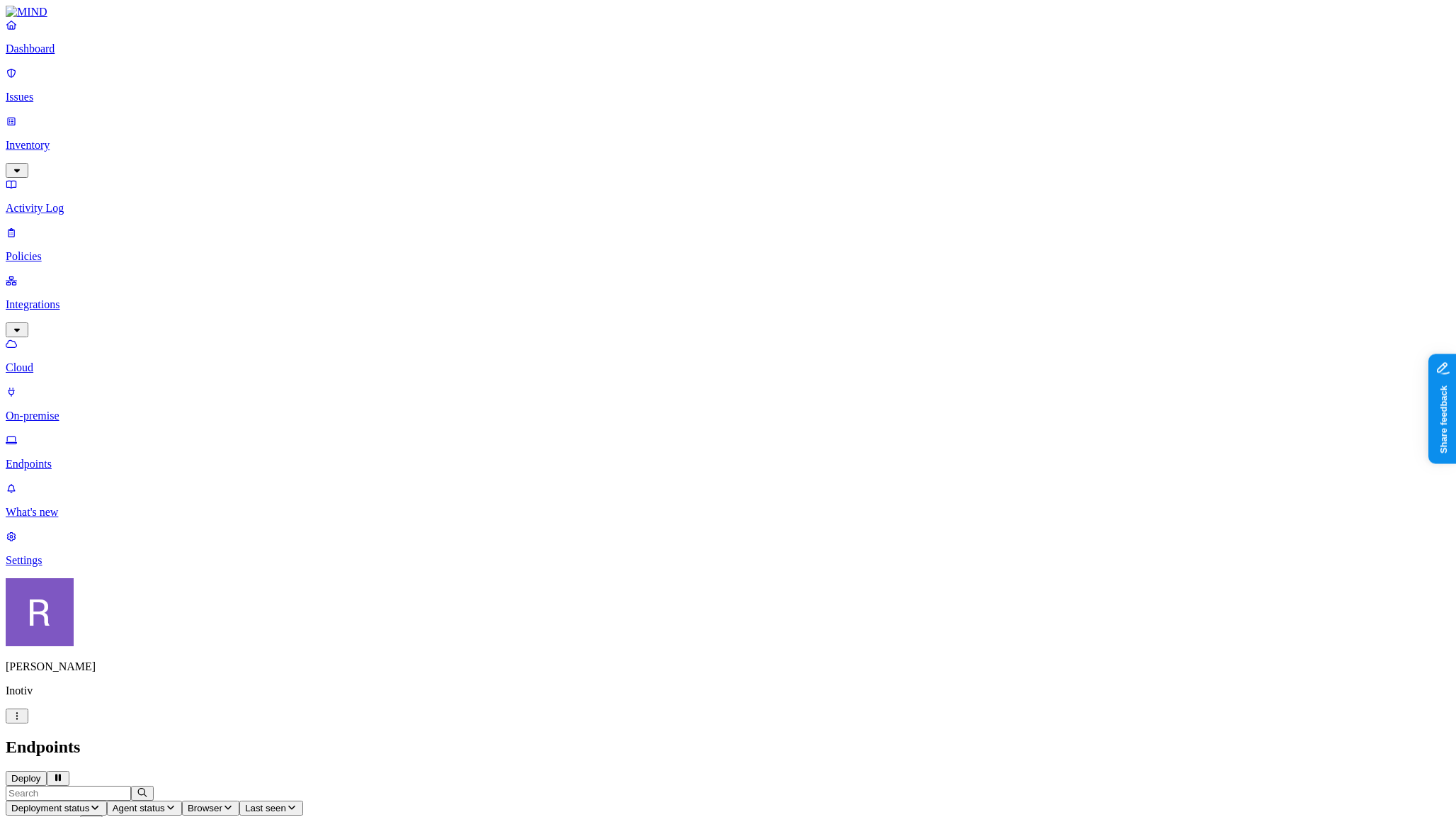
scroll to position [0, 1]
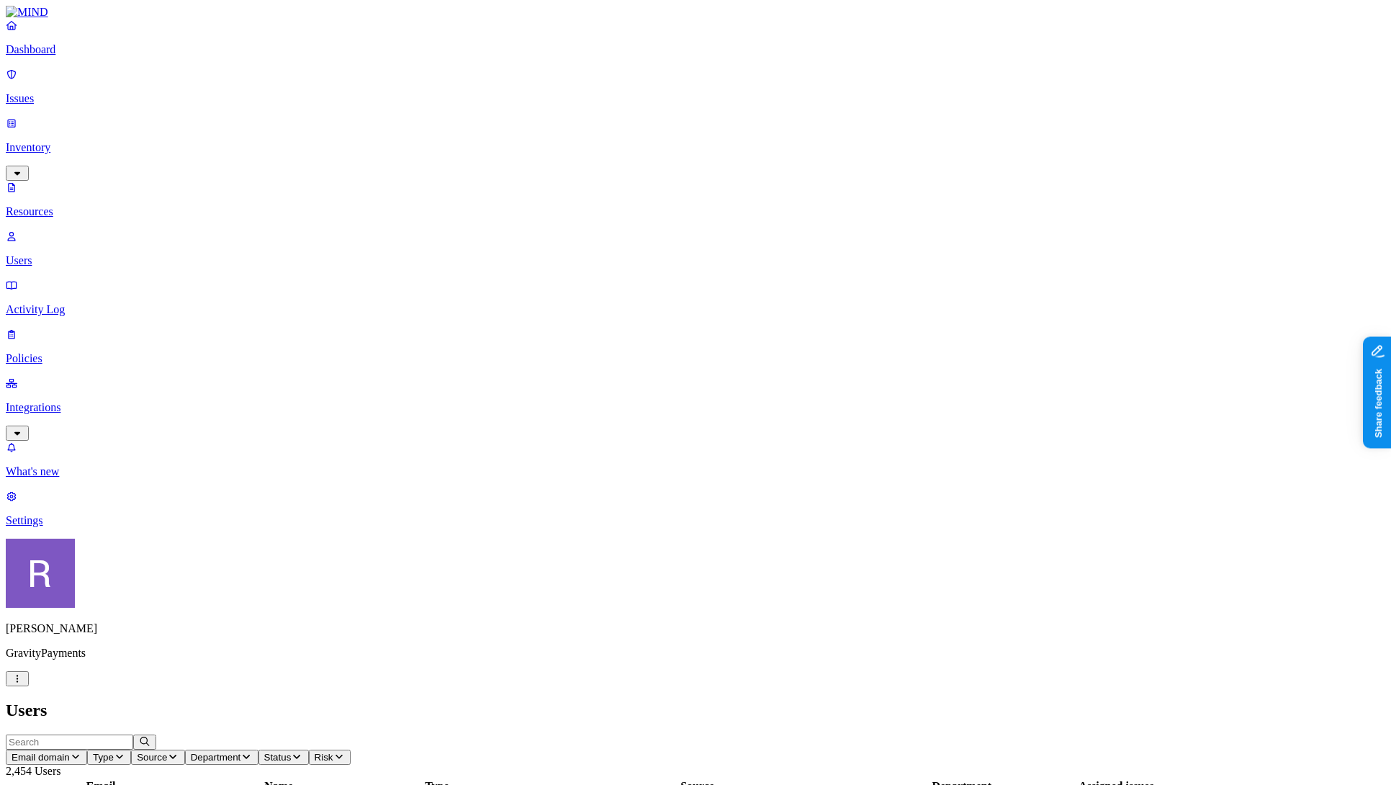
click at [66, 122] on link "Inventory" at bounding box center [695, 148] width 1379 height 62
click at [319, 749] on button "Data types" at bounding box center [284, 756] width 69 height 15
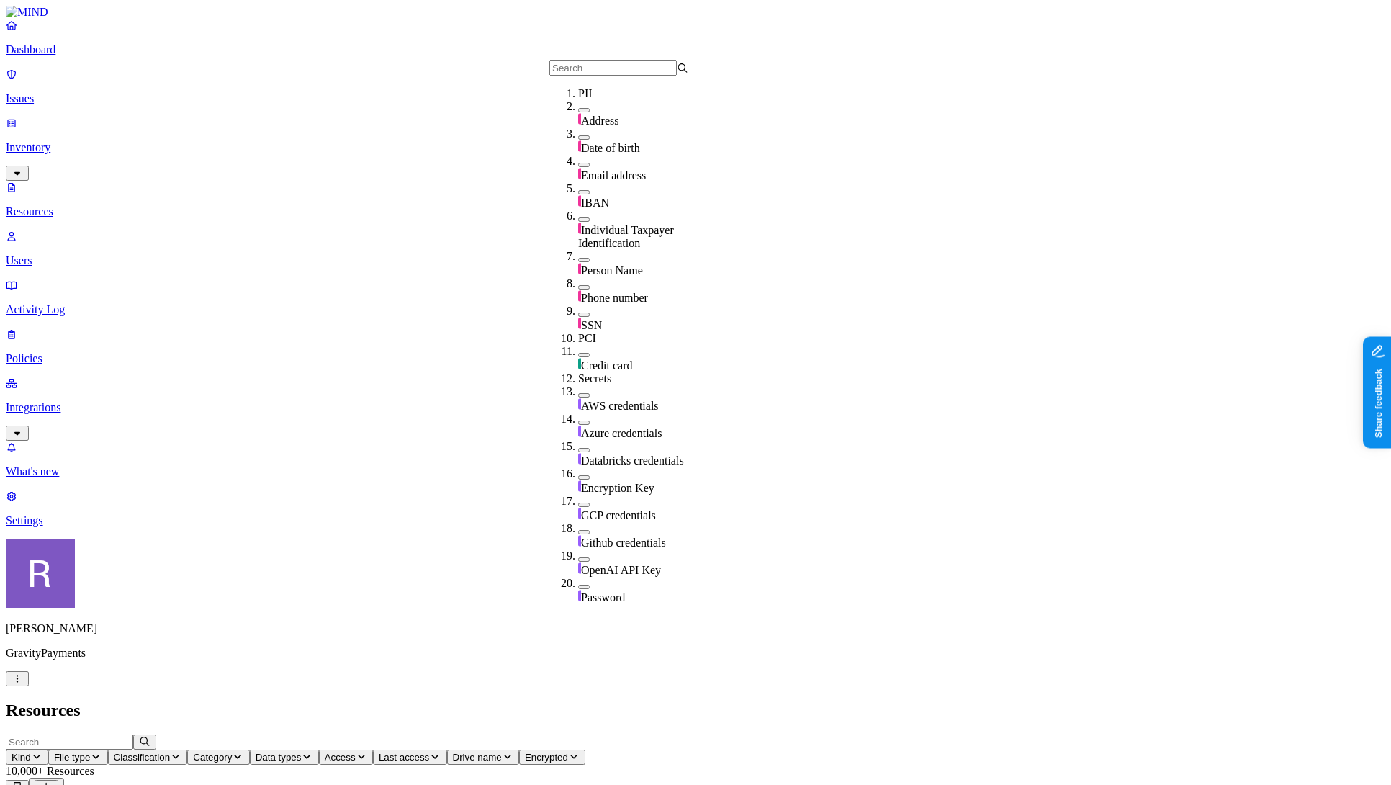
scroll to position [108, 0]
click at [603, 400] on span "AWS credentials" at bounding box center [620, 406] width 78 height 12
click at [1032, 700] on h2 "Resources" at bounding box center [695, 709] width 1379 height 19
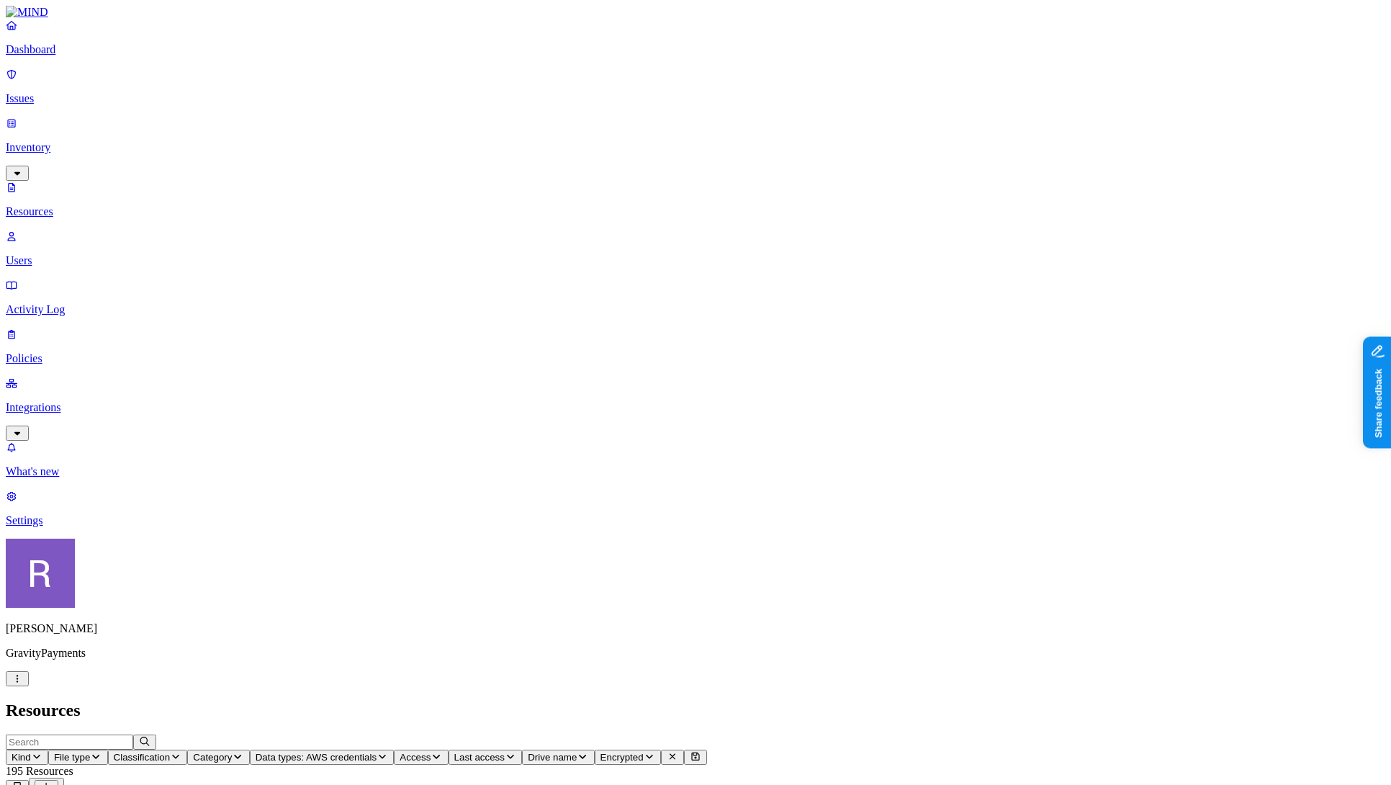
scroll to position [24, 0]
drag, startPoint x: 988, startPoint y: 387, endPoint x: 1032, endPoint y: 387, distance: 44.6
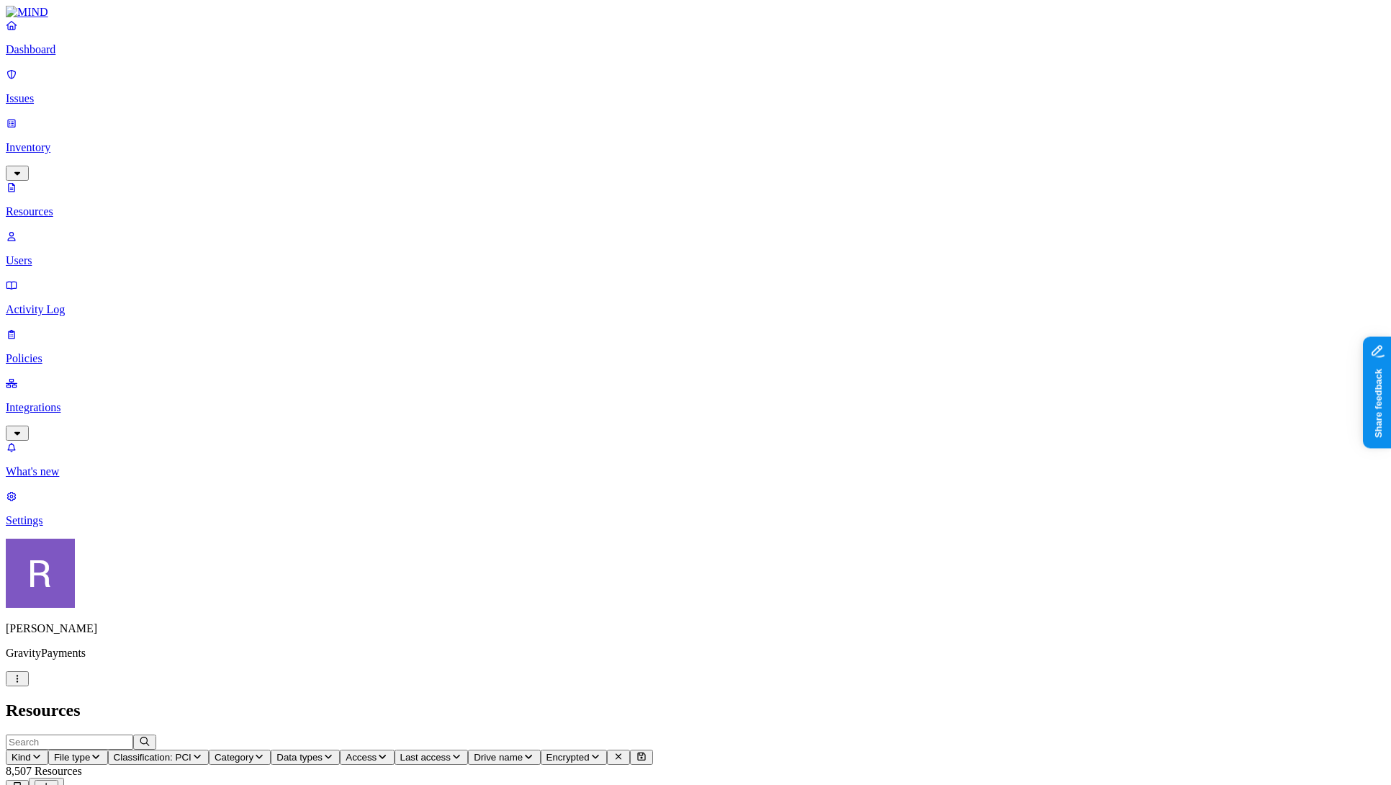
click at [1106, 388] on icon at bounding box center [1101, 390] width 12 height 9
click at [1104, 388] on icon at bounding box center [1101, 390] width 6 height 6
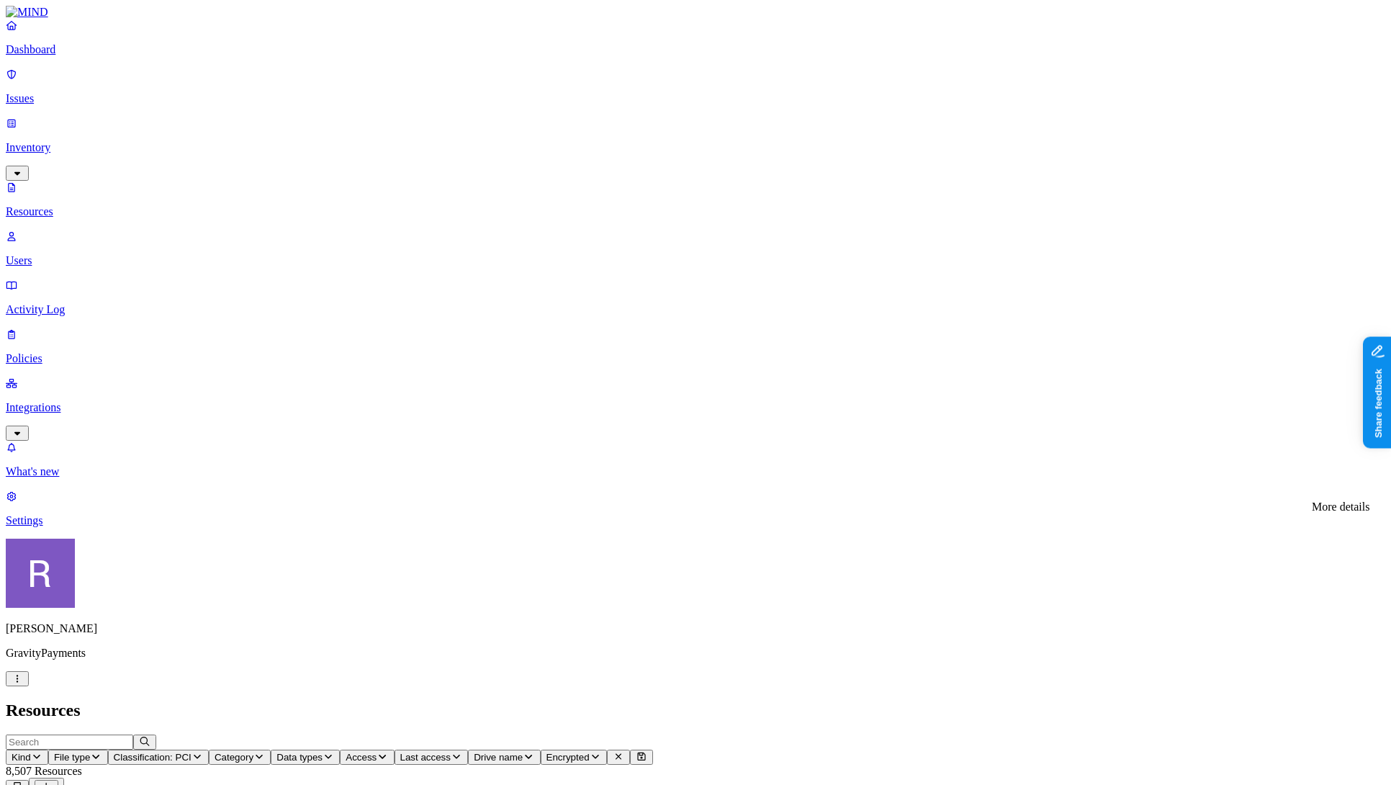
click at [1106, 388] on icon at bounding box center [1101, 390] width 12 height 9
drag, startPoint x: 989, startPoint y: 376, endPoint x: 1034, endPoint y: 377, distance: 45.4
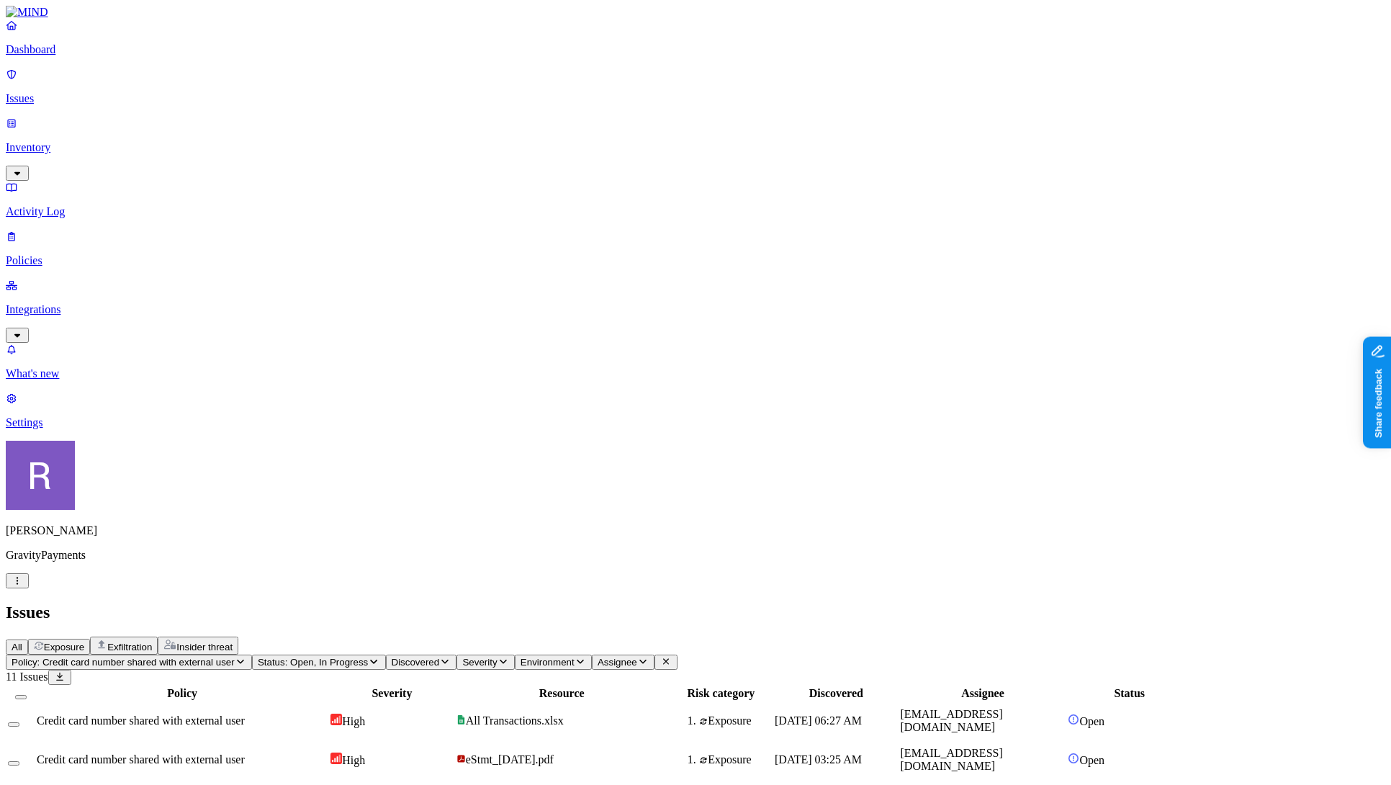
click at [50, 429] on p "Settings" at bounding box center [695, 422] width 1379 height 13
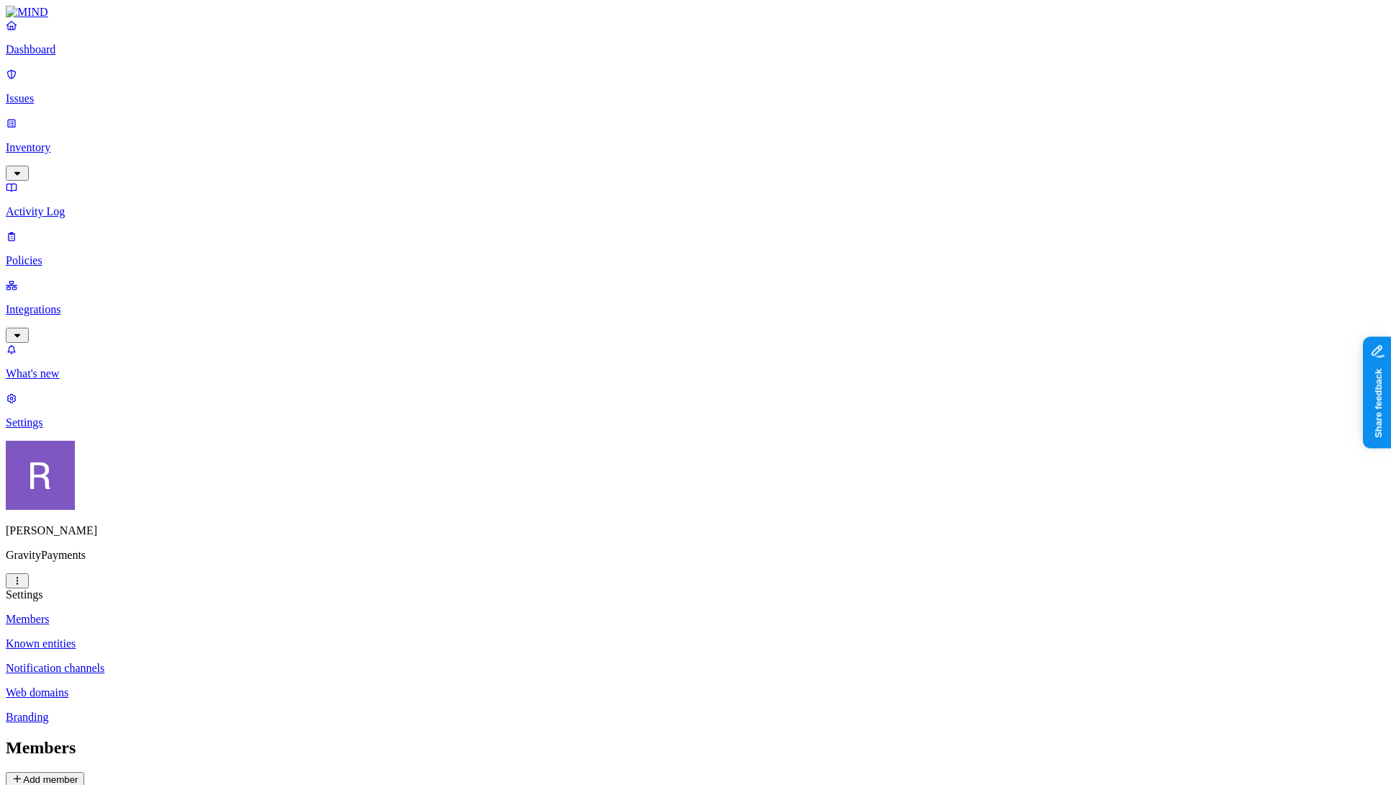
click at [205, 637] on p "Known entities" at bounding box center [695, 643] width 1379 height 13
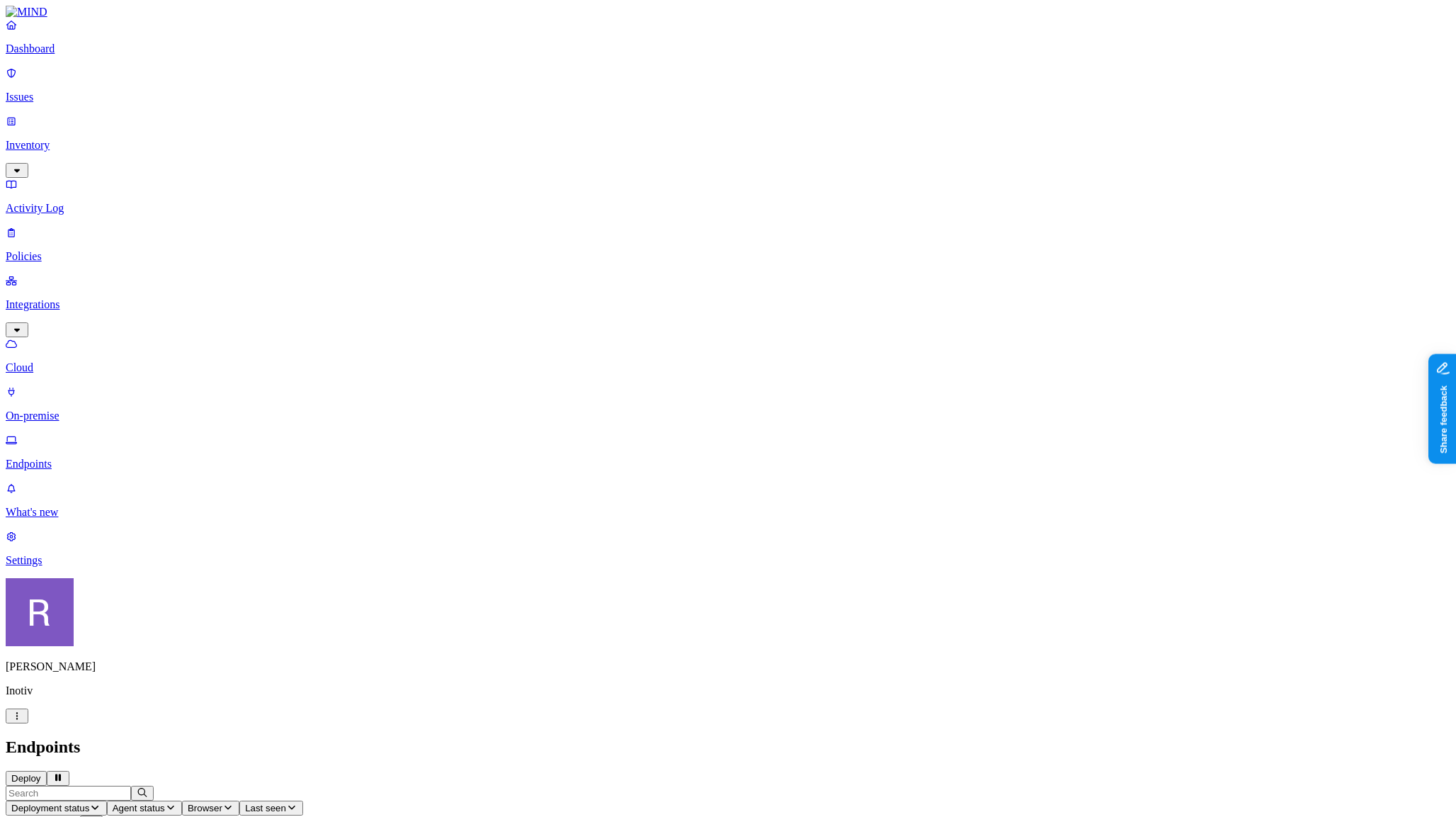
scroll to position [0, 1]
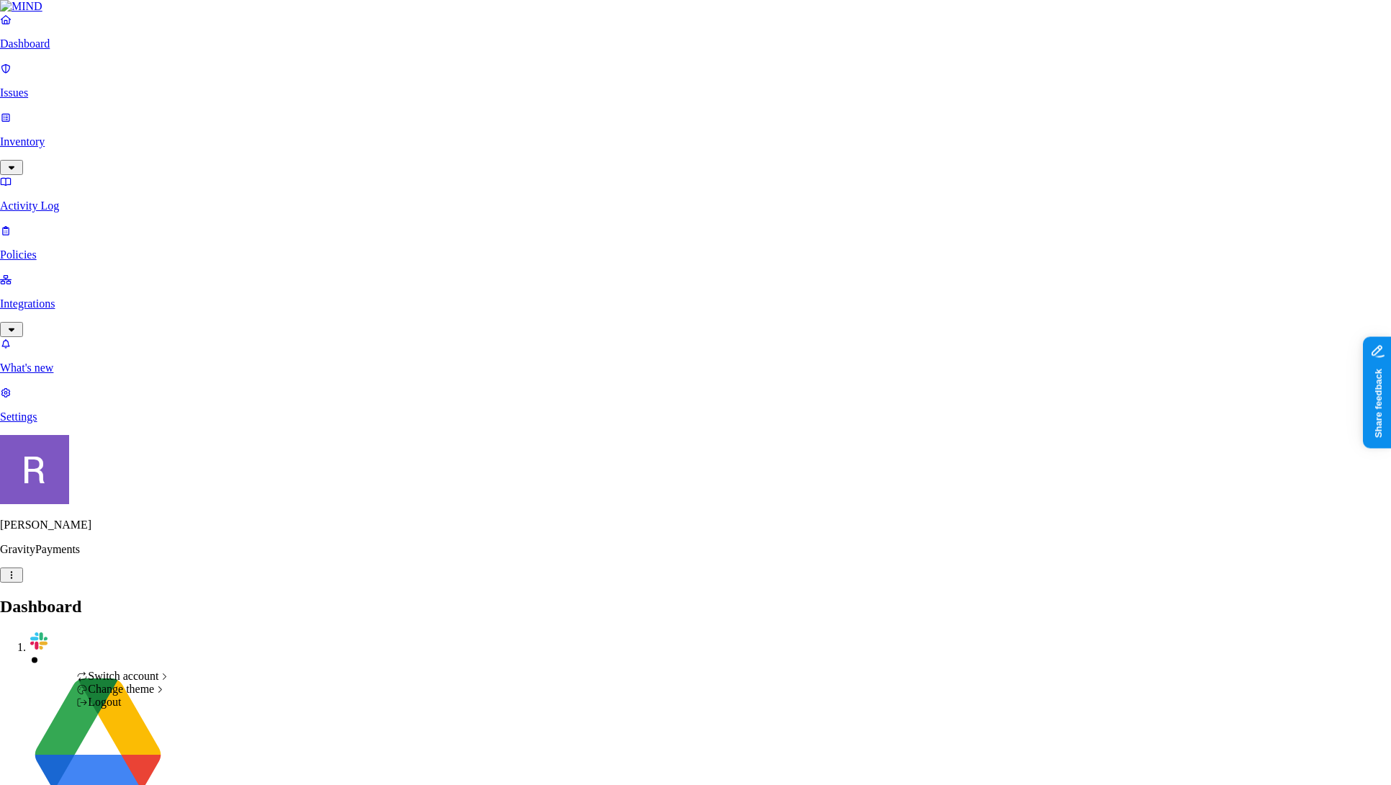
click at [164, 708] on div "Logout" at bounding box center [123, 701] width 94 height 13
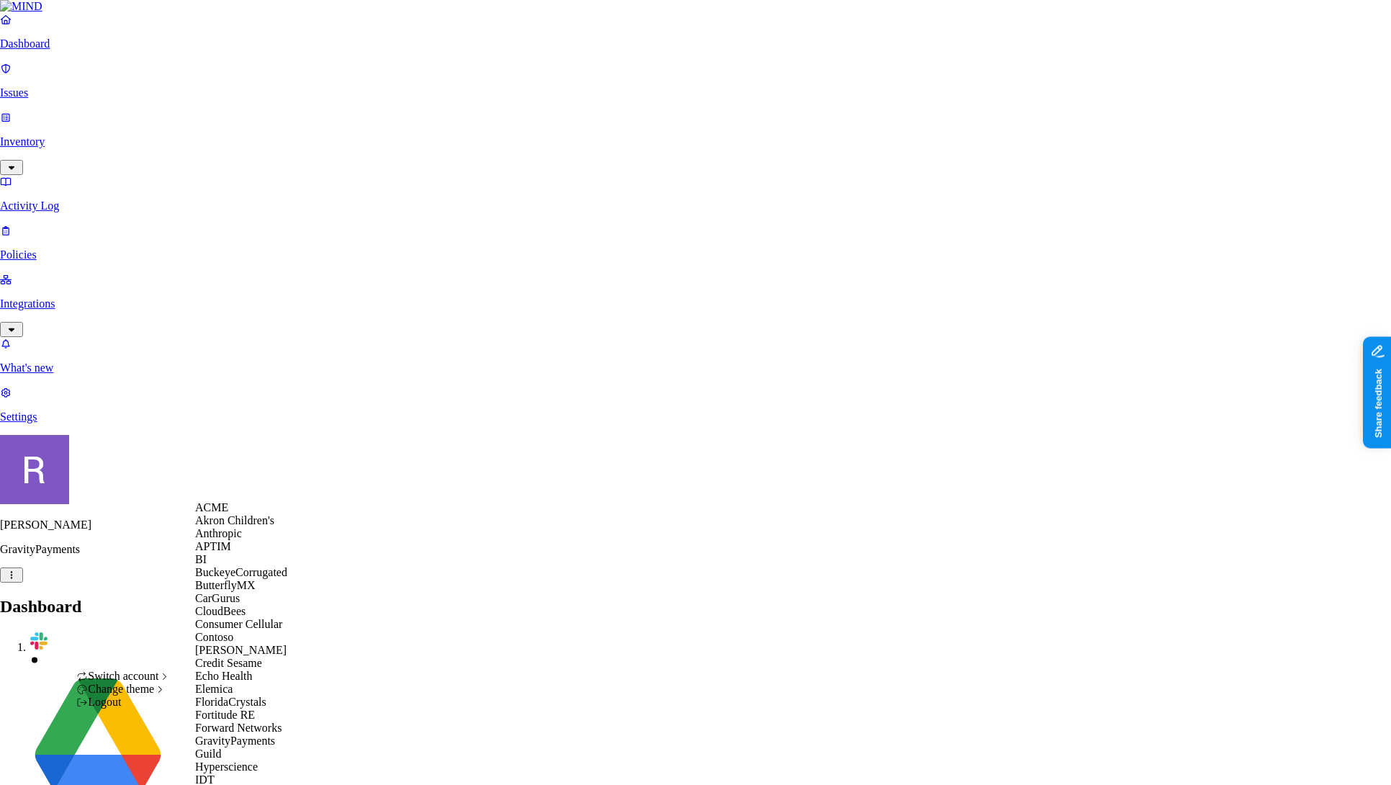
scroll to position [419, 0]
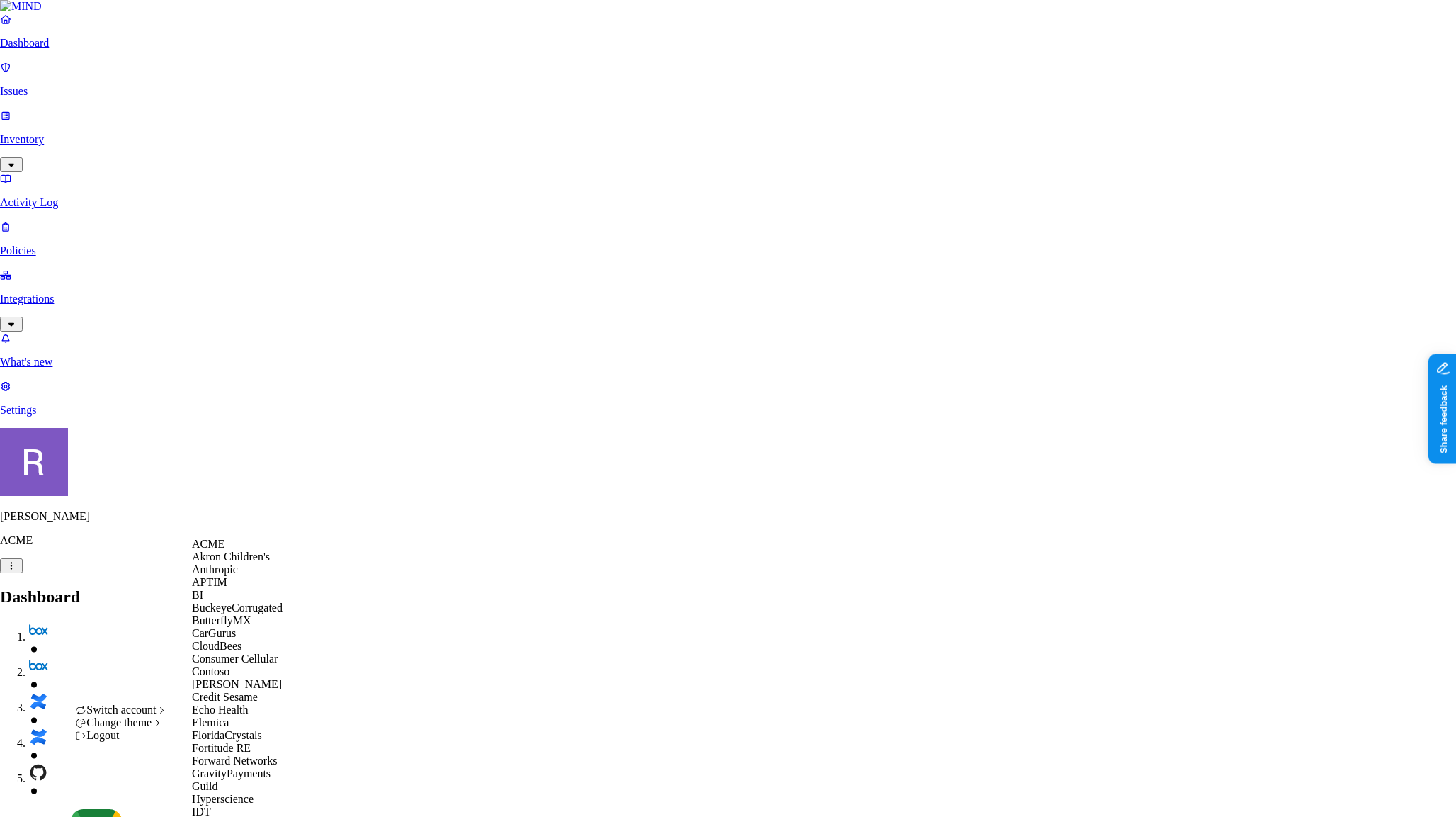
click at [223, 550] on span "ACME" at bounding box center [208, 543] width 32 height 12
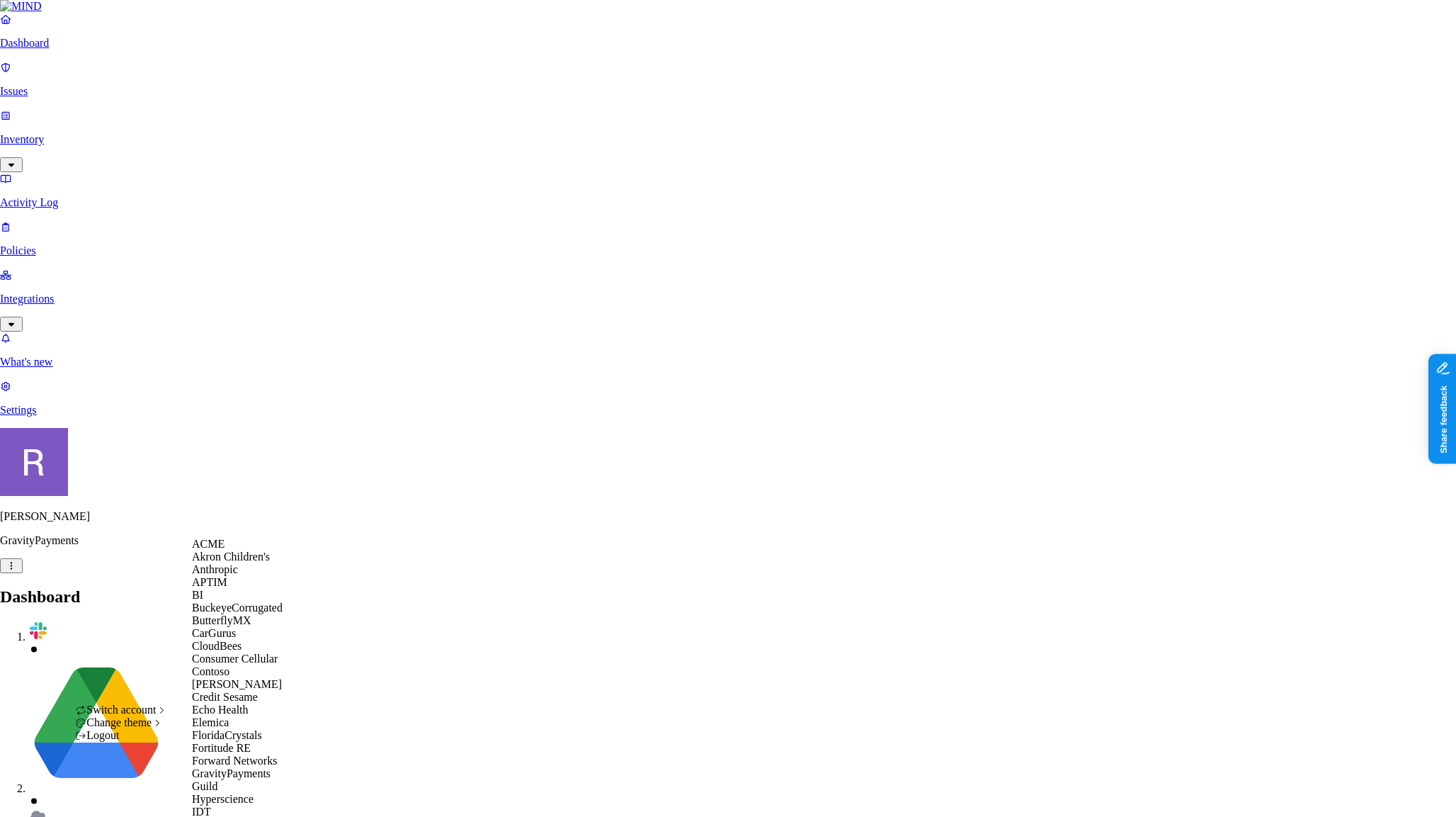
click at [207, 550] on div "ACME" at bounding box center [261, 543] width 138 height 13
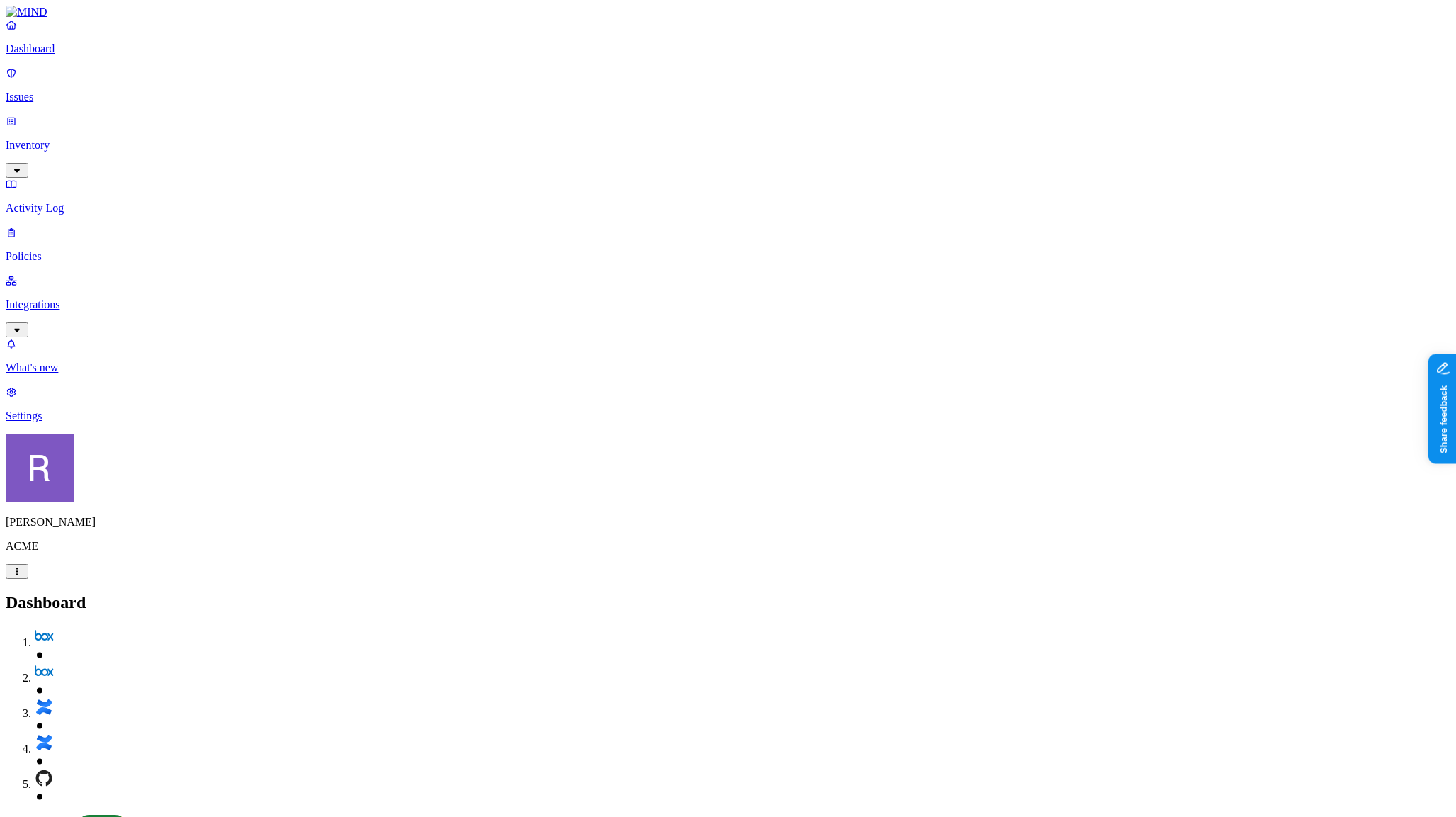
click at [76, 139] on p "Inventory" at bounding box center [728, 145] width 1445 height 13
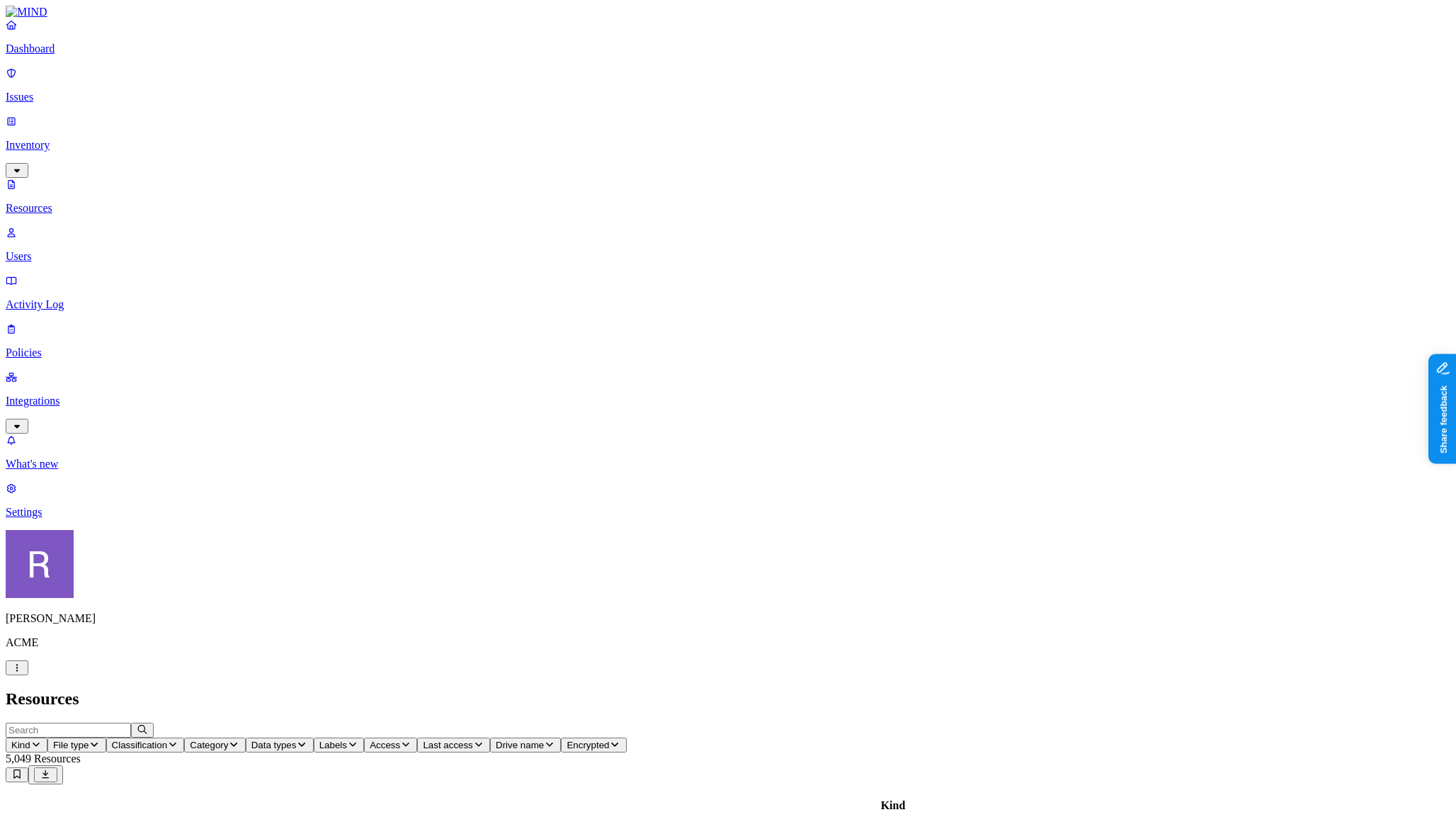
click at [89, 740] on span "File type" at bounding box center [71, 745] width 35 height 11
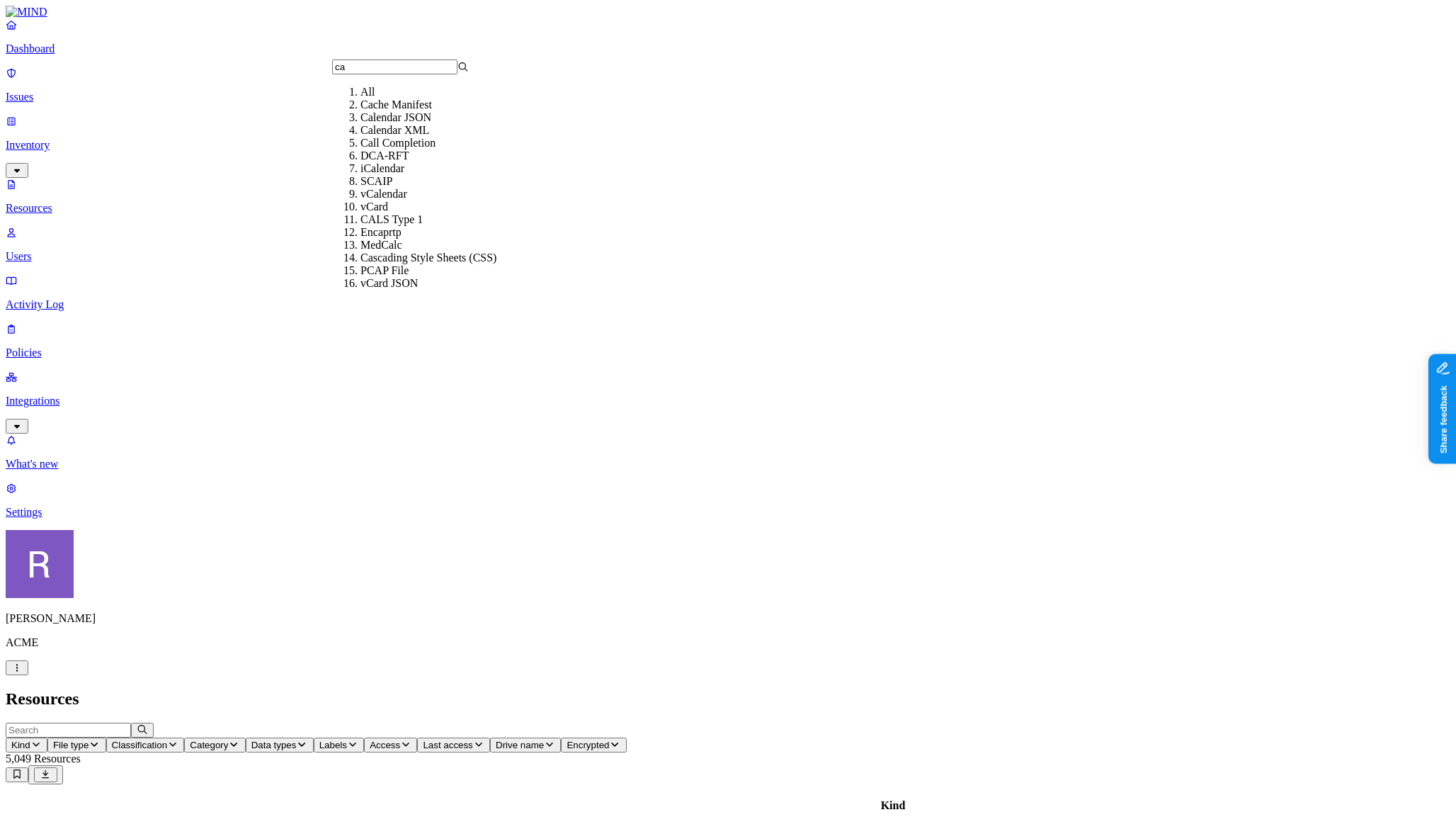
type input "c"
click at [405, 689] on h2 "Resources" at bounding box center [728, 698] width 1445 height 19
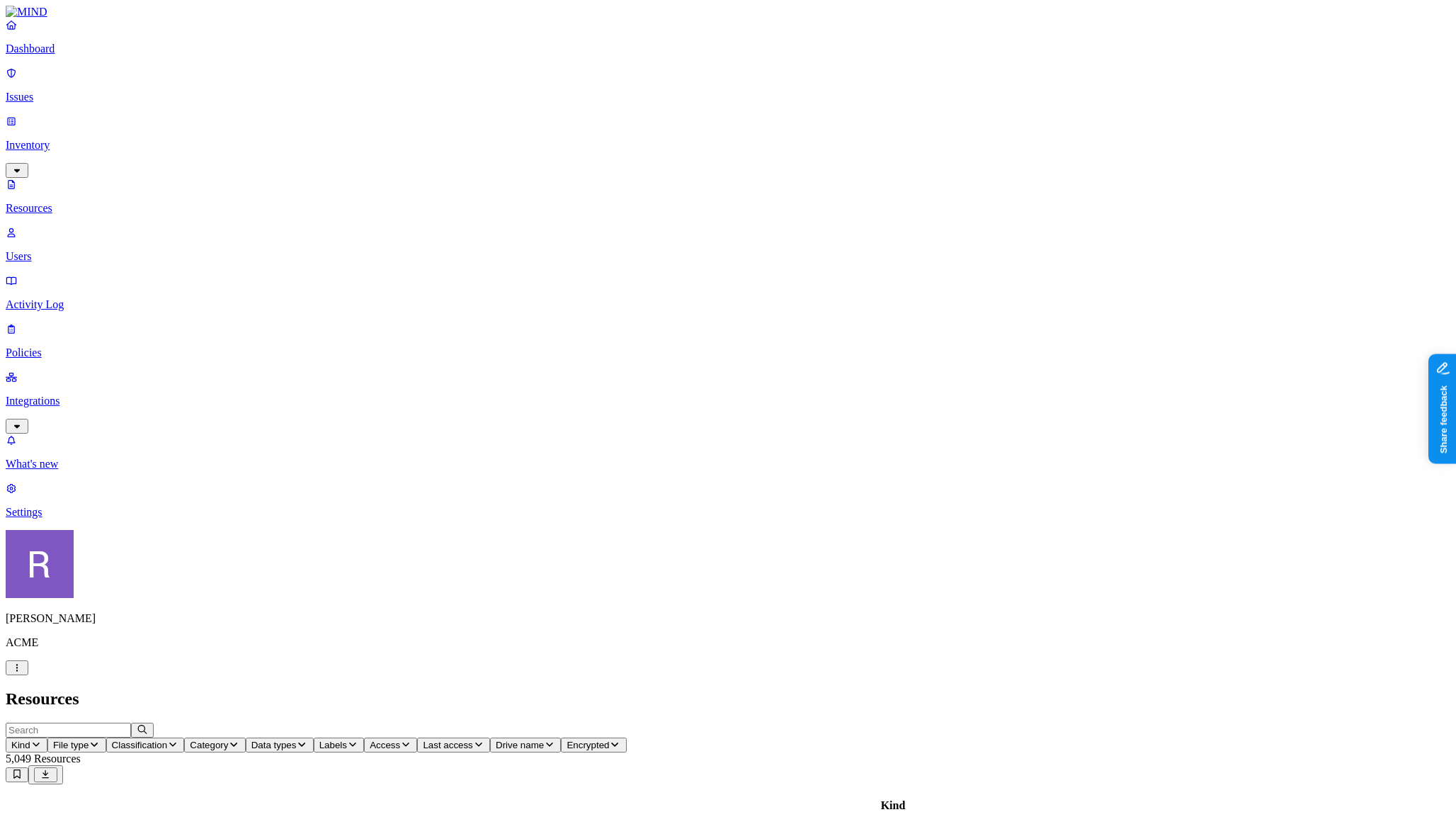
click at [75, 346] on p "Policies" at bounding box center [728, 352] width 1445 height 13
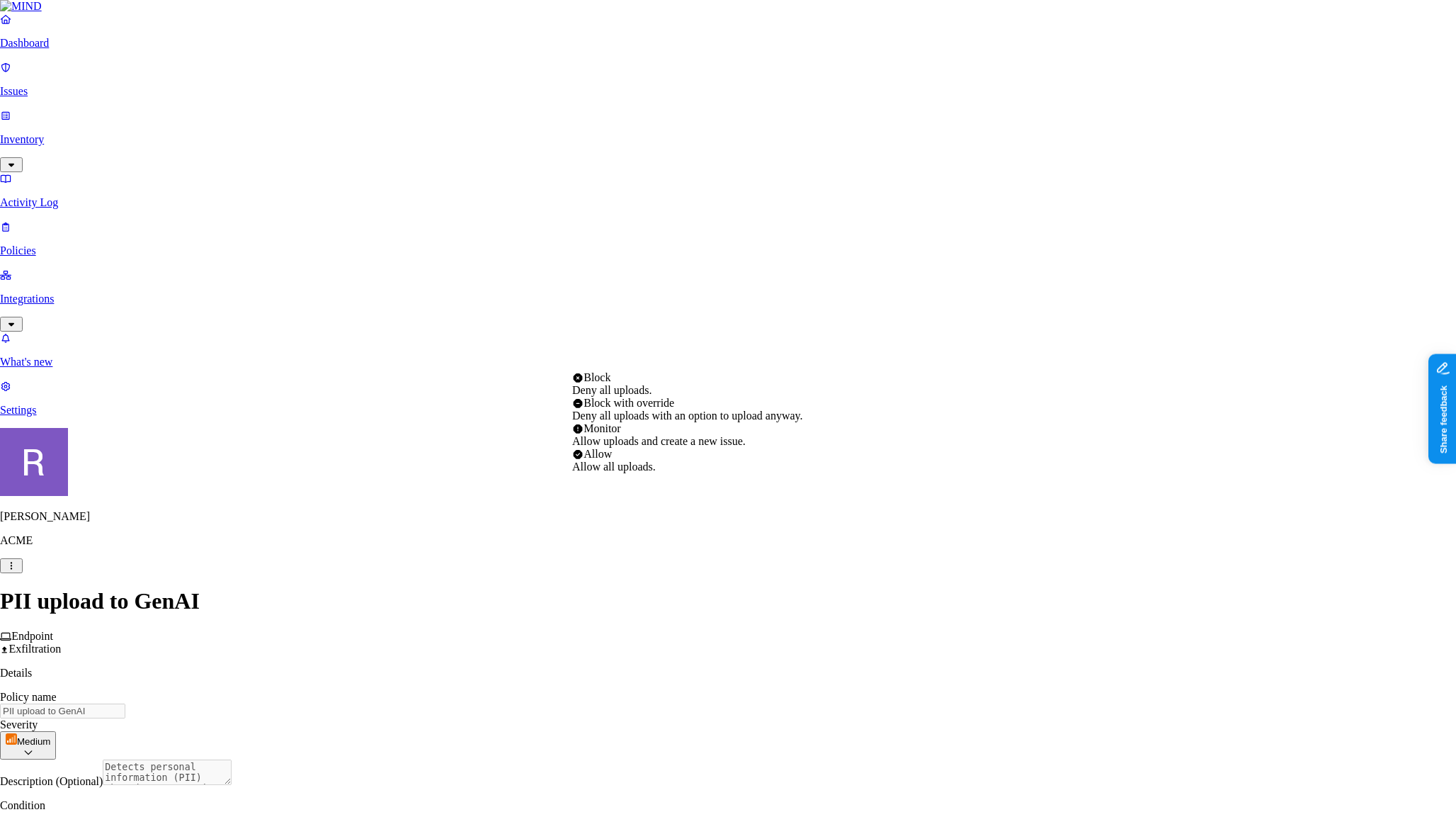
click at [701, 358] on html "Dashboard Issues Inventory Activity Log Policies Integrations What's new 1 Sett…" at bounding box center [728, 743] width 1456 height 1486
select select "3"
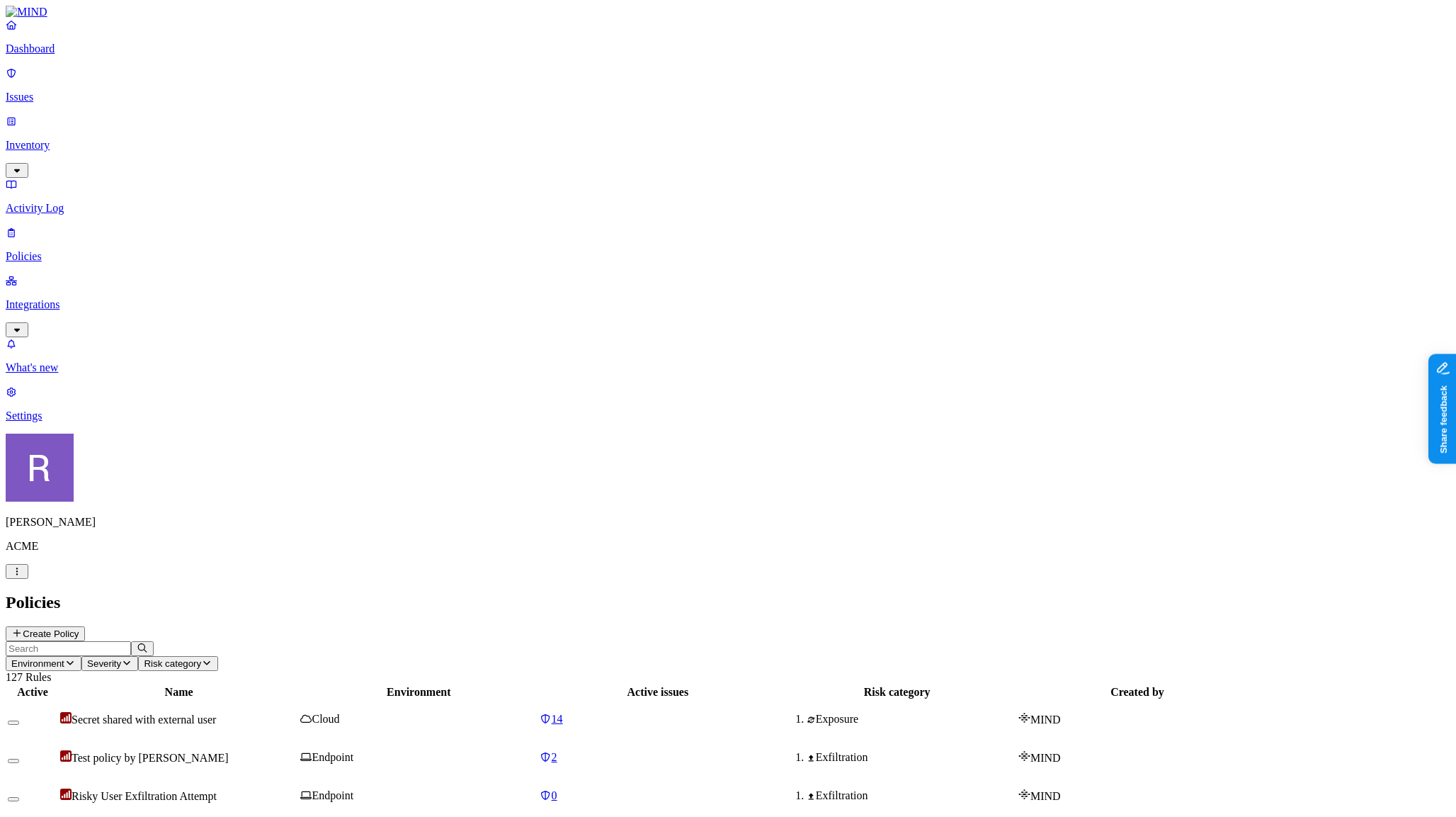
click at [102, 422] on nav "Dashboard Issues Inventory Activity Log Policies Integrations What's new 1 Sett…" at bounding box center [728, 220] width 1445 height 404
